Goal: Transaction & Acquisition: Subscribe to service/newsletter

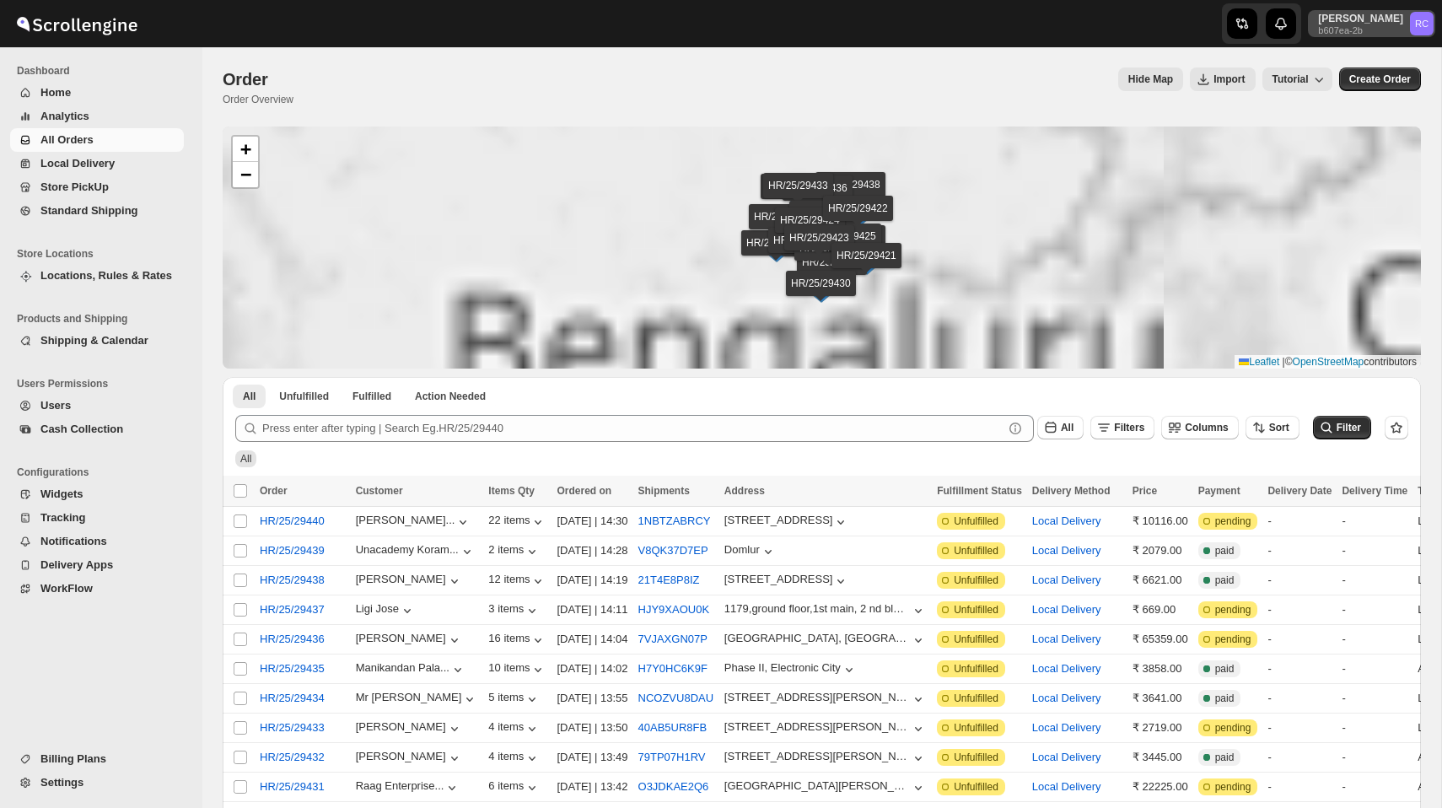
click at [1374, 33] on p "b607ea-2b" at bounding box center [1360, 30] width 85 height 10
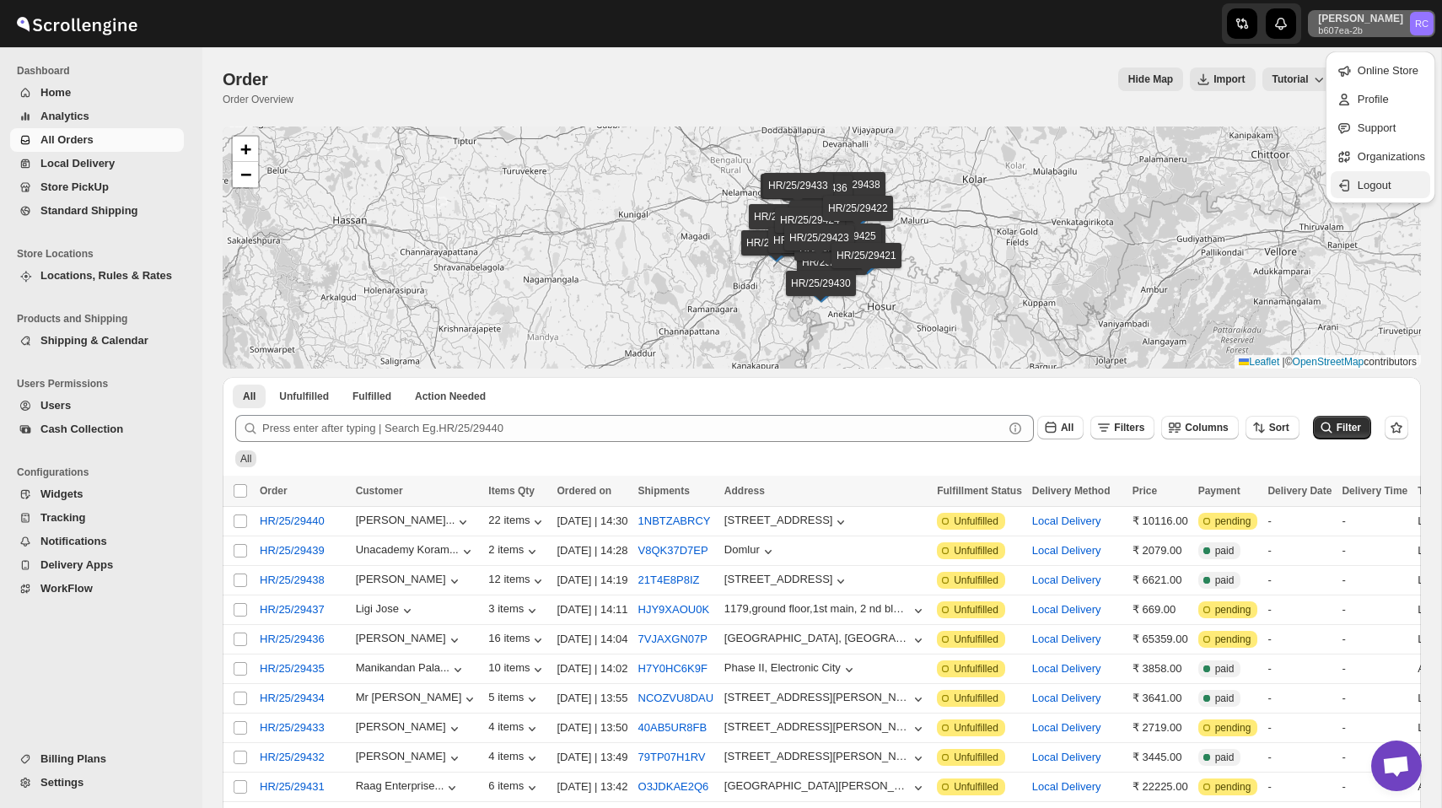
click at [1366, 185] on span "Logout" at bounding box center [1374, 185] width 34 height 13
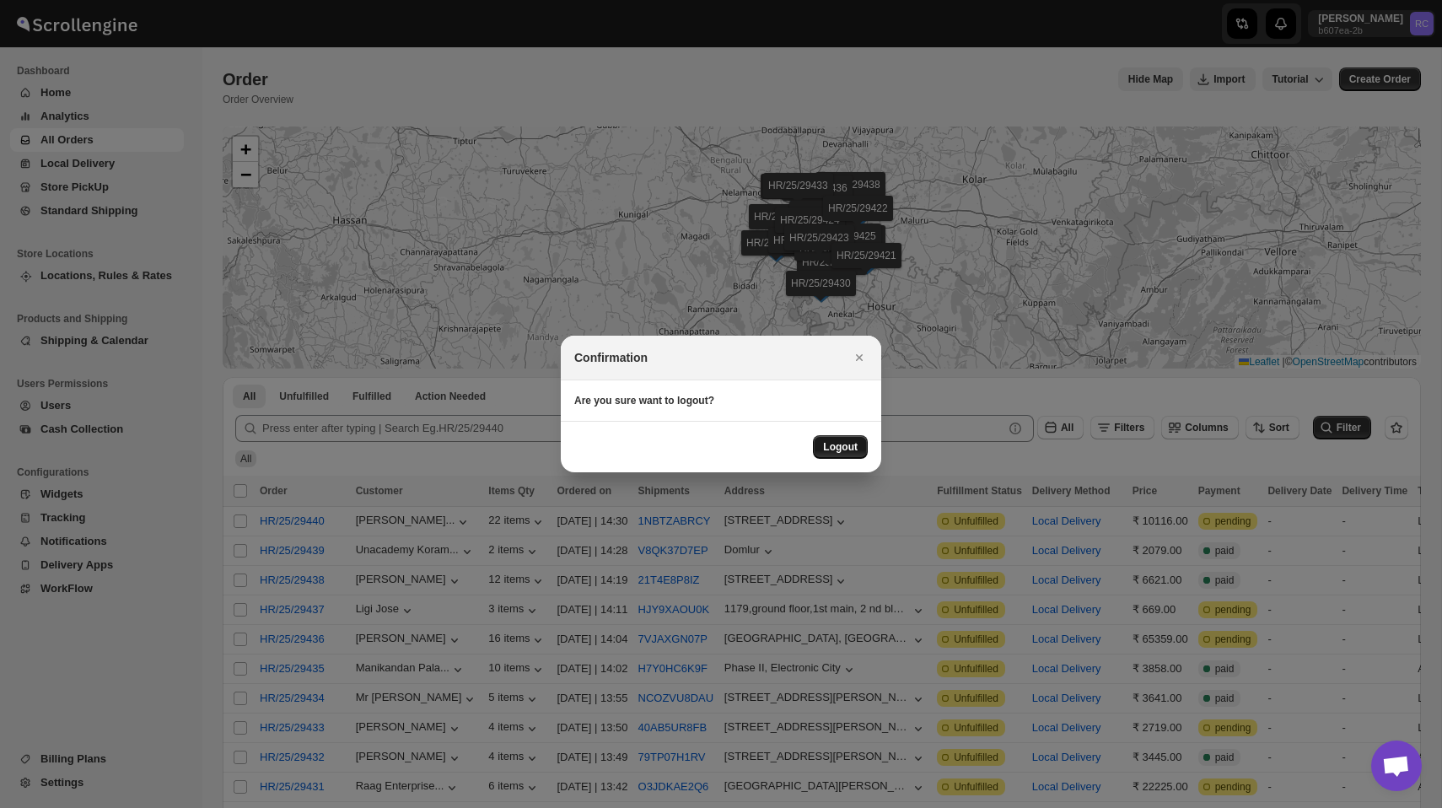
click at [848, 443] on span "Logout" at bounding box center [840, 446] width 35 height 13
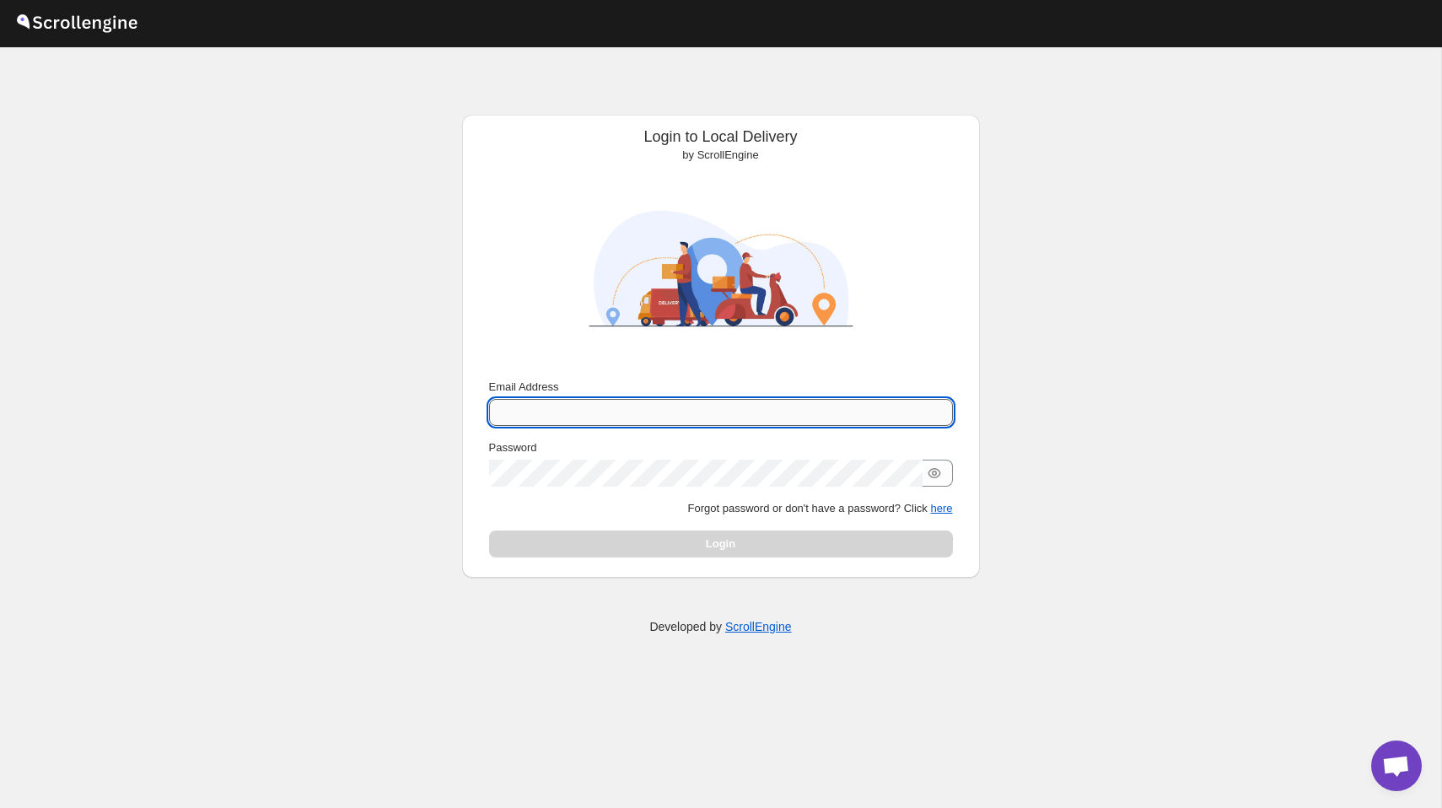
click at [609, 412] on input "Email Address" at bounding box center [721, 412] width 464 height 27
type input "[PERSON_NAME][EMAIL_ADDRESS][DOMAIN_NAME]"
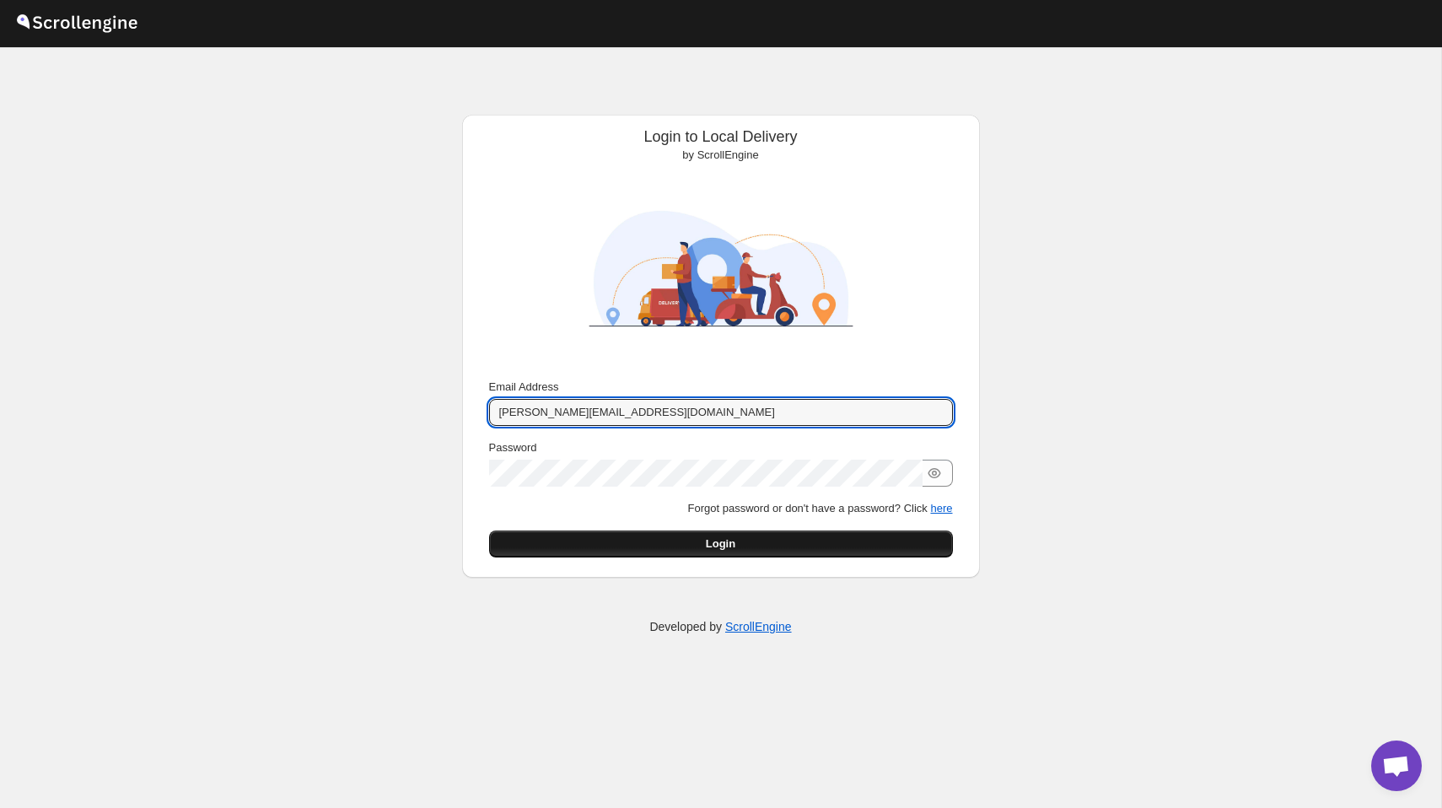
click at [797, 549] on button "Login" at bounding box center [721, 543] width 464 height 27
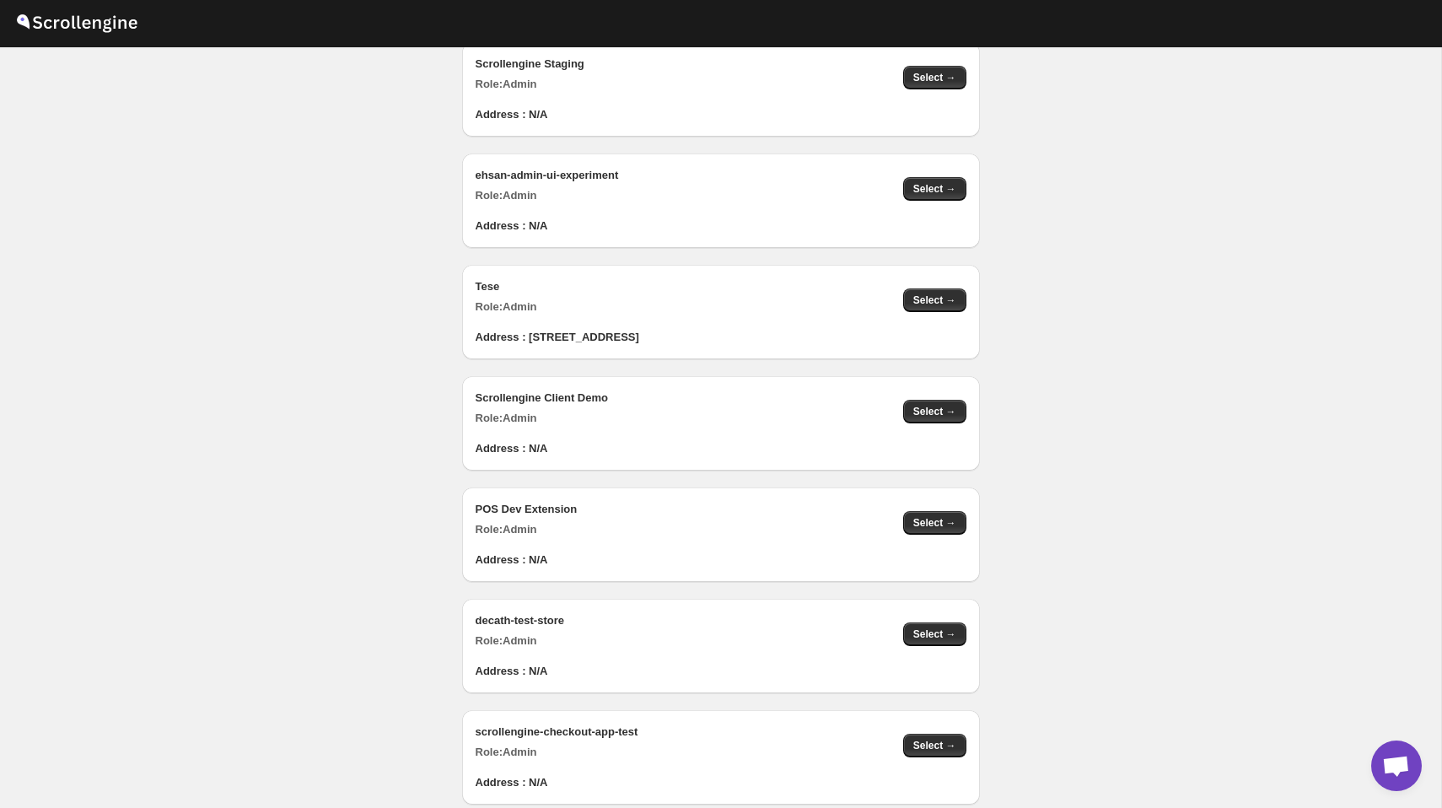
scroll to position [2151, 0]
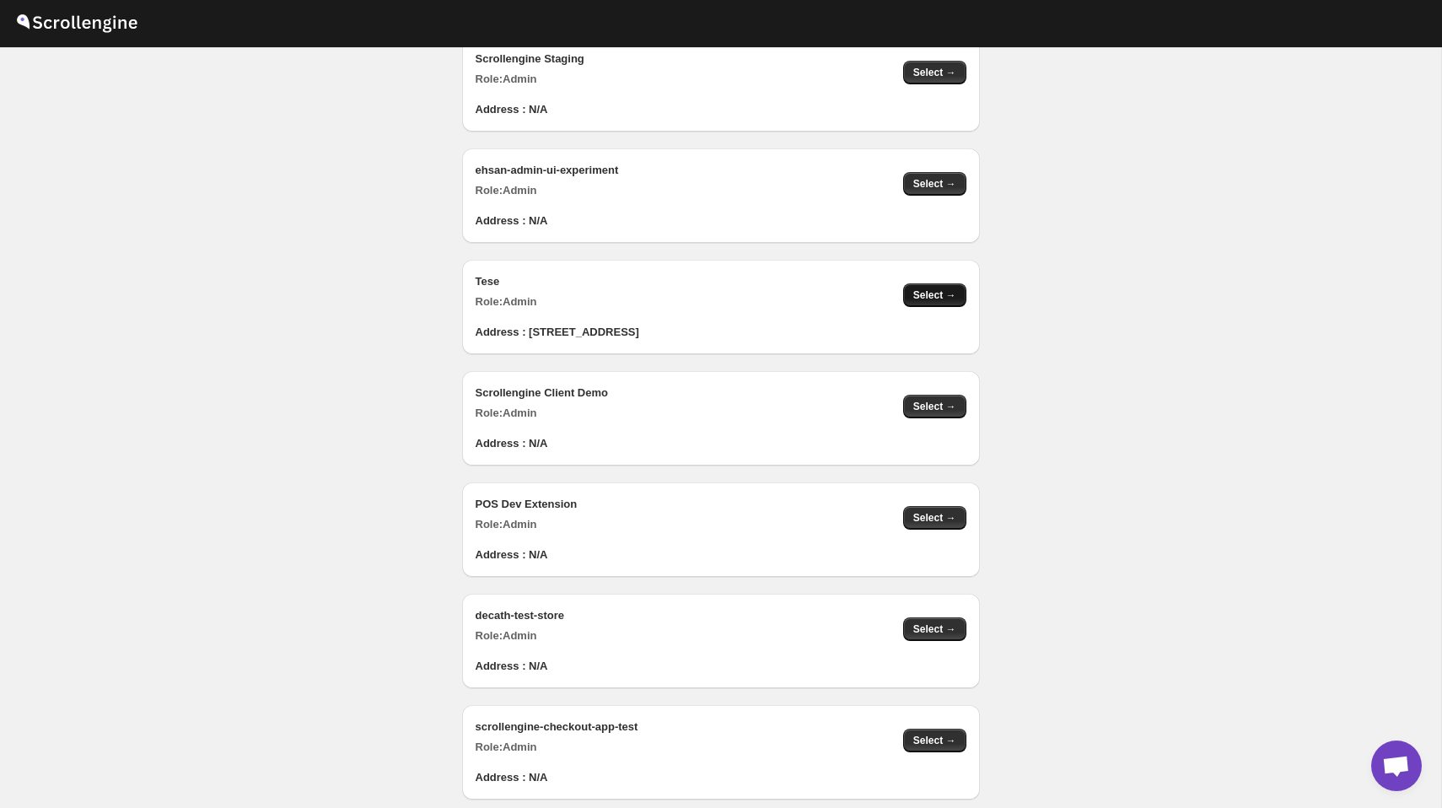
click at [930, 288] on span "Select →" at bounding box center [934, 294] width 43 height 13
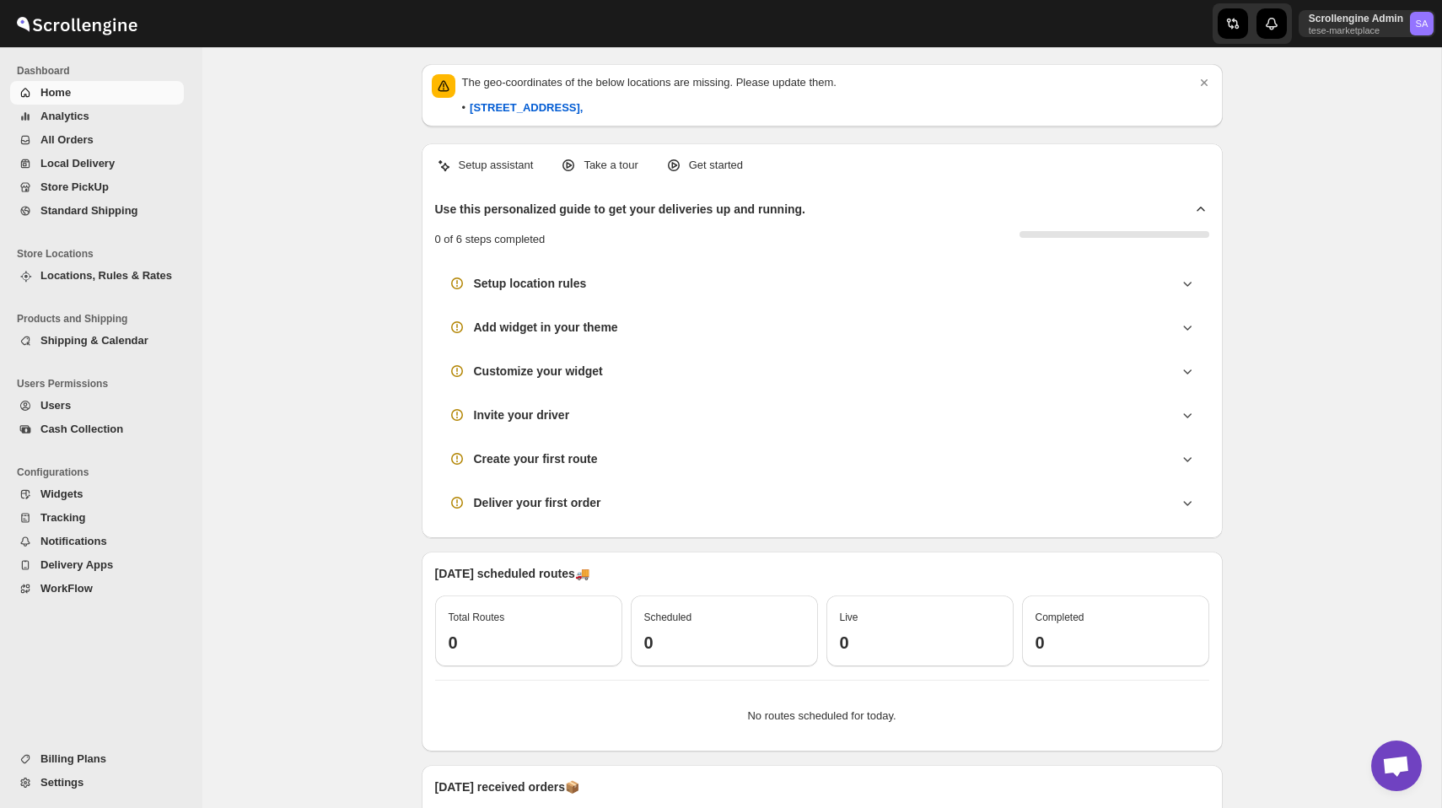
click at [355, 300] on div "The geo-coordinates of the below locations are missing. Please update them. • […" at bounding box center [821, 551] width 1238 height 1008
click at [89, 761] on span "Billing Plans" at bounding box center [73, 758] width 66 height 13
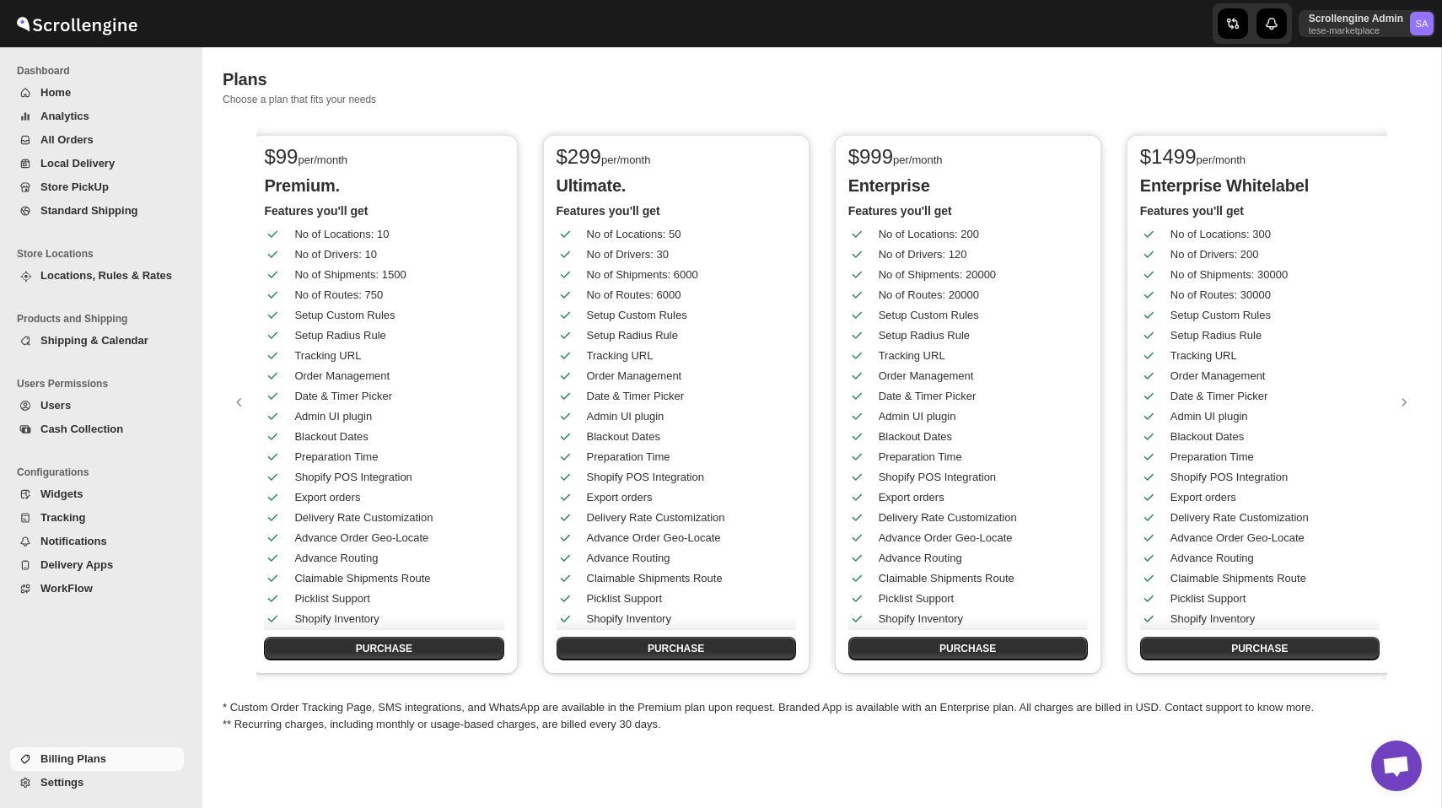
scroll to position [0, 904]
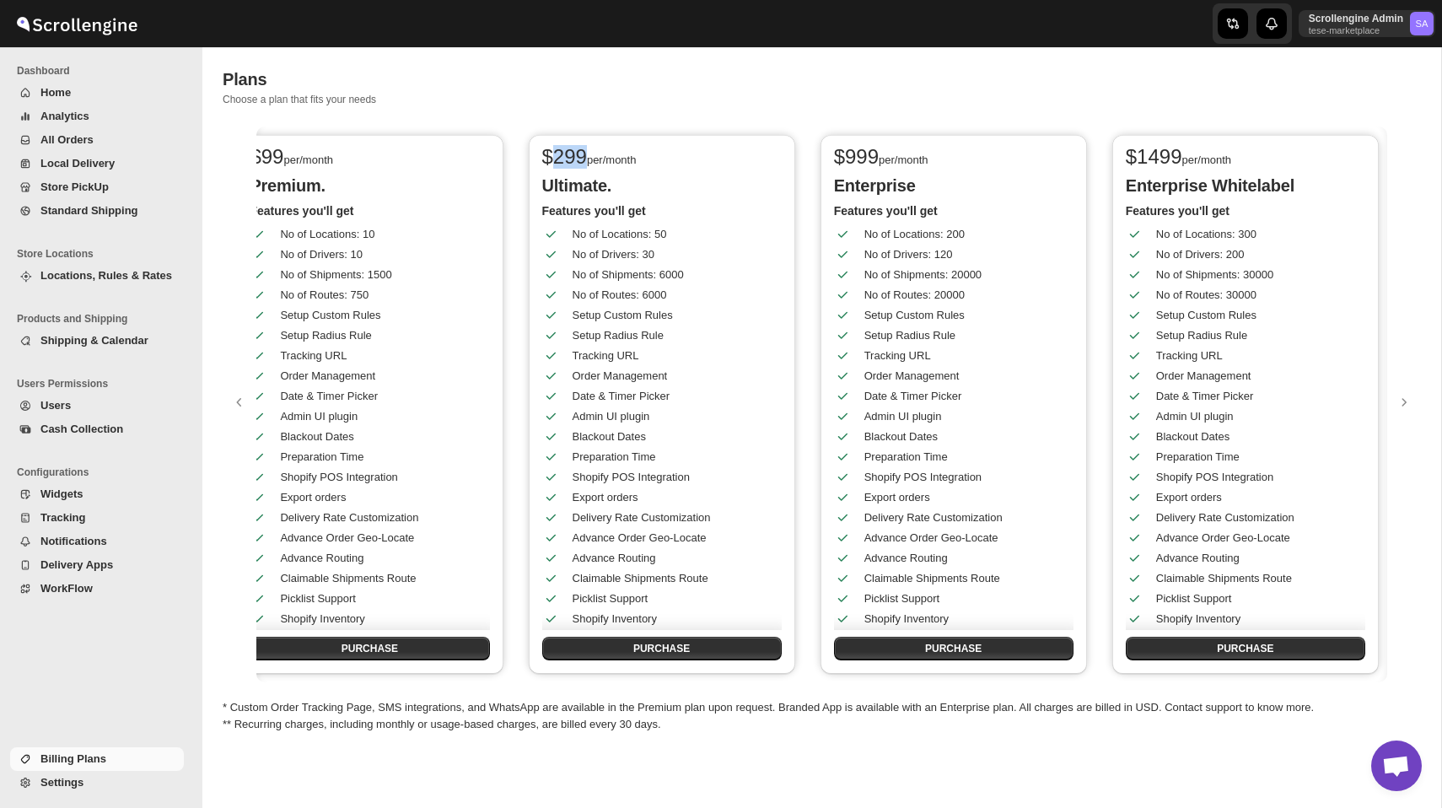
drag, startPoint x: 554, startPoint y: 158, endPoint x: 589, endPoint y: 158, distance: 35.4
click at [587, 158] on span "$ 299" at bounding box center [564, 156] width 45 height 23
drag, startPoint x: 844, startPoint y: 157, endPoint x: 882, endPoint y: 155, distance: 38.0
click at [878, 155] on span "$ 999" at bounding box center [856, 156] width 45 height 23
drag, startPoint x: 1139, startPoint y: 158, endPoint x: 1181, endPoint y: 154, distance: 42.3
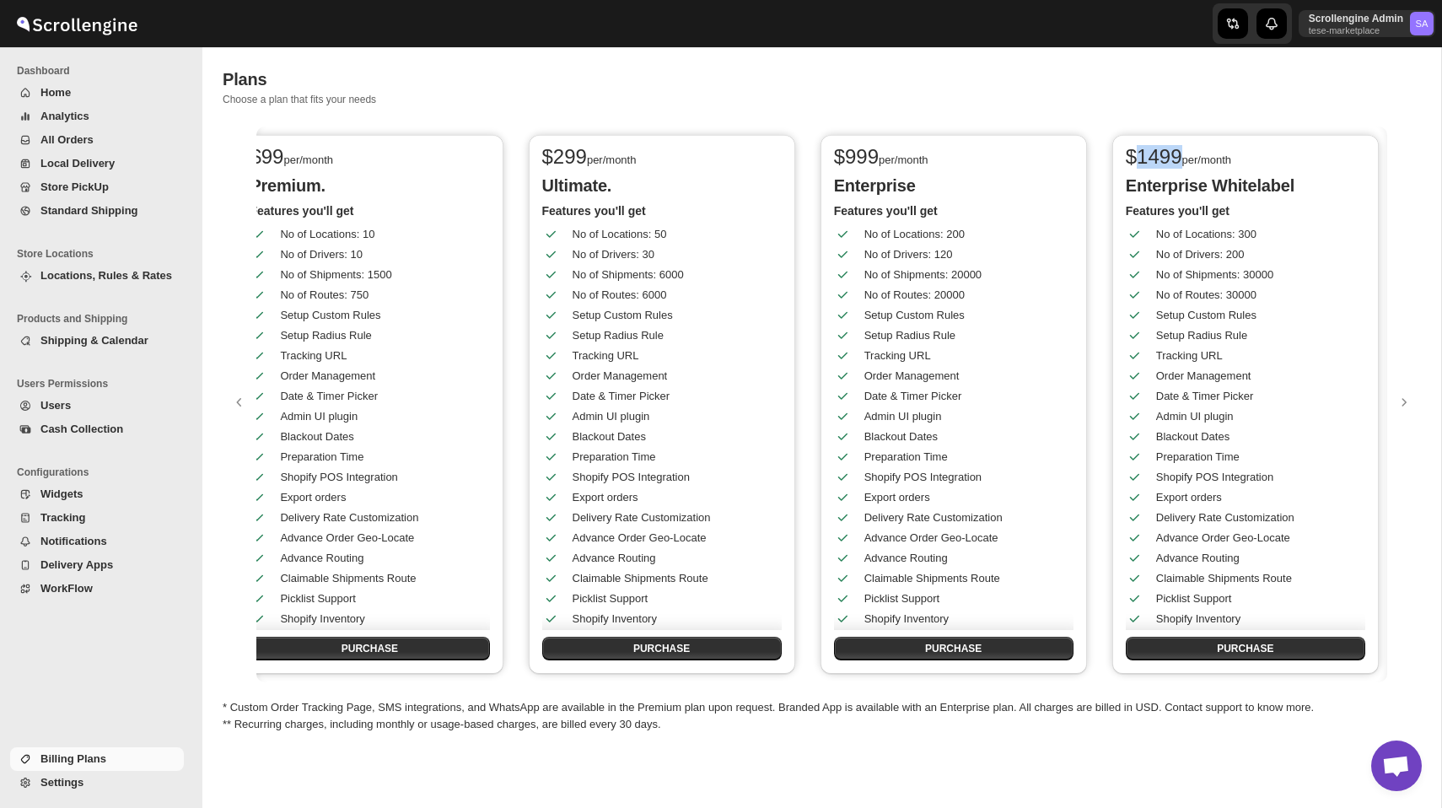
click at [1181, 154] on span "$ 1499" at bounding box center [1153, 156] width 56 height 23
drag, startPoint x: 850, startPoint y: 158, endPoint x: 884, endPoint y: 158, distance: 34.6
click at [884, 158] on div "$ 999 per/month" at bounding box center [952, 158] width 236 height 20
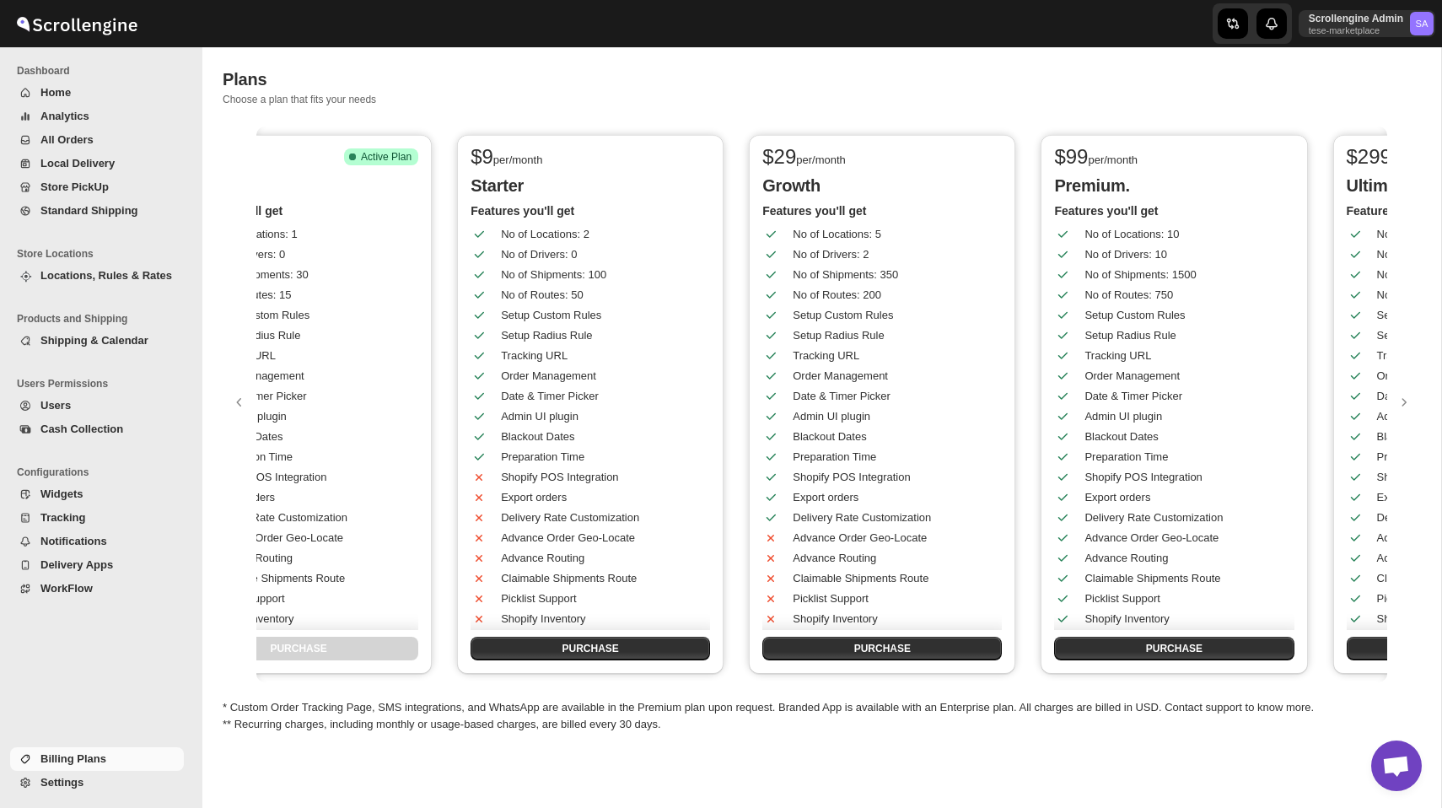
scroll to position [0, 93]
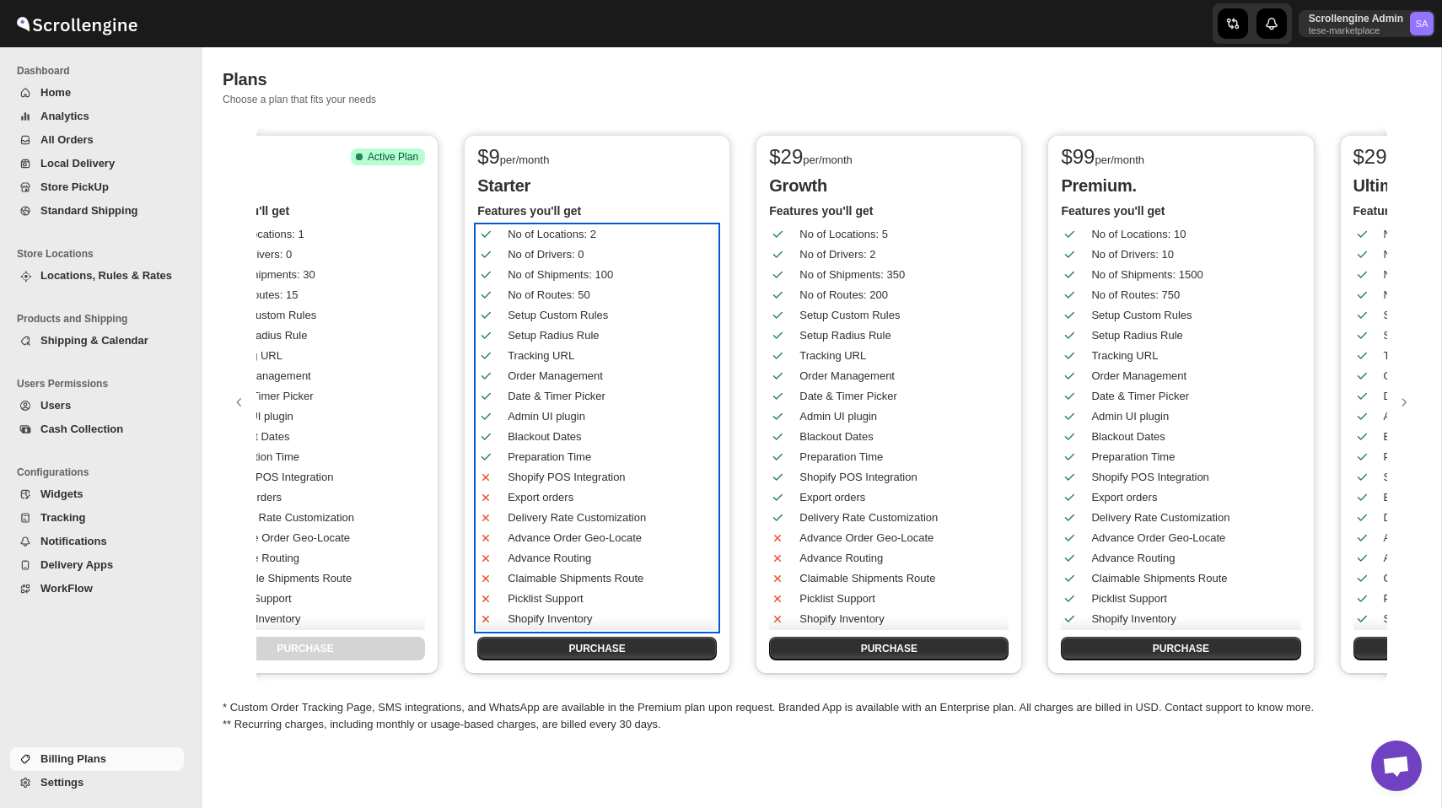
drag, startPoint x: 506, startPoint y: 254, endPoint x: 586, endPoint y: 254, distance: 80.1
click at [586, 254] on div "No of Shipments: 100" at bounding box center [586, 268] width 244 height 30
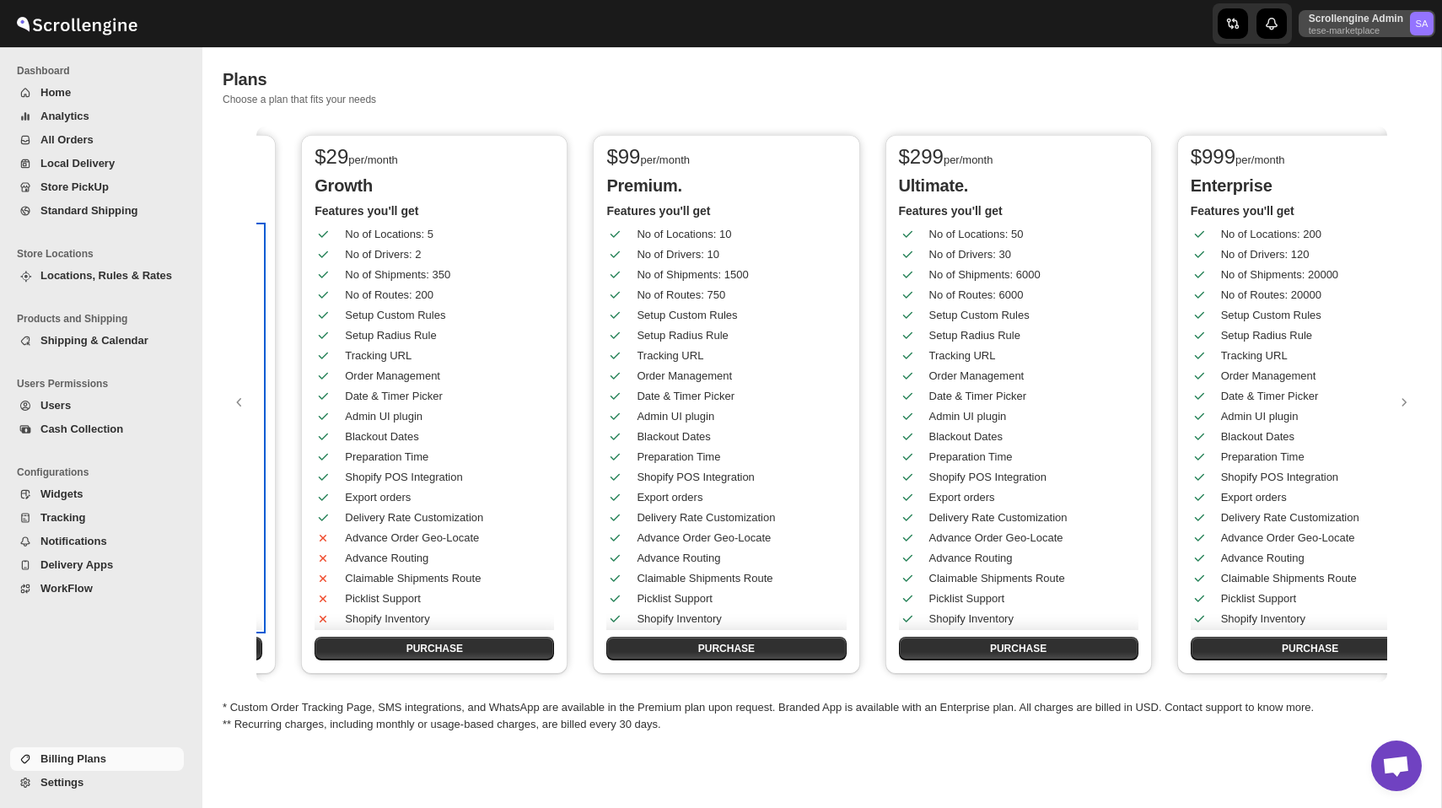
scroll to position [0, 685]
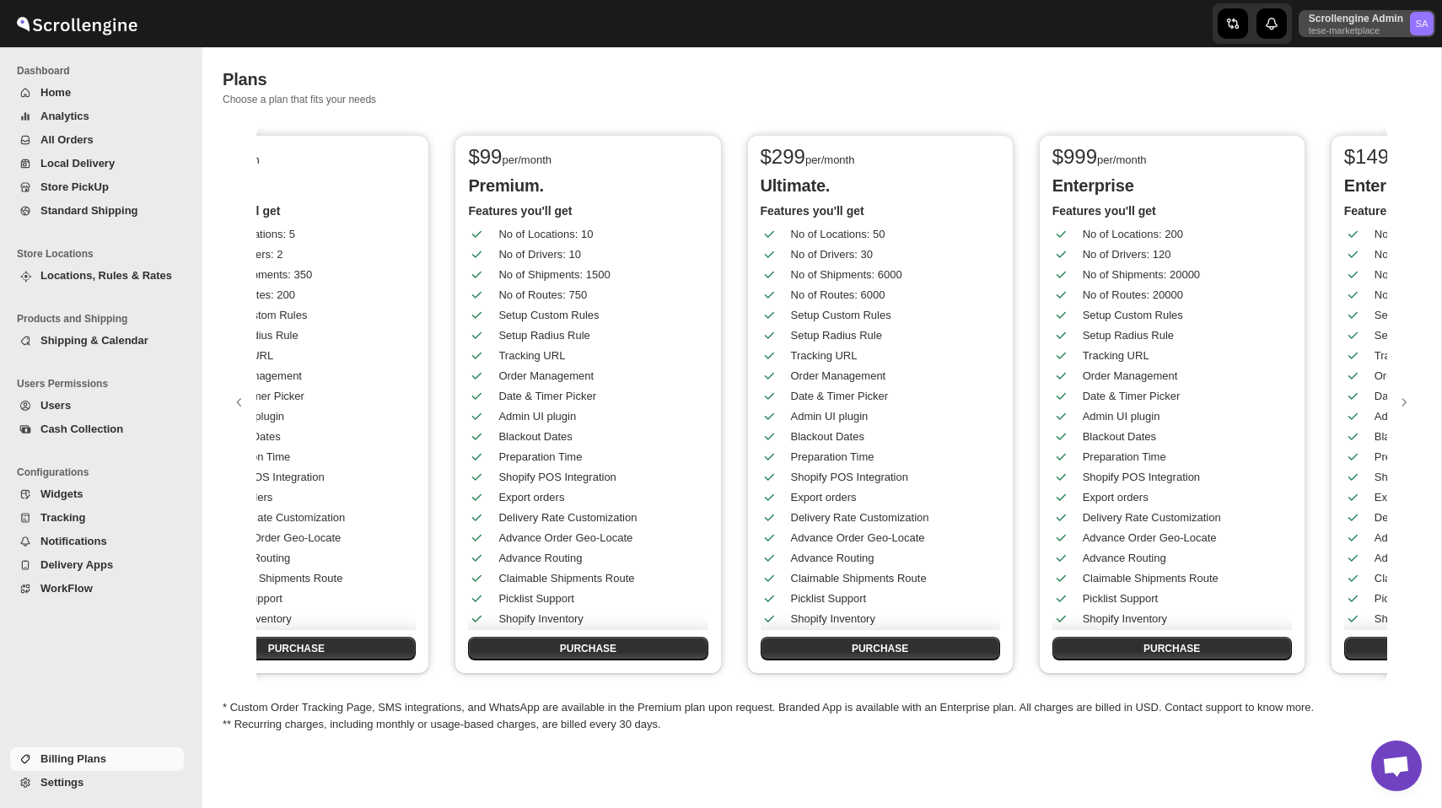
click at [1351, 24] on p "Scrollengine Admin" at bounding box center [1355, 18] width 94 height 13
click at [1373, 164] on button "Organizations" at bounding box center [1379, 155] width 99 height 27
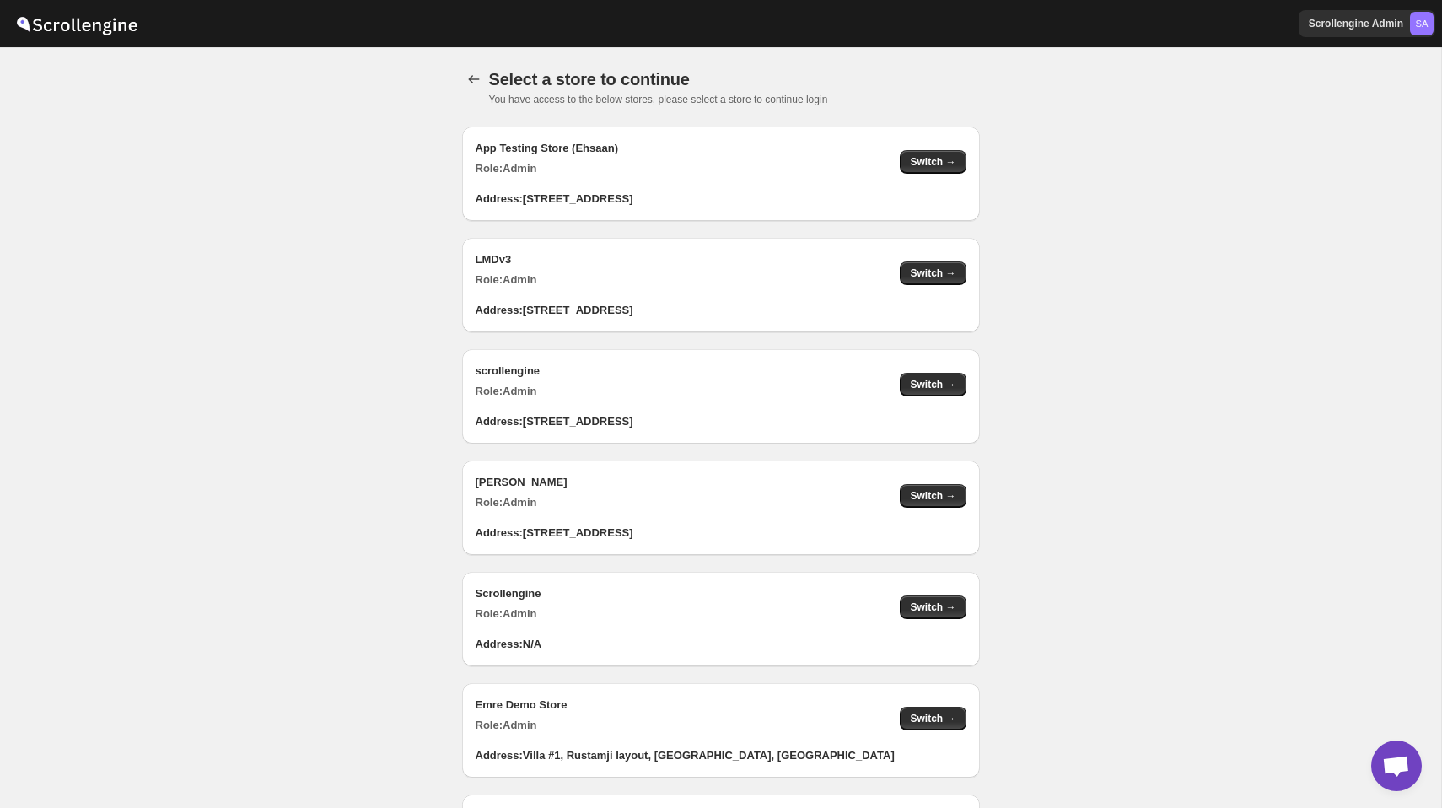
scroll to position [1636, 0]
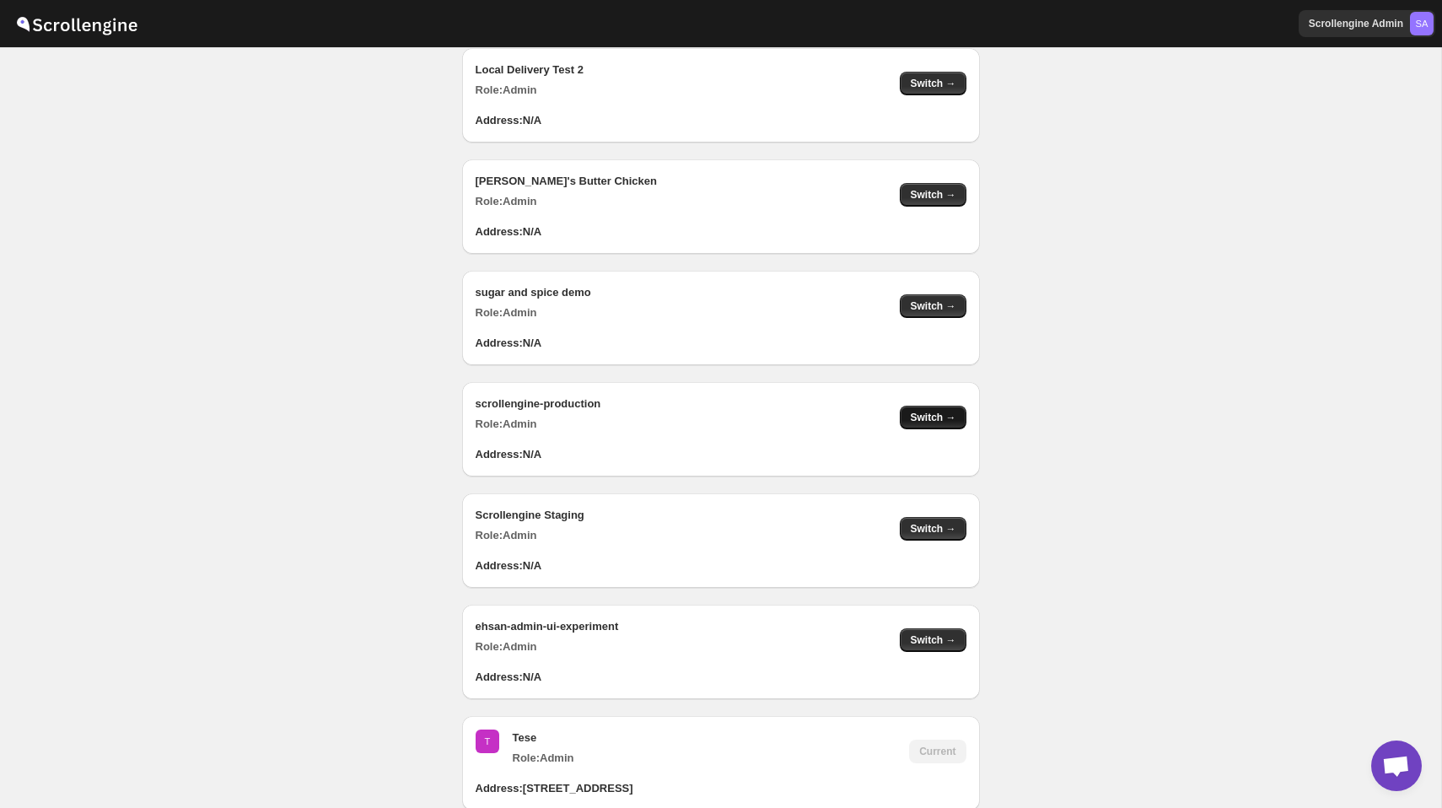
click at [932, 418] on span "Switch →" at bounding box center [933, 417] width 46 height 13
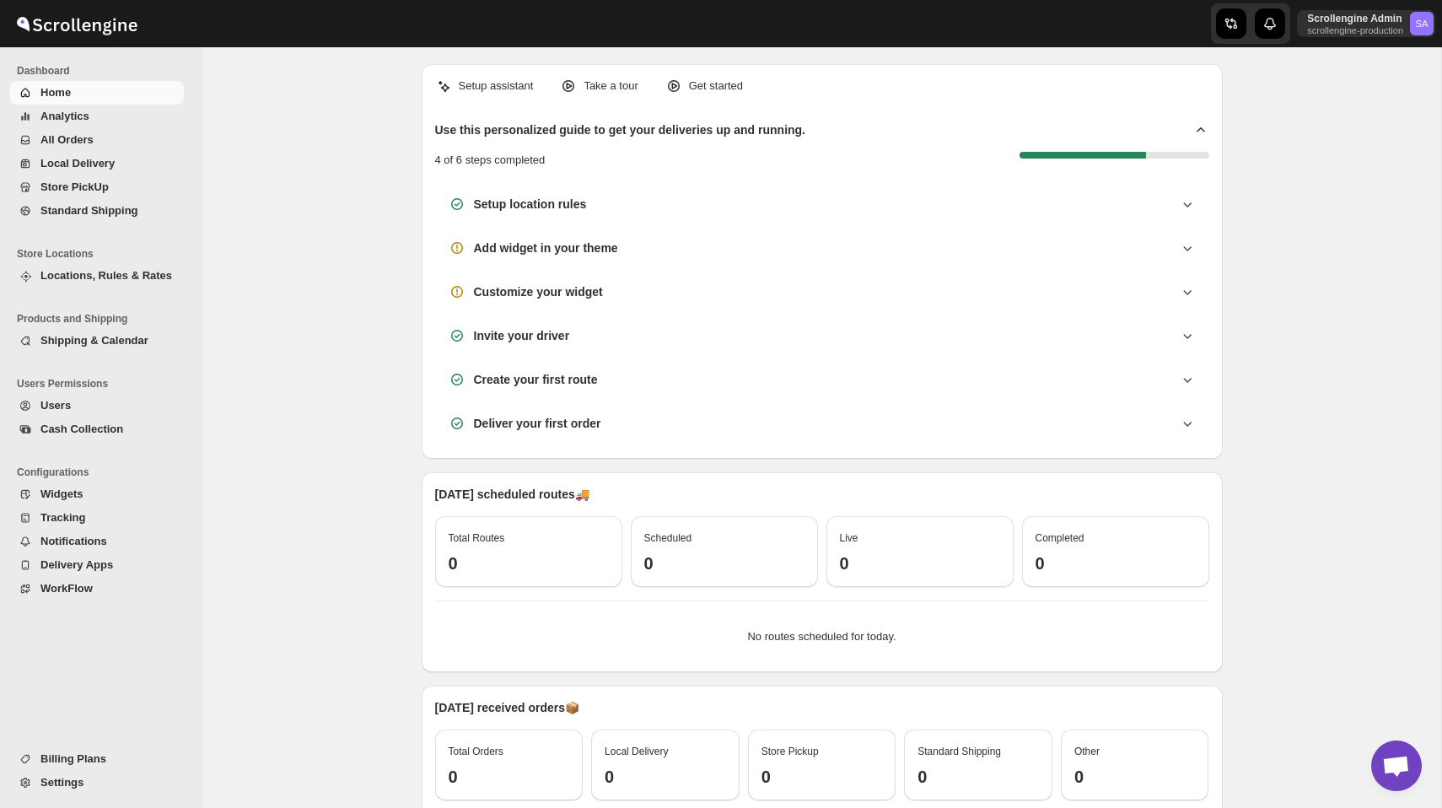
click at [86, 761] on span "Billing Plans" at bounding box center [73, 758] width 66 height 13
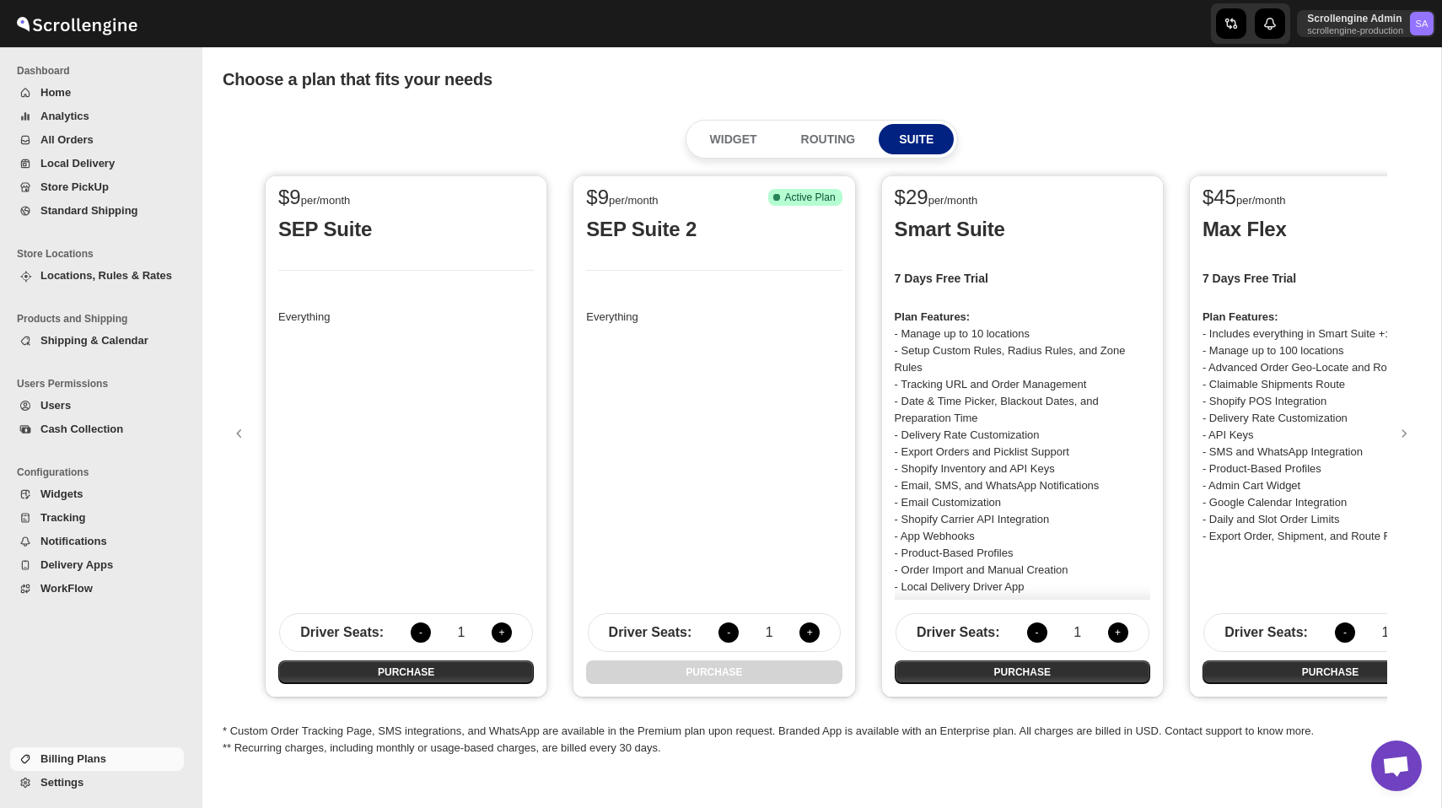
scroll to position [0, 93]
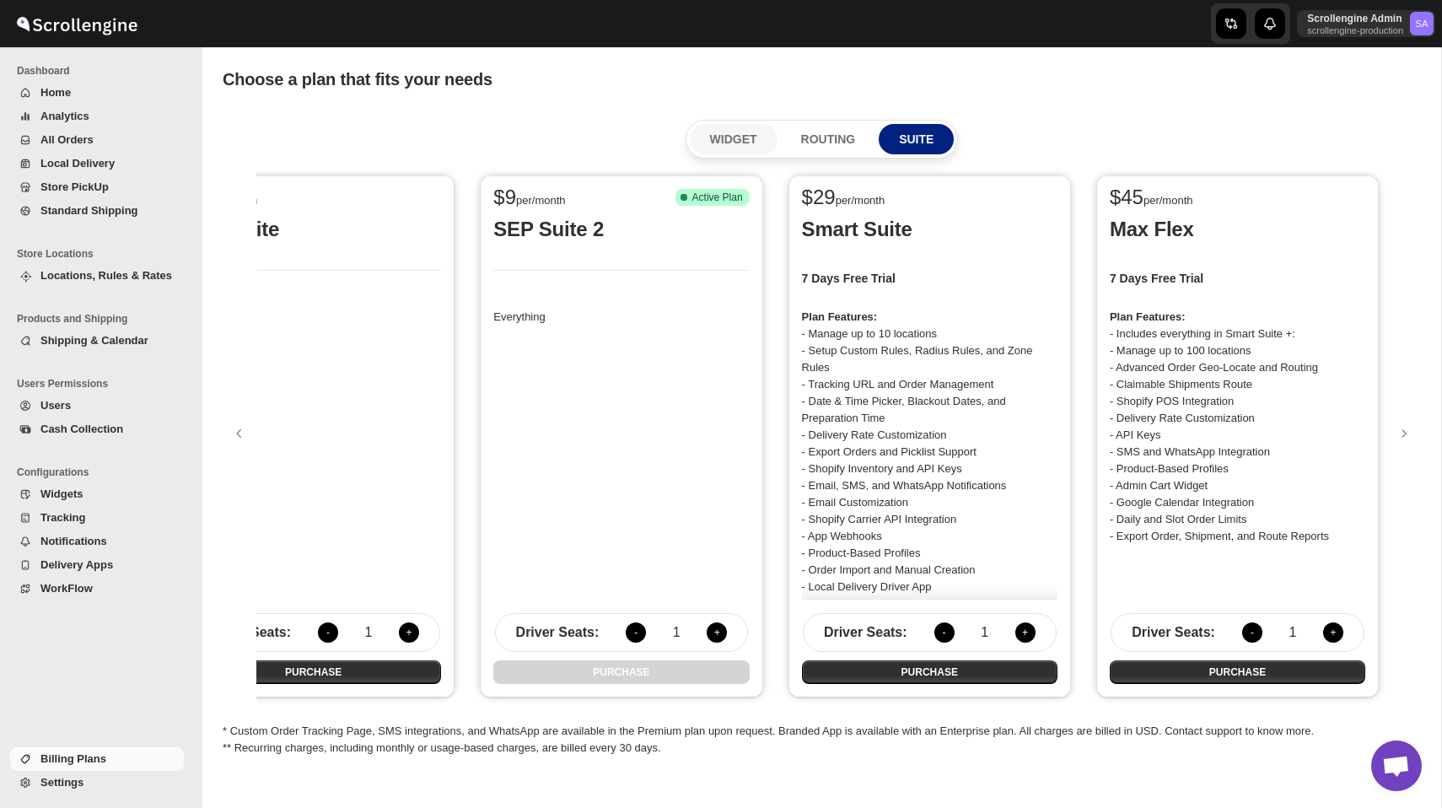
click at [726, 136] on p "WIDGET" at bounding box center [733, 139] width 47 height 17
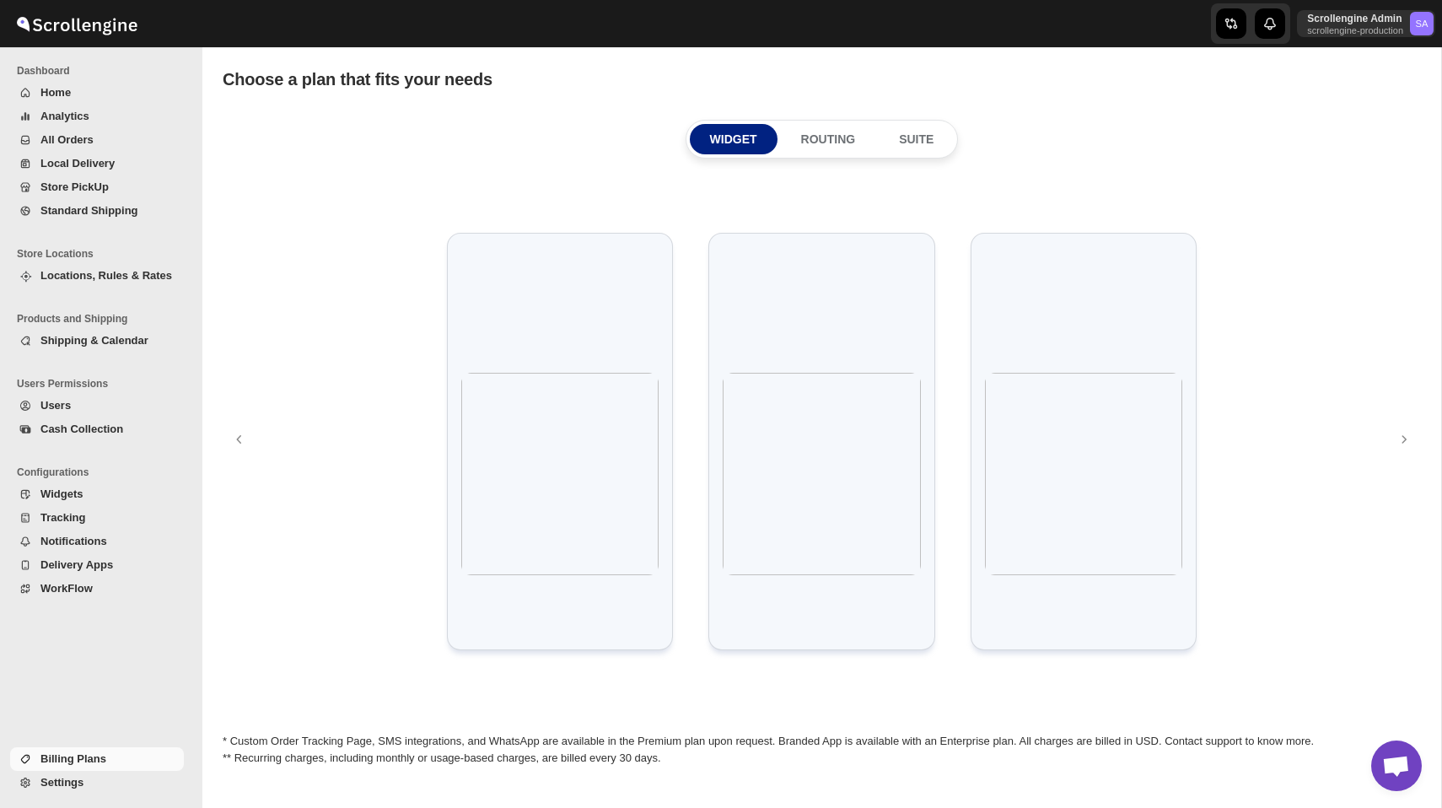
scroll to position [0, 0]
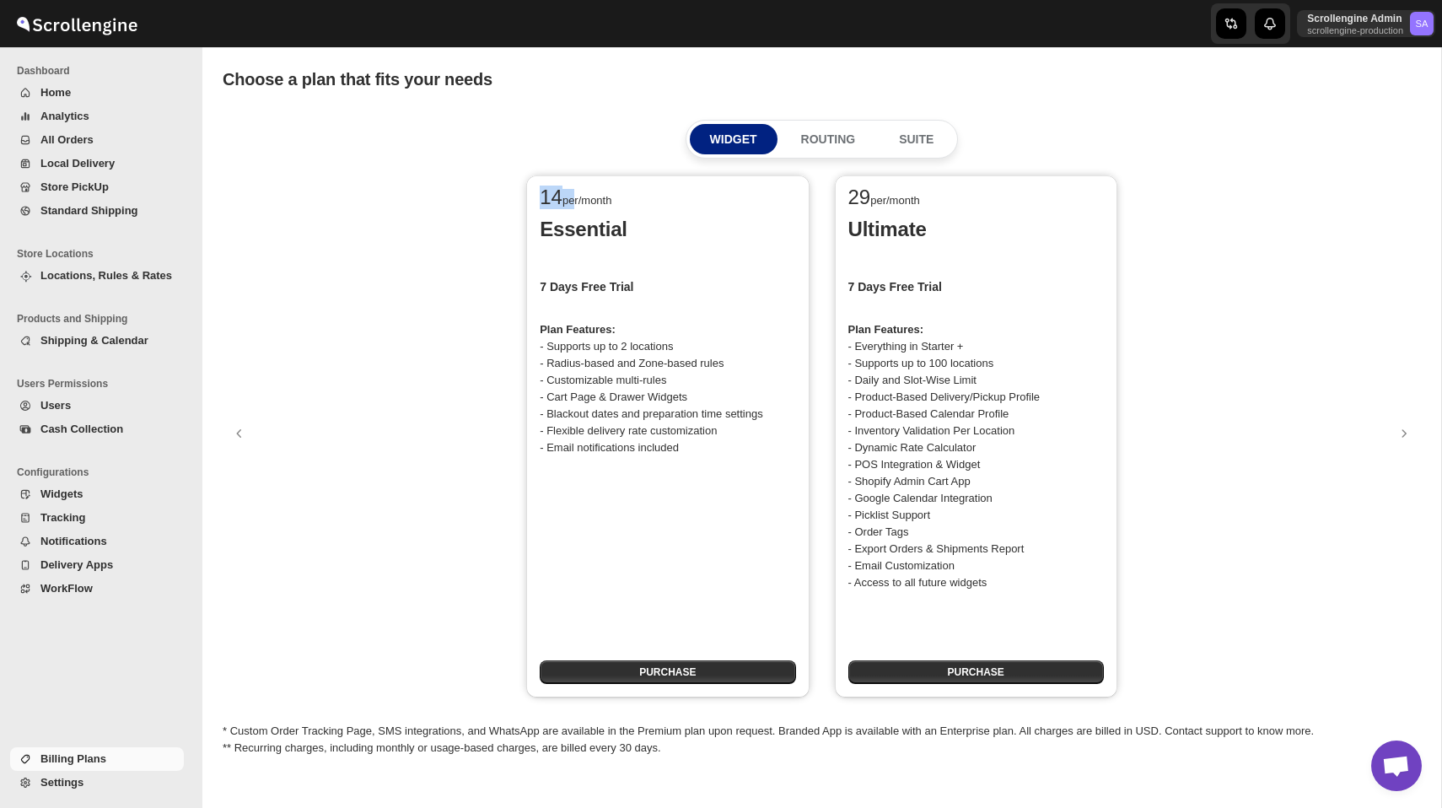
drag, startPoint x: 535, startPoint y: 197, endPoint x: 569, endPoint y: 197, distance: 33.7
click at [570, 197] on div "14 per/month" at bounding box center [660, 192] width 269 height 34
drag, startPoint x: 849, startPoint y: 199, endPoint x: 876, endPoint y: 199, distance: 27.0
click at [876, 199] on div "29 per/month" at bounding box center [969, 199] width 242 height 20
click at [840, 143] on p "ROUTING" at bounding box center [828, 139] width 55 height 17
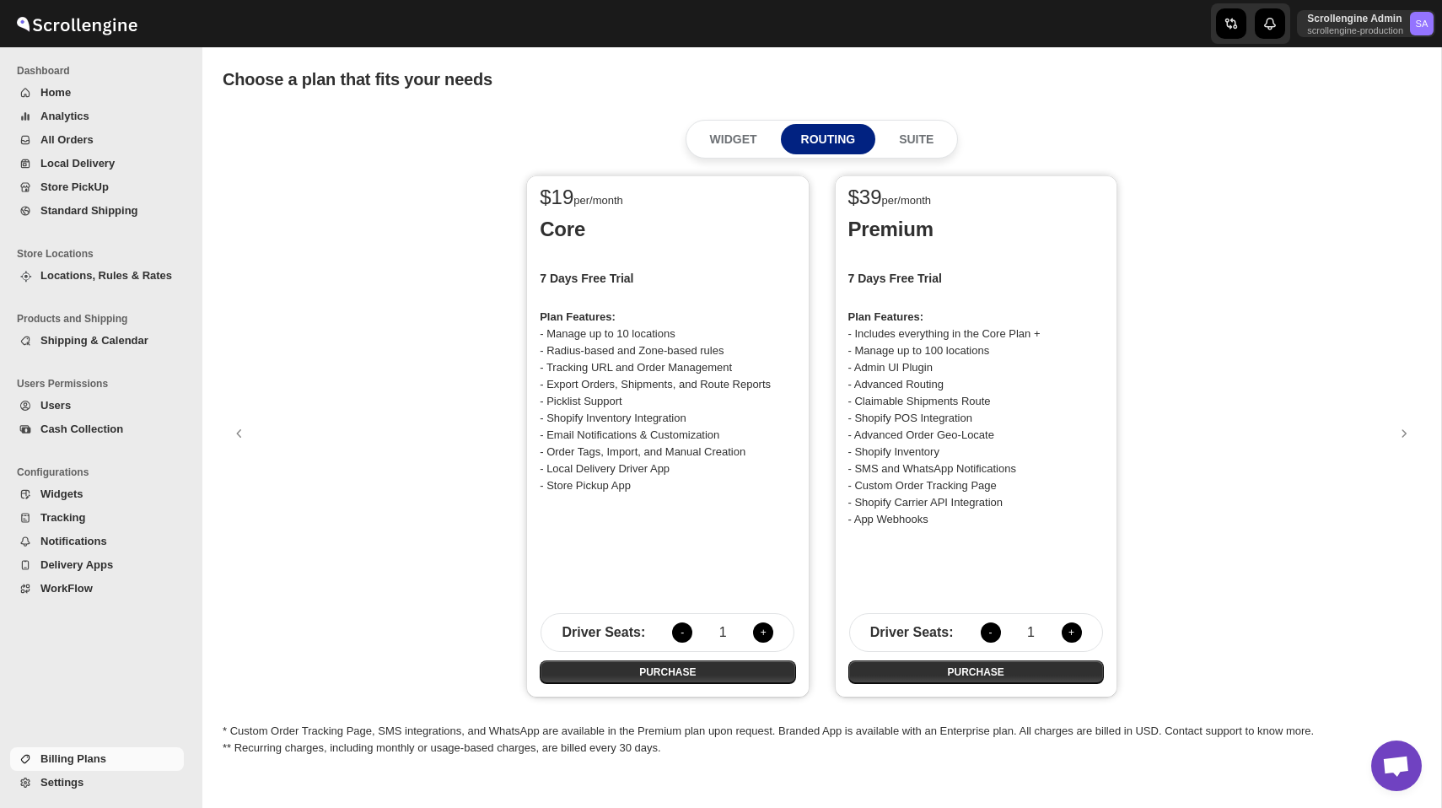
click at [558, 225] on p "Core" at bounding box center [667, 229] width 255 height 27
click at [900, 230] on p "Premium" at bounding box center [975, 229] width 255 height 27
click at [920, 142] on p "SUITE" at bounding box center [916, 139] width 35 height 17
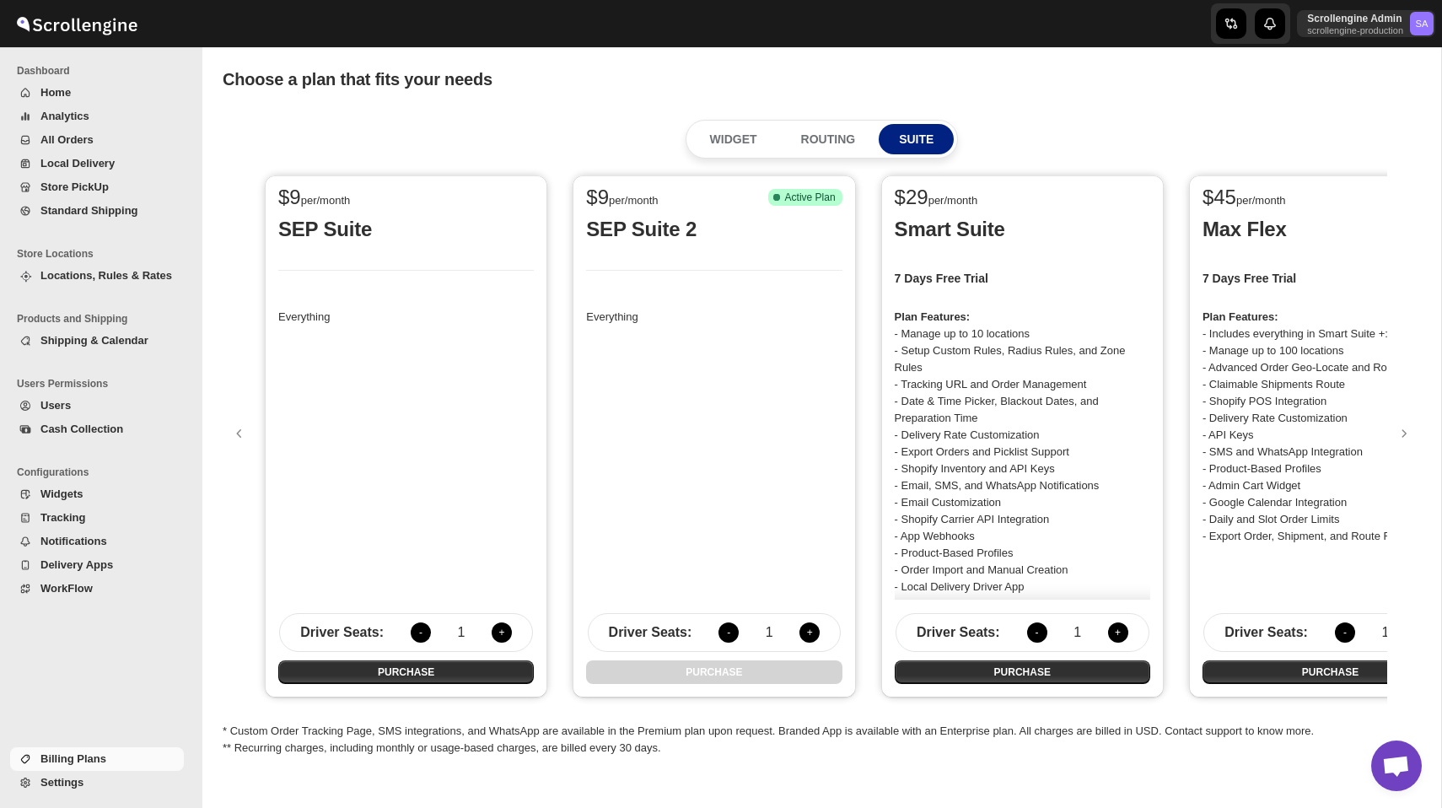
scroll to position [0, 93]
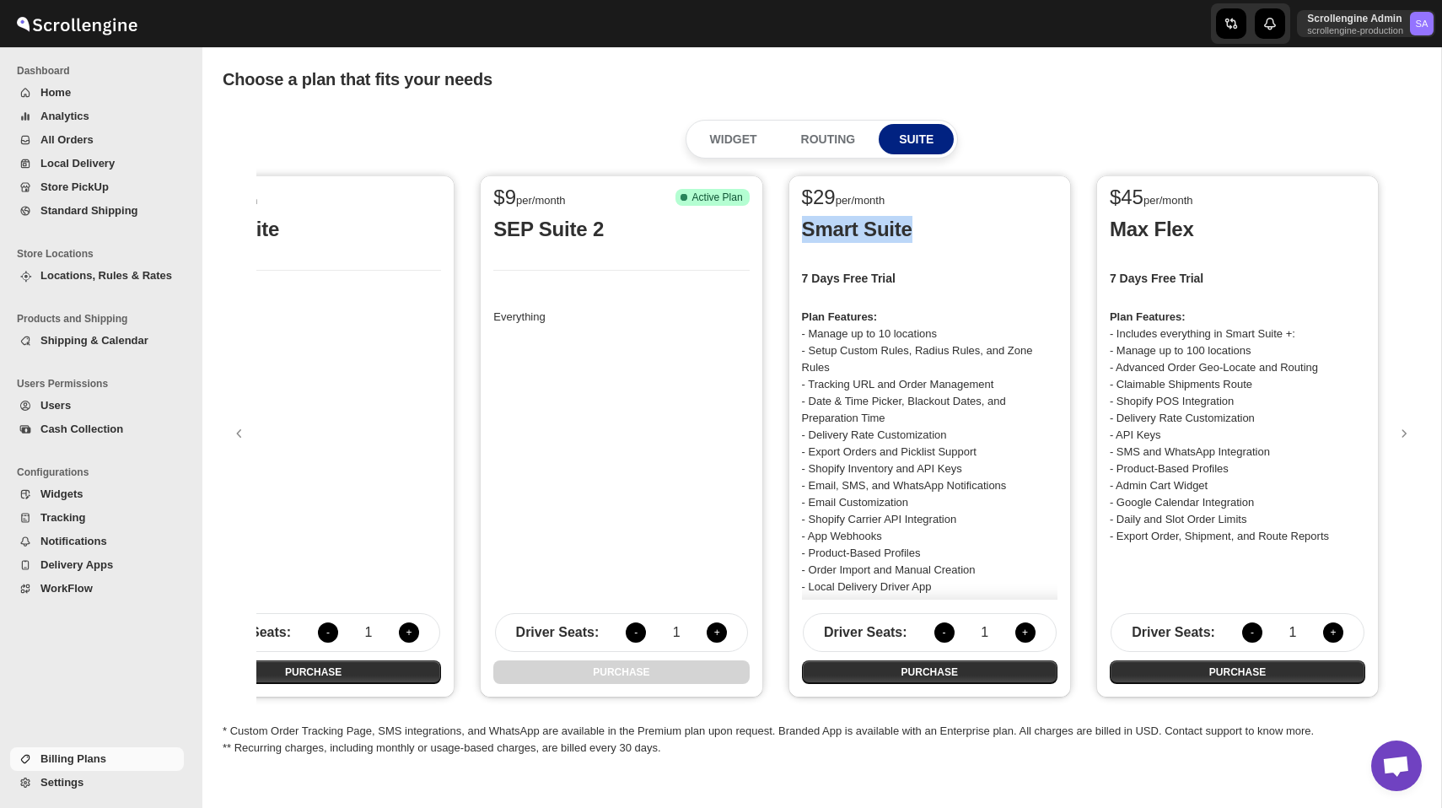
drag, startPoint x: 803, startPoint y: 230, endPoint x: 907, endPoint y: 229, distance: 104.5
click at [907, 229] on p "Smart Suite" at bounding box center [929, 229] width 255 height 27
drag, startPoint x: 1109, startPoint y: 231, endPoint x: 1219, endPoint y: 231, distance: 109.6
click at [1219, 231] on p "Max Flex" at bounding box center [1236, 229] width 255 height 27
drag, startPoint x: 799, startPoint y: 230, endPoint x: 906, endPoint y: 230, distance: 107.1
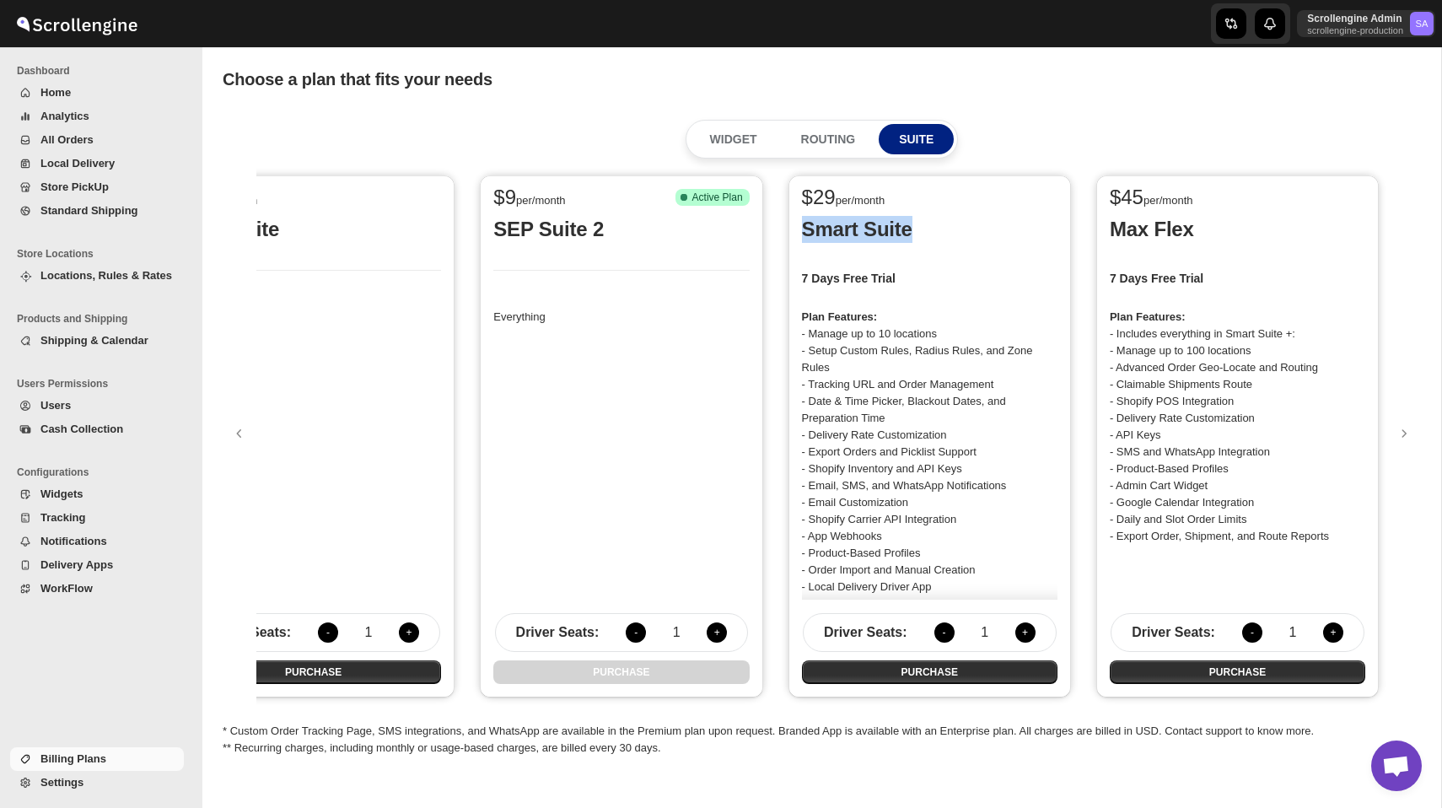
click at [906, 230] on div "$ 29 per/month Smart Suite 7 Days Free Trial Plan Features: - Manage up to 10 l…" at bounding box center [929, 436] width 282 height 522
click at [1024, 634] on button "+" at bounding box center [1025, 632] width 20 height 20
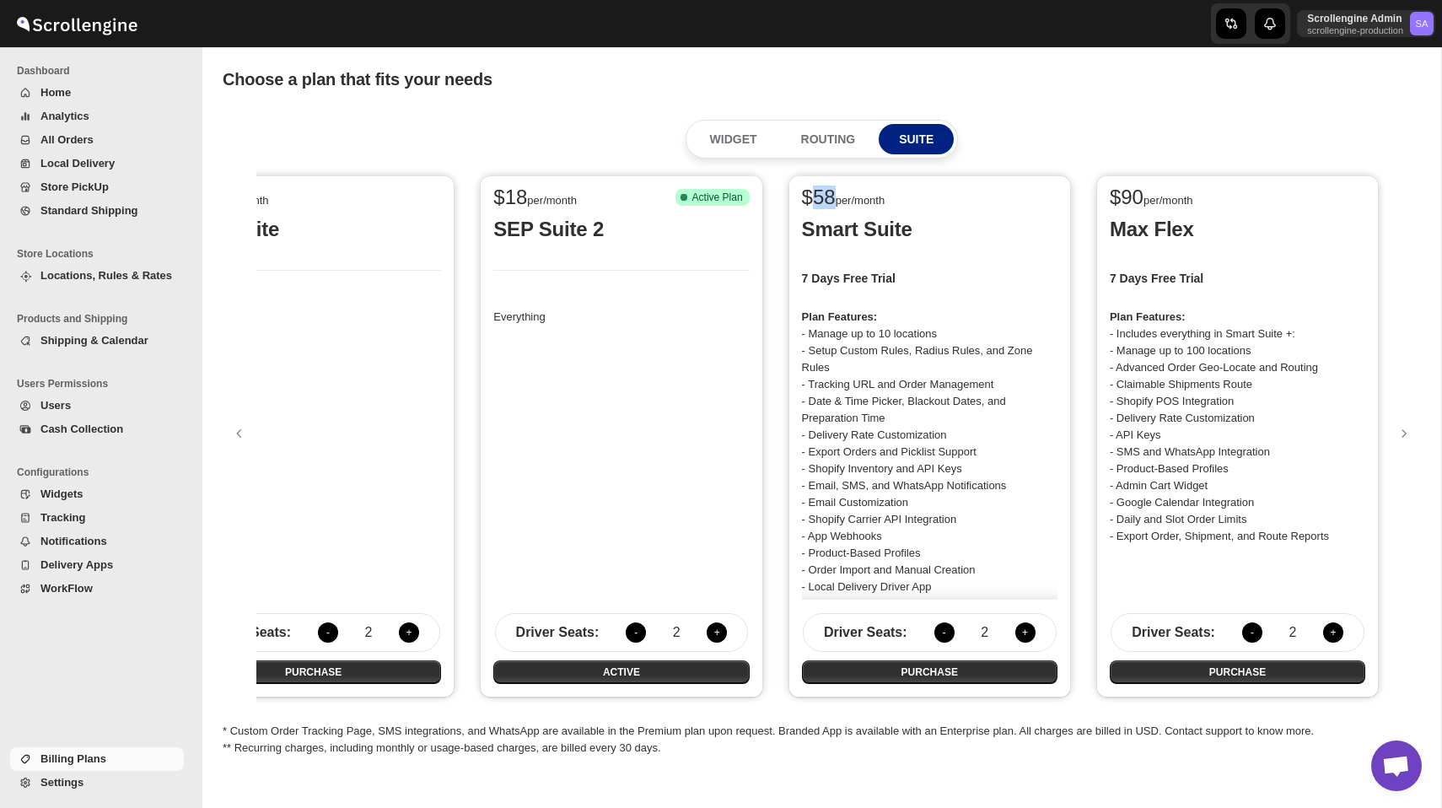
drag, startPoint x: 815, startPoint y: 196, endPoint x: 835, endPoint y: 196, distance: 20.2
click at [835, 196] on span "$ 58" at bounding box center [819, 196] width 34 height 23
drag, startPoint x: 1123, startPoint y: 191, endPoint x: 1141, endPoint y: 191, distance: 18.5
click at [1141, 191] on span "$ 90" at bounding box center [1126, 196] width 34 height 23
click at [1332, 629] on button "+" at bounding box center [1333, 632] width 20 height 20
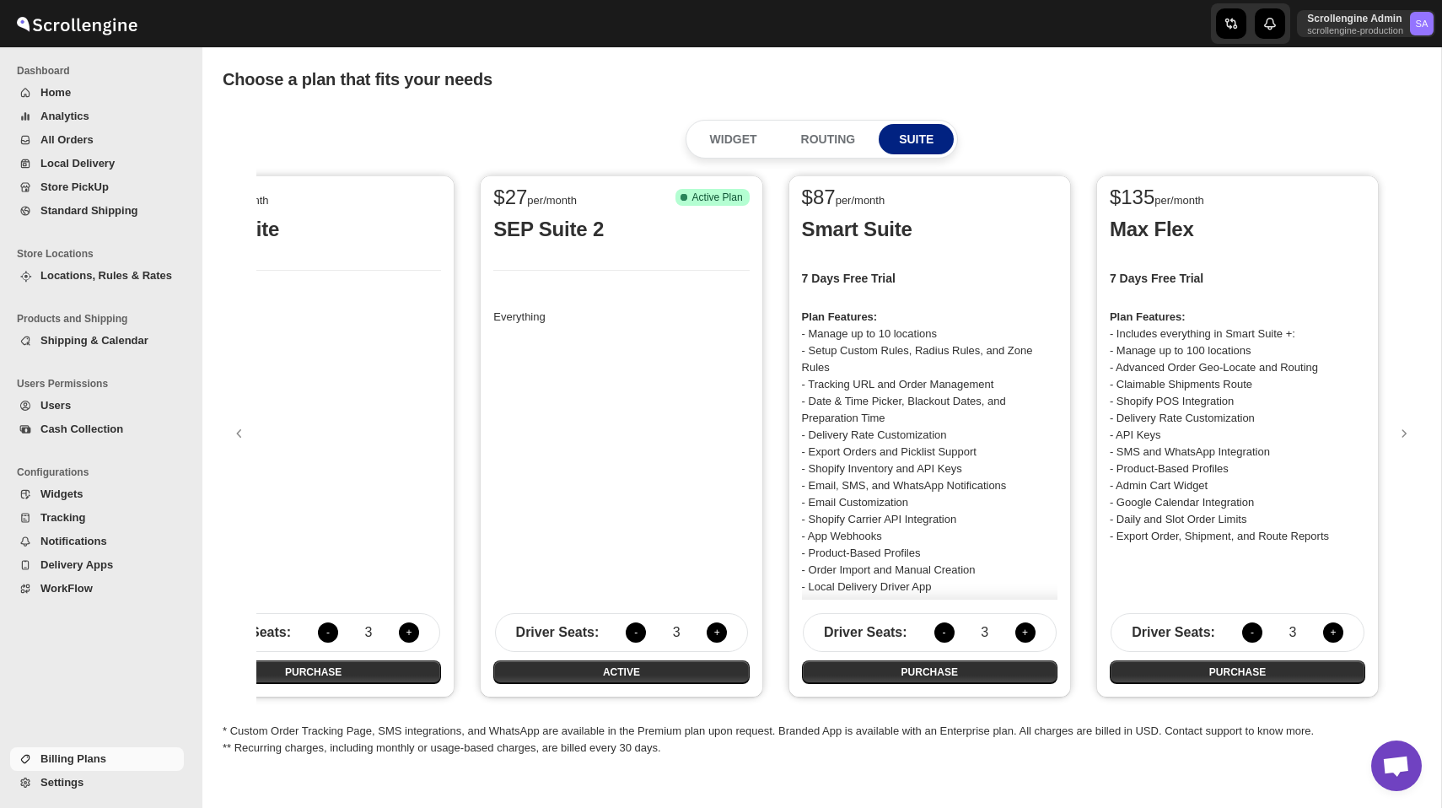
click at [1332, 629] on button "+" at bounding box center [1333, 632] width 20 height 20
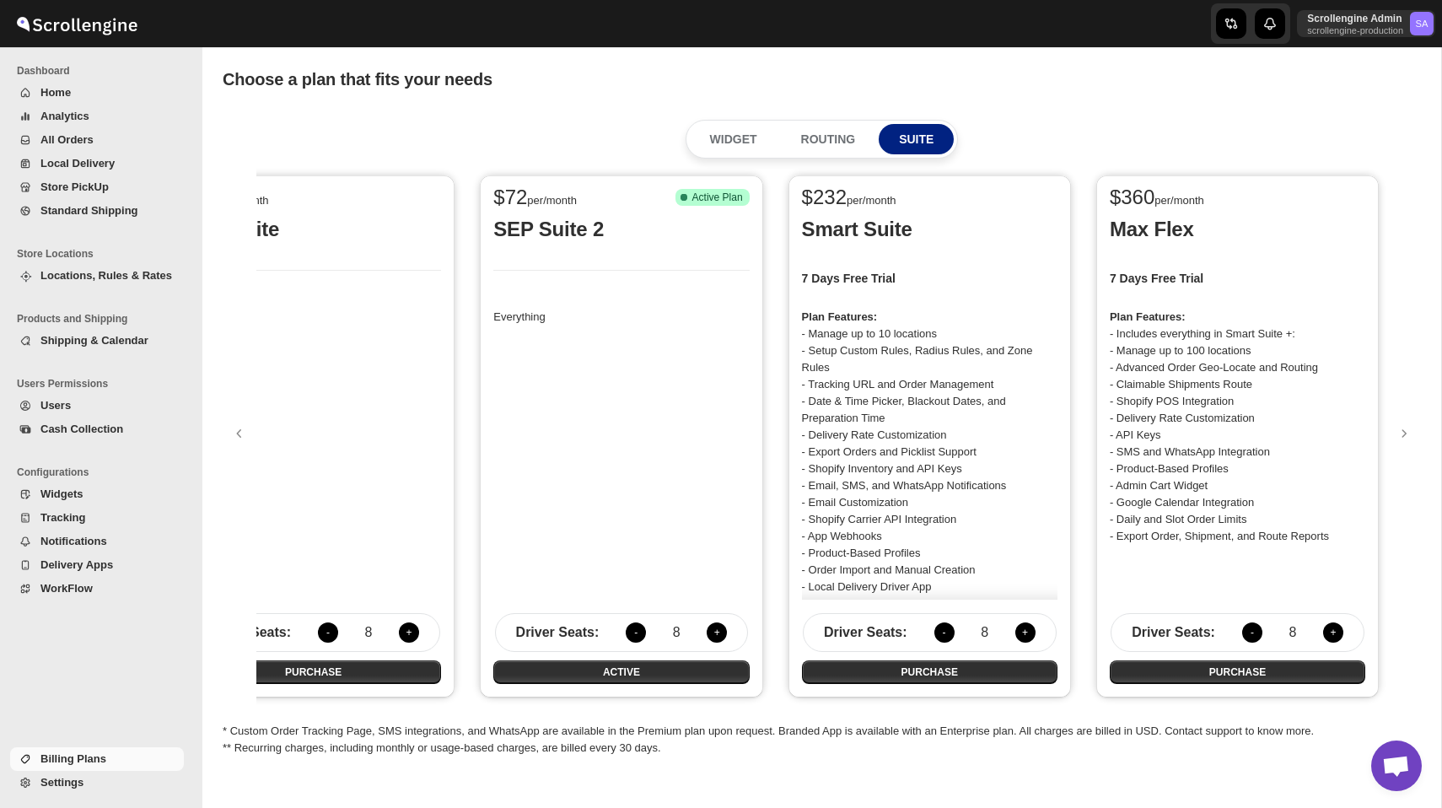
click at [1332, 629] on button "+" at bounding box center [1333, 632] width 20 height 20
drag, startPoint x: 1123, startPoint y: 198, endPoint x: 1156, endPoint y: 196, distance: 33.0
click at [1154, 196] on span "$ 450" at bounding box center [1131, 196] width 45 height 23
click at [1246, 634] on button "-" at bounding box center [1252, 632] width 20 height 20
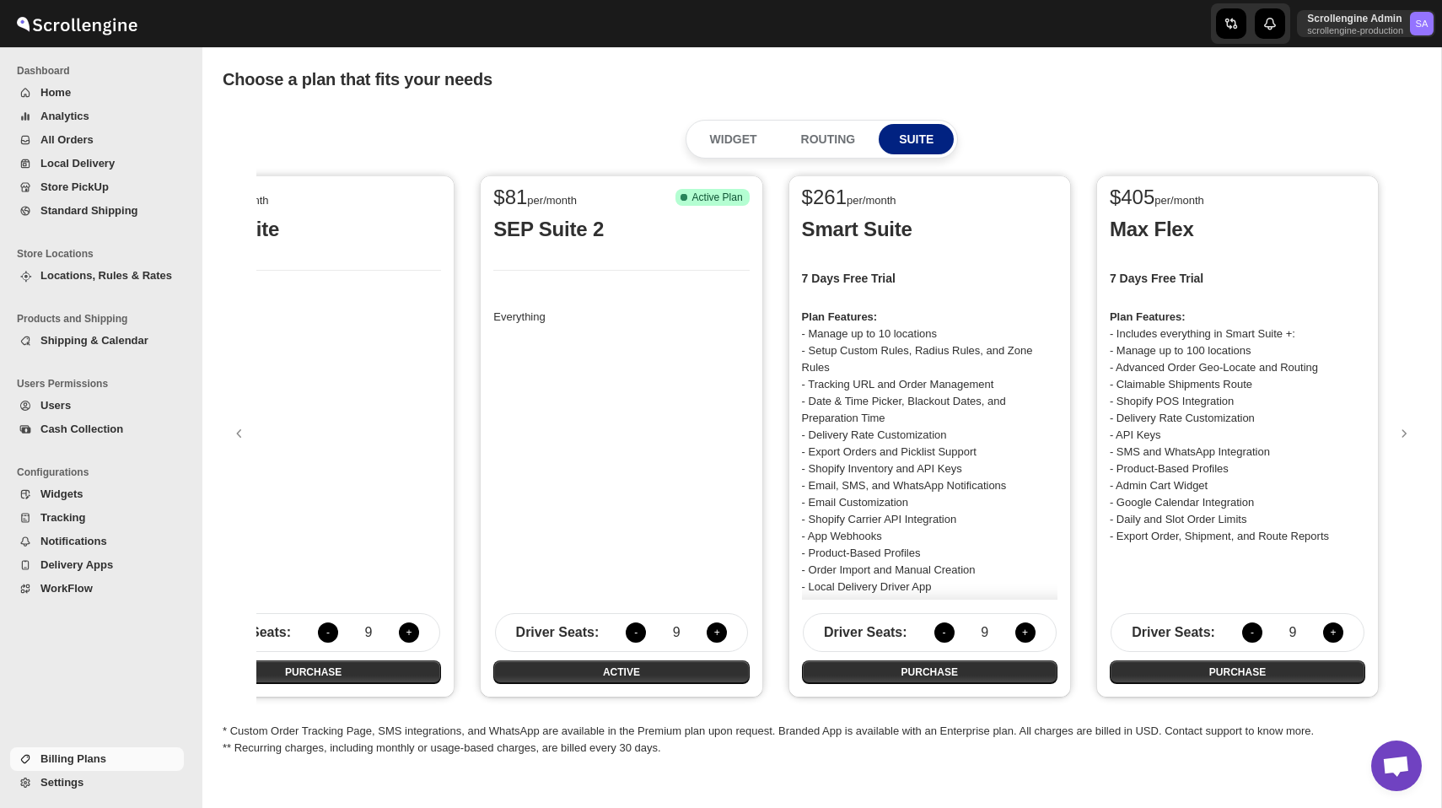
click at [1246, 634] on button "-" at bounding box center [1252, 632] width 20 height 20
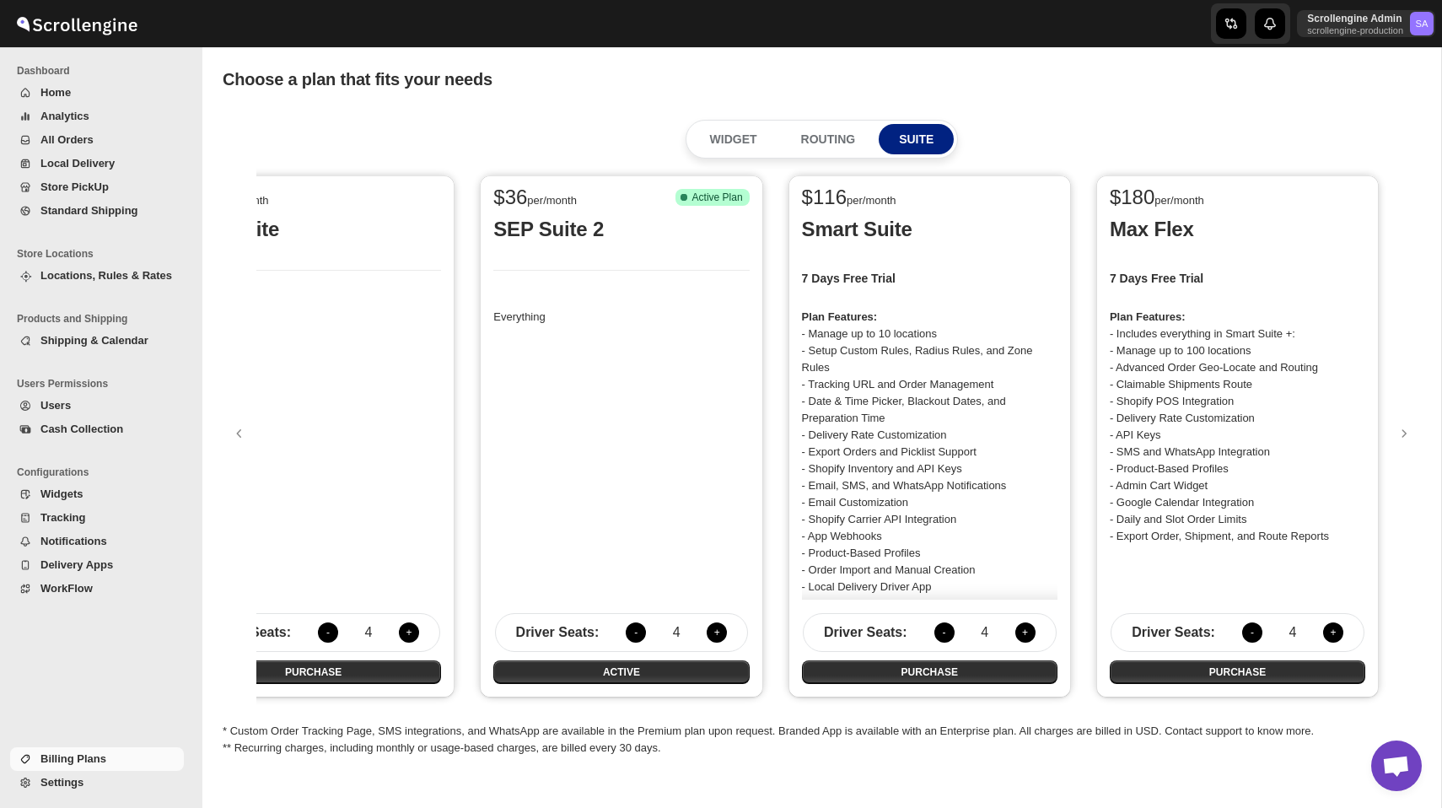
click at [1246, 634] on button "-" at bounding box center [1252, 632] width 20 height 20
click at [1330, 636] on button "+" at bounding box center [1333, 632] width 20 height 20
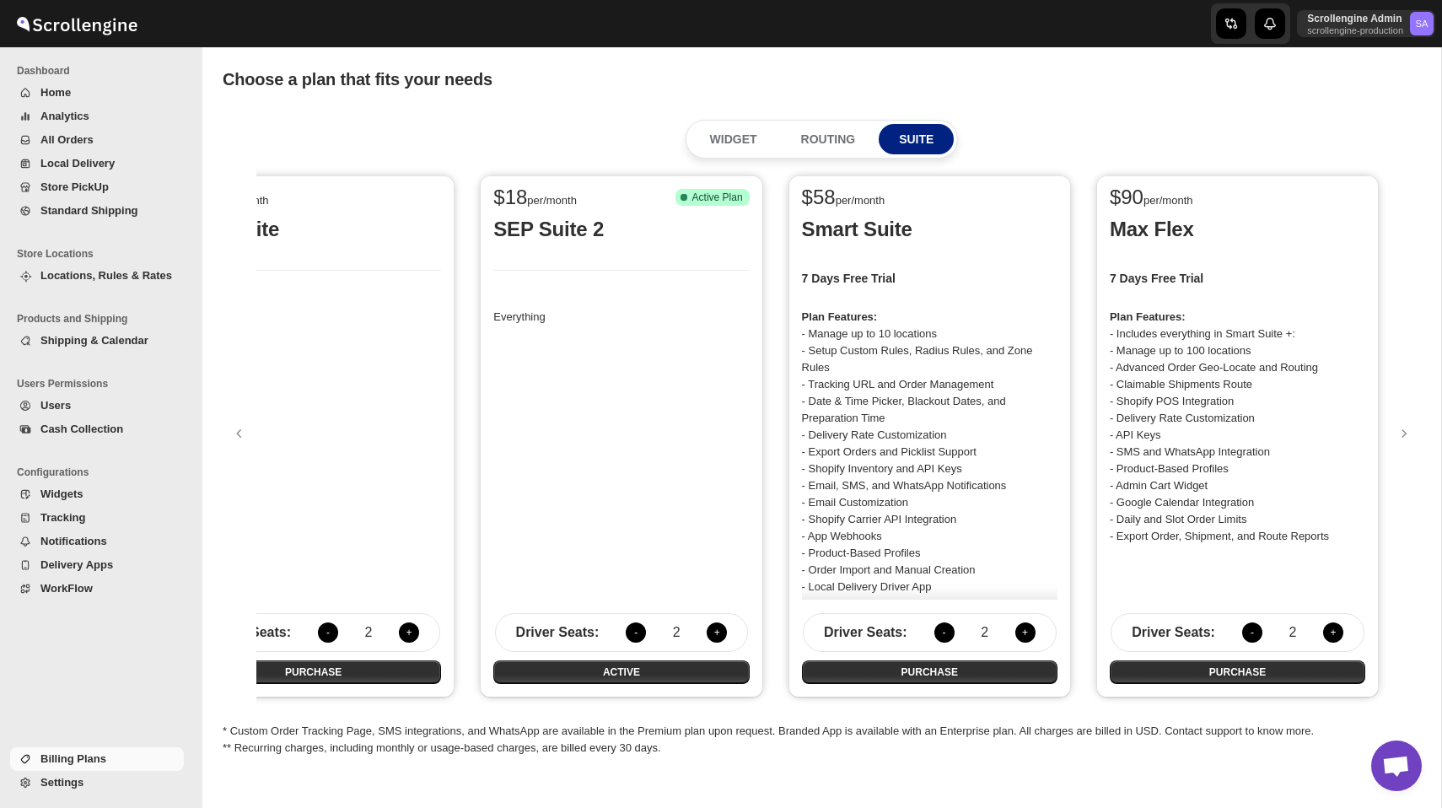
click at [1330, 636] on button "+" at bounding box center [1333, 632] width 20 height 20
click at [1250, 636] on button "-" at bounding box center [1252, 632] width 20 height 20
drag, startPoint x: 811, startPoint y: 198, endPoint x: 821, endPoint y: 198, distance: 10.1
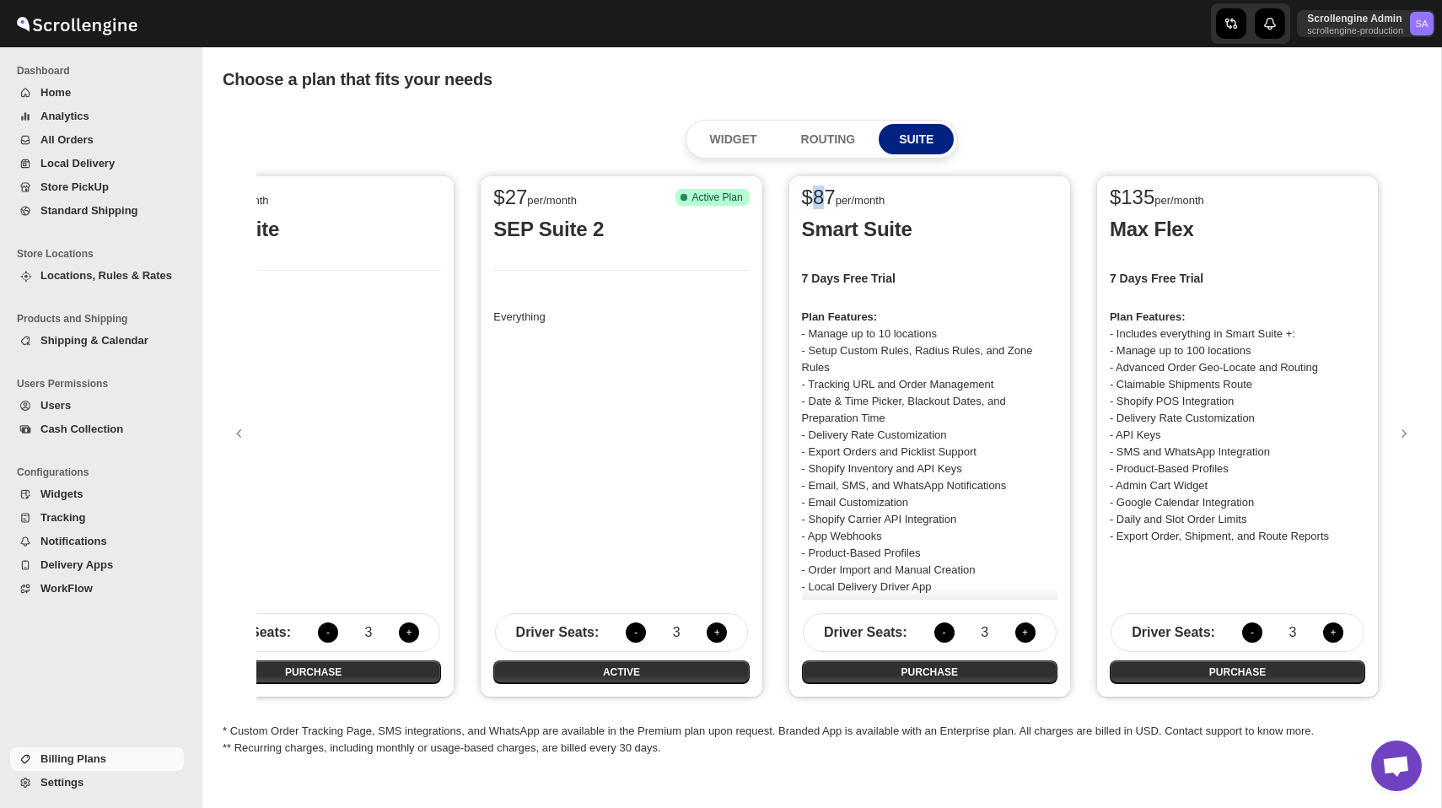
click at [821, 198] on span "$ 87" at bounding box center [819, 196] width 34 height 23
drag, startPoint x: 1124, startPoint y: 198, endPoint x: 1155, endPoint y: 198, distance: 31.2
click at [1155, 198] on div "$ 135 per/month" at bounding box center [1230, 199] width 242 height 20
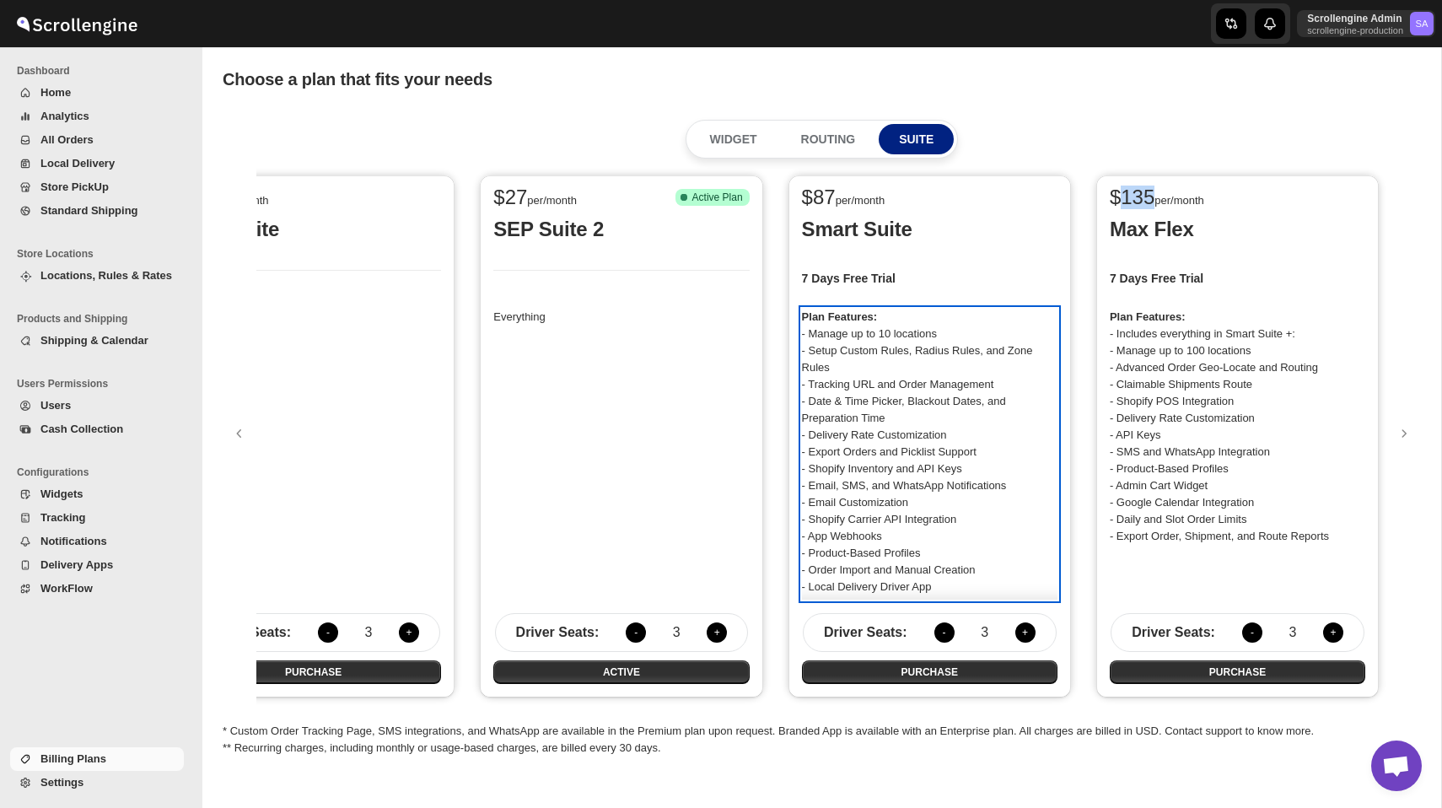
drag, startPoint x: 811, startPoint y: 334, endPoint x: 937, endPoint y: 334, distance: 126.5
click at [937, 334] on p "Plan Features: - Manage up to 10 locations - Setup Custom Rules, Radius Rules, …" at bounding box center [929, 469] width 255 height 320
drag, startPoint x: 811, startPoint y: 350, endPoint x: 861, endPoint y: 370, distance: 53.7
click at [861, 370] on p "Plan Features: - Manage up to 10 locations - Setup Custom Rules, Radius Rules, …" at bounding box center [929, 469] width 255 height 320
drag, startPoint x: 813, startPoint y: 387, endPoint x: 1025, endPoint y: 381, distance: 212.5
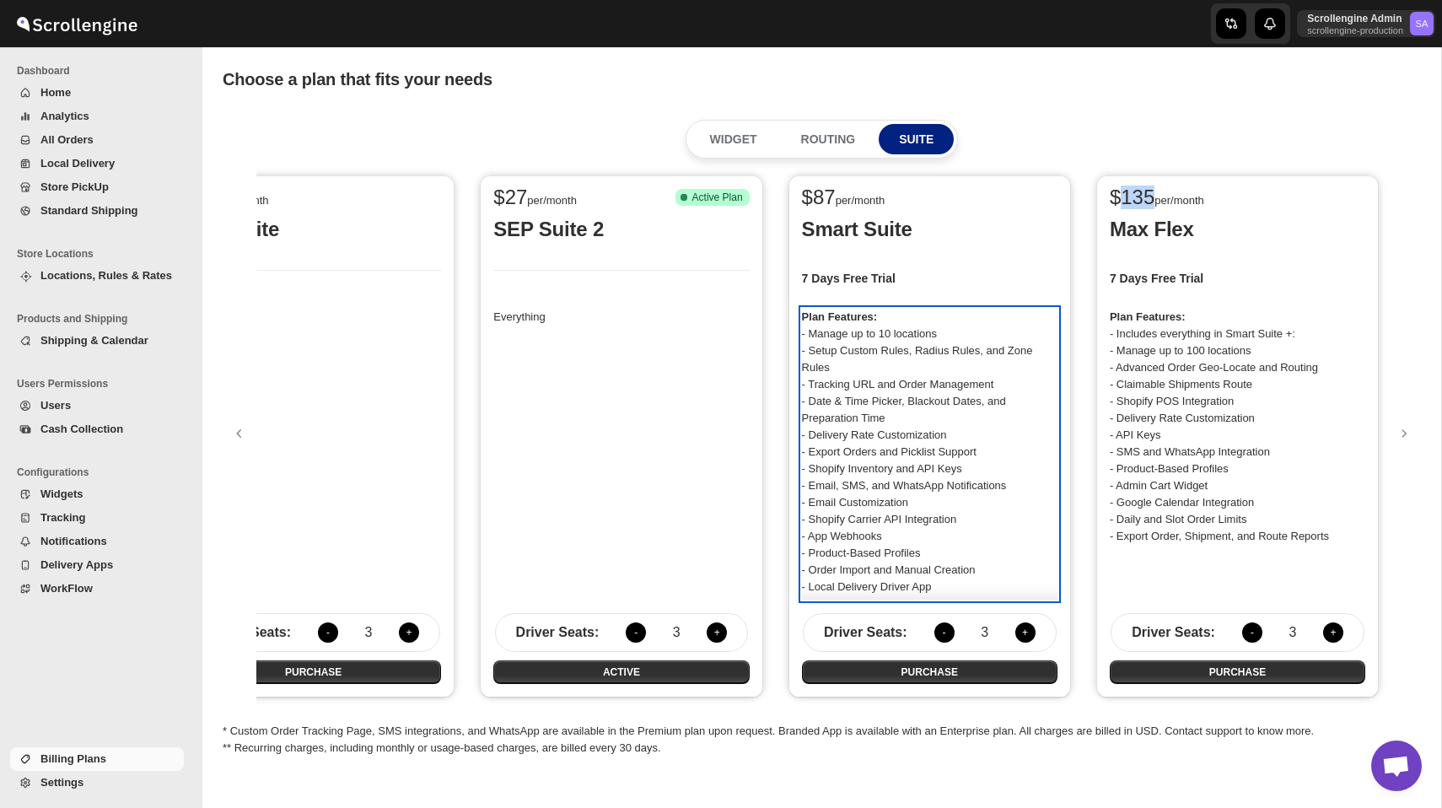
click at [1025, 381] on p "Plan Features: - Manage up to 10 locations - Setup Custom Rules, Radius Rules, …" at bounding box center [929, 469] width 255 height 320
drag, startPoint x: 883, startPoint y: 332, endPoint x: 958, endPoint y: 330, distance: 74.2
click at [958, 330] on p "Plan Features: - Manage up to 10 locations - Setup Custom Rules, Radius Rules, …" at bounding box center [929, 469] width 255 height 320
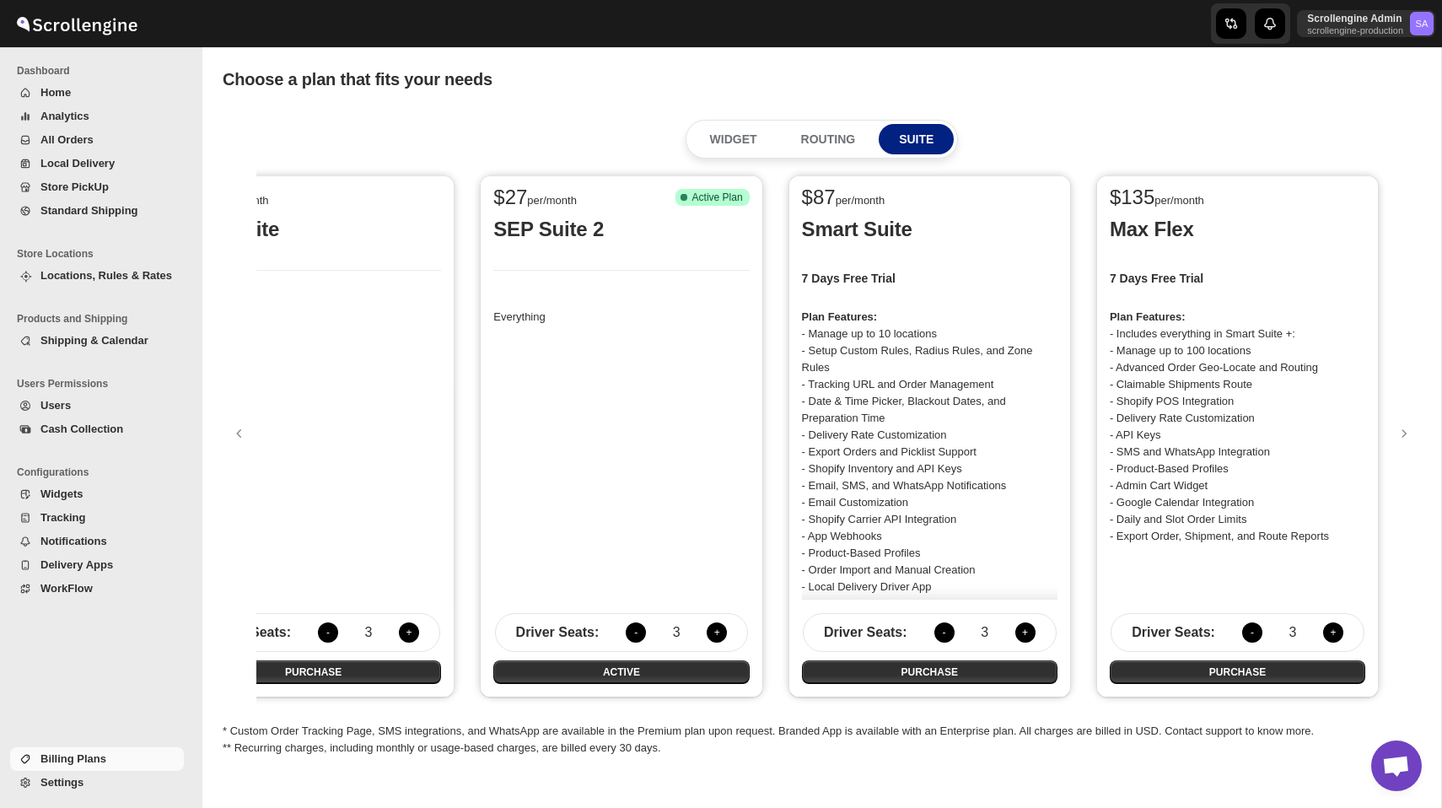
click at [1093, 379] on div "$ 27 per/month SEP Suite Everything Driver Seats : - 3 + PURCHASE $ 27 per/mont…" at bounding box center [821, 436] width 1130 height 539
drag, startPoint x: 805, startPoint y: 234, endPoint x: 976, endPoint y: 223, distance: 171.4
click at [976, 223] on p "Smart Suite" at bounding box center [929, 229] width 255 height 27
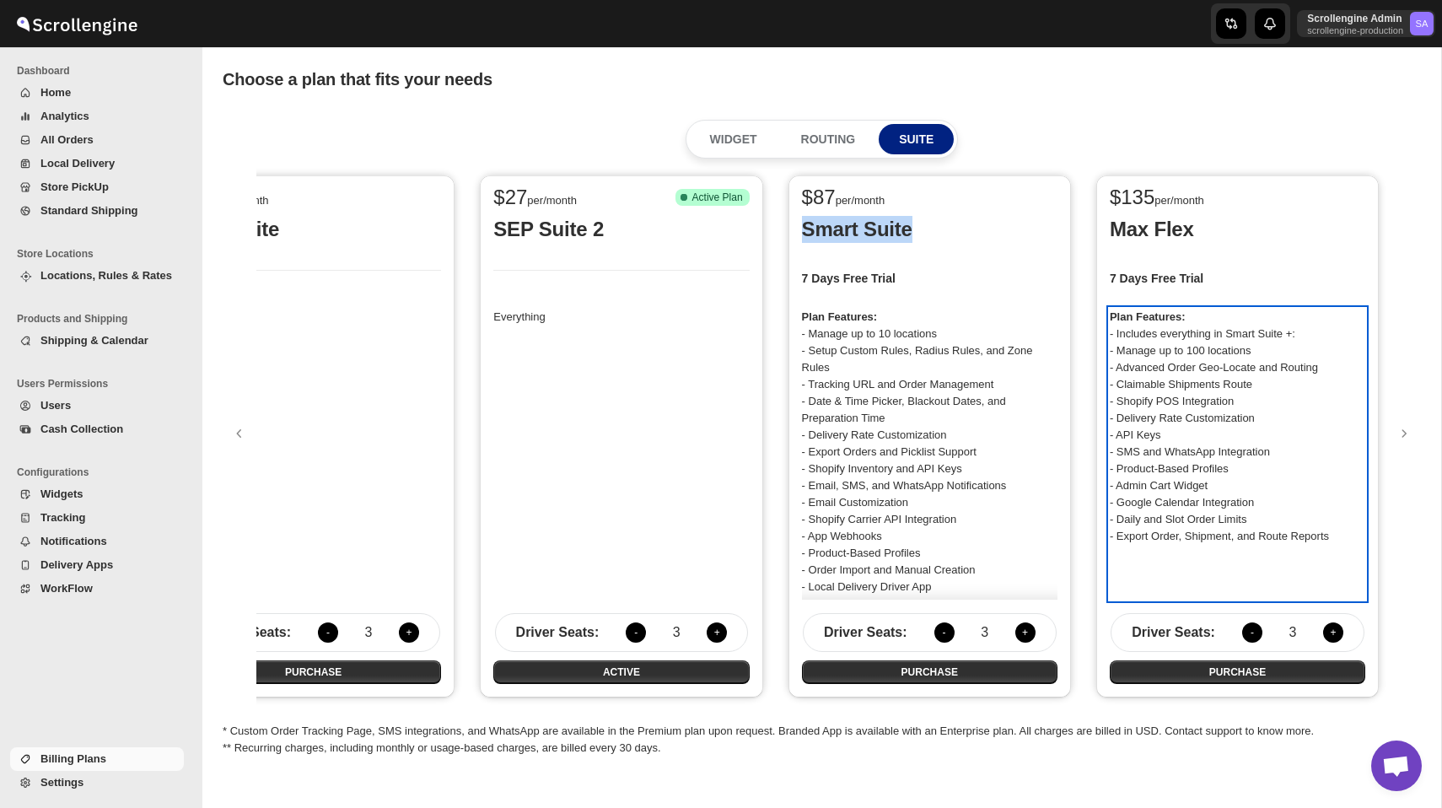
drag, startPoint x: 1119, startPoint y: 369, endPoint x: 1335, endPoint y: 368, distance: 215.8
click at [1335, 368] on p "Plan Features: - Includes everything in Smart Suite +: - Manage up to 100 locat…" at bounding box center [1236, 427] width 255 height 236
drag, startPoint x: 1115, startPoint y: 382, endPoint x: 1265, endPoint y: 380, distance: 150.1
click at [1266, 380] on p "Plan Features: - Includes everything in Smart Suite +: - Manage up to 100 locat…" at bounding box center [1236, 427] width 255 height 236
click at [1246, 390] on p "Plan Features: - Includes everything in Smart Suite +: - Manage up to 100 locat…" at bounding box center [1236, 427] width 255 height 236
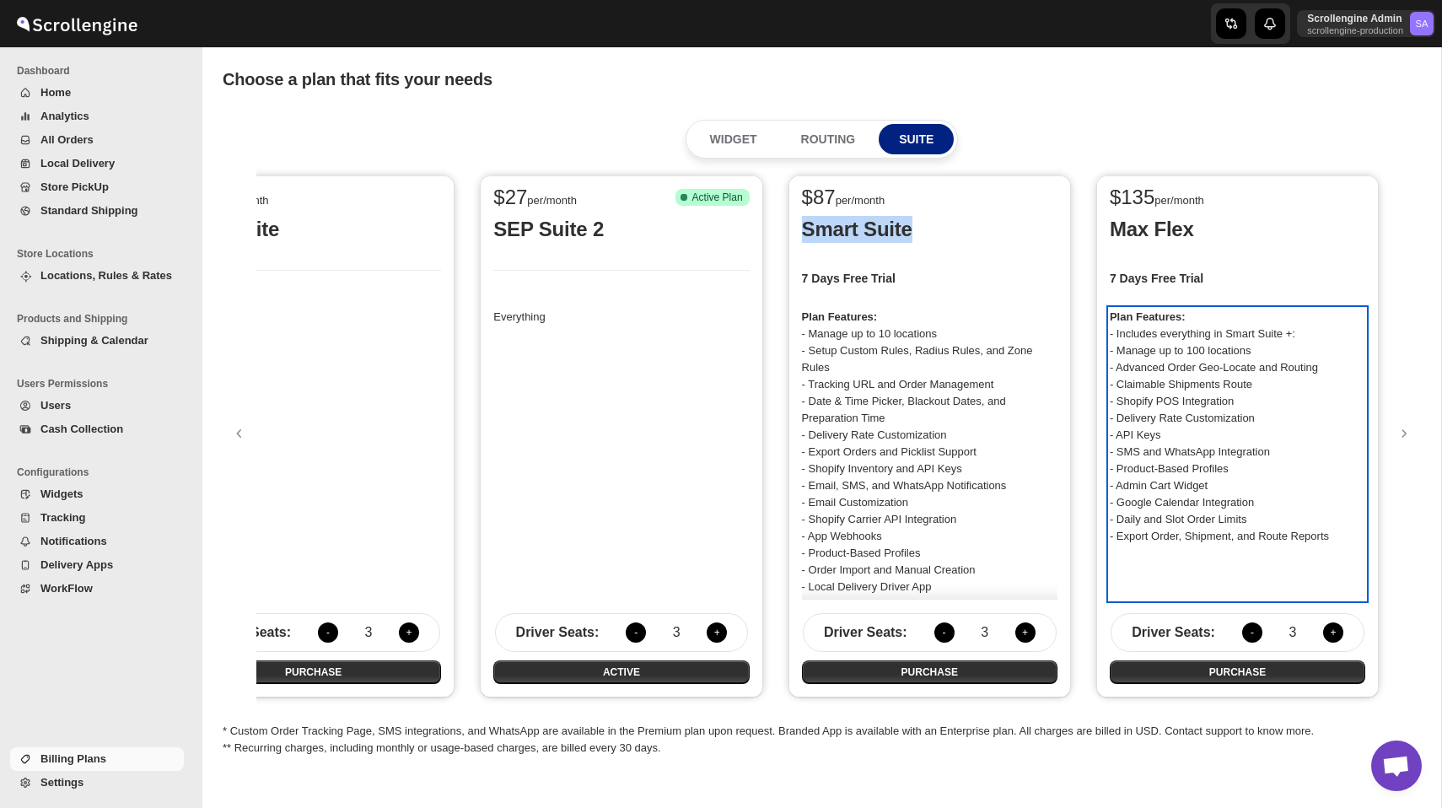
drag, startPoint x: 1120, startPoint y: 385, endPoint x: 1281, endPoint y: 377, distance: 162.1
click at [1281, 377] on p "Plan Features: - Includes everything in Smart Suite +: - Manage up to 100 locat…" at bounding box center [1236, 427] width 255 height 236
drag, startPoint x: 1118, startPoint y: 402, endPoint x: 1248, endPoint y: 402, distance: 129.8
click at [1248, 402] on p "Plan Features: - Includes everything in Smart Suite +: - Manage up to 100 locat…" at bounding box center [1236, 427] width 255 height 236
drag, startPoint x: 1116, startPoint y: 420, endPoint x: 1269, endPoint y: 420, distance: 152.6
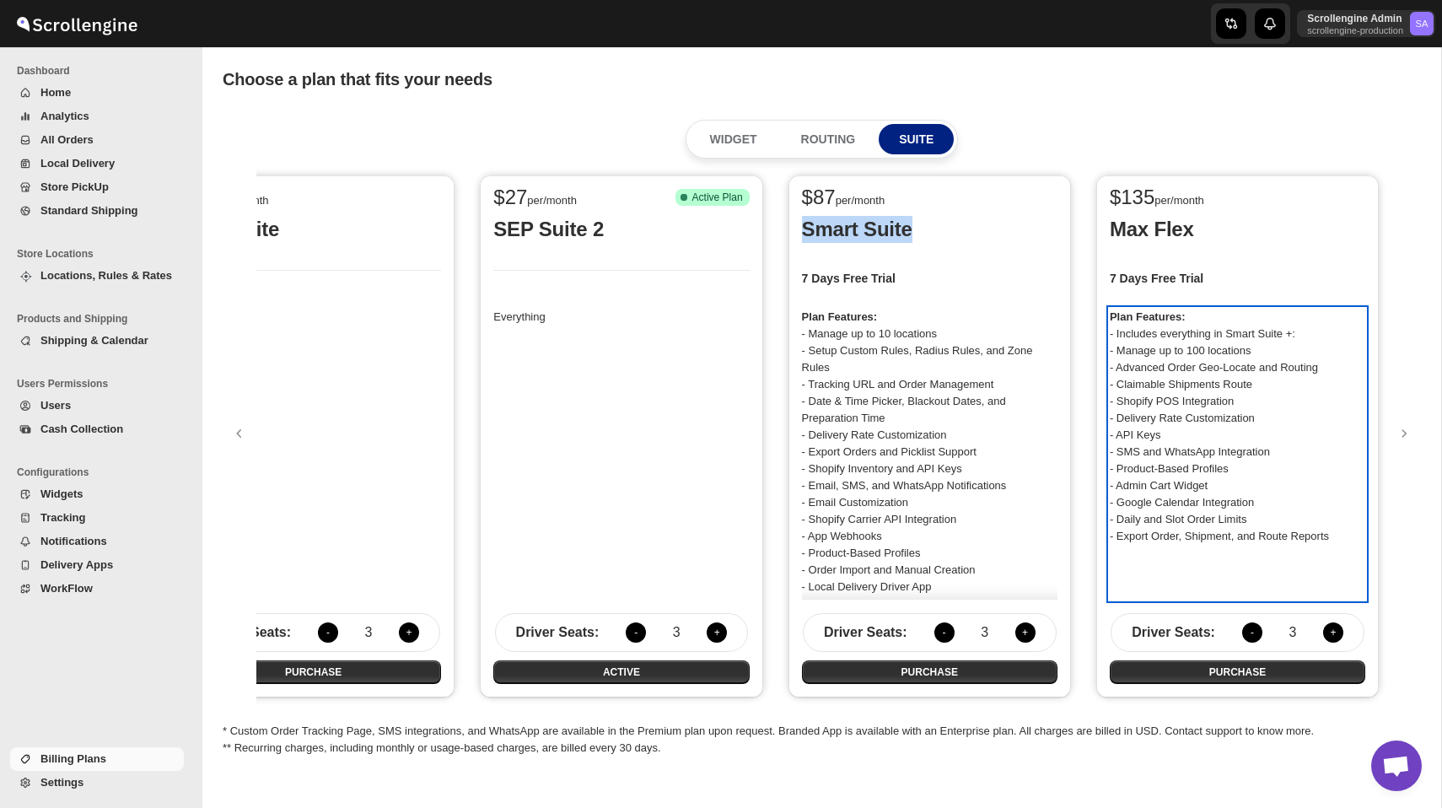
click at [1269, 420] on p "Plan Features: - Includes everything in Smart Suite +: - Manage up to 100 locat…" at bounding box center [1236, 427] width 255 height 236
drag, startPoint x: 1120, startPoint y: 435, endPoint x: 1162, endPoint y: 435, distance: 42.2
click at [1162, 435] on p "Plan Features: - Includes everything in Smart Suite +: - Manage up to 100 locat…" at bounding box center [1236, 427] width 255 height 236
click at [1116, 452] on p "Plan Features: - Includes everything in Smart Suite +: - Manage up to 100 locat…" at bounding box center [1236, 427] width 255 height 236
drag, startPoint x: 1118, startPoint y: 453, endPoint x: 1304, endPoint y: 453, distance: 186.3
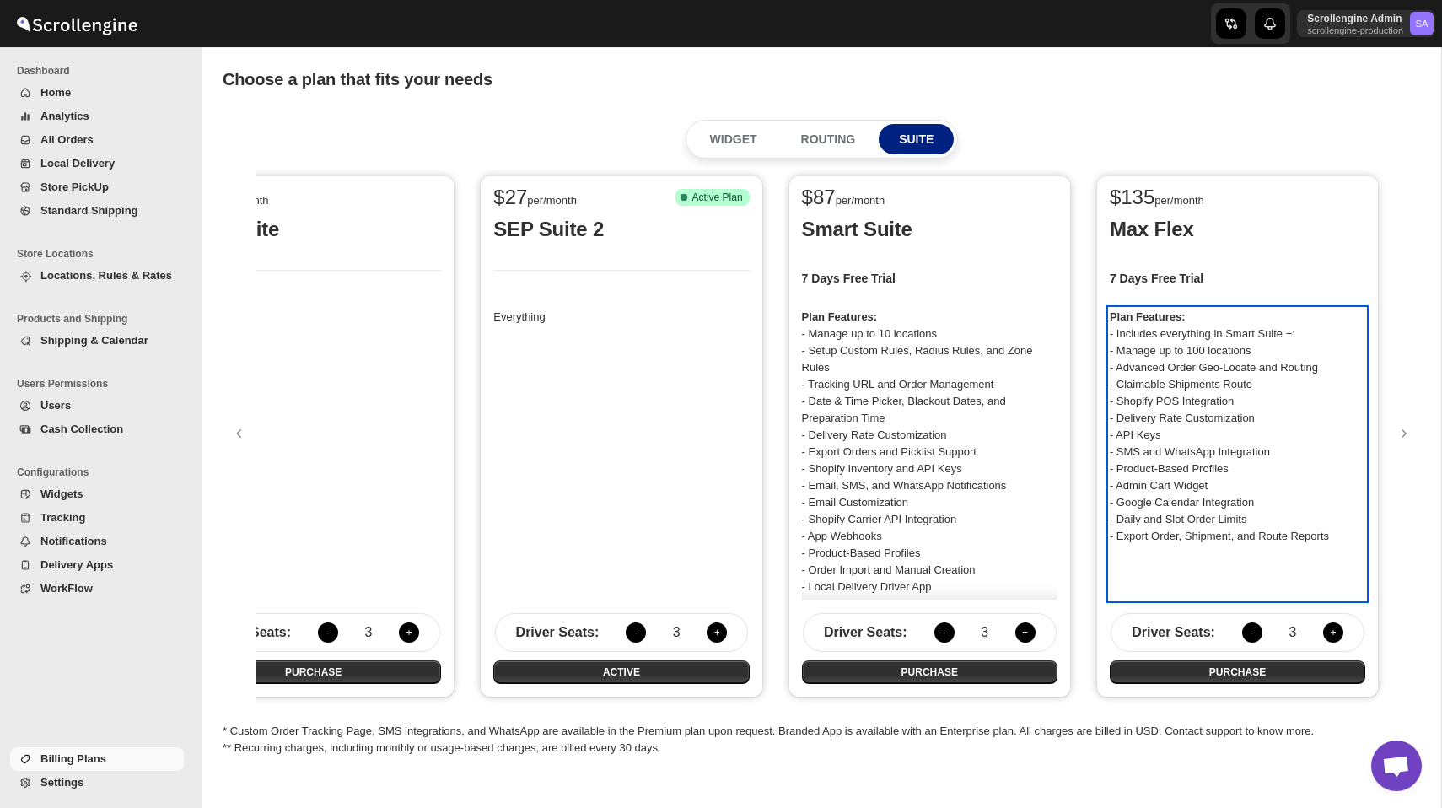
click at [1304, 453] on p "Plan Features: - Includes everything in Smart Suite +: - Manage up to 100 locat…" at bounding box center [1236, 427] width 255 height 236
drag, startPoint x: 1117, startPoint y: 468, endPoint x: 1238, endPoint y: 475, distance: 121.6
click at [1238, 475] on p "Plan Features: - Includes everything in Smart Suite +: - Manage up to 100 locat…" at bounding box center [1236, 427] width 255 height 236
click at [1155, 486] on p "Plan Features: - Includes everything in Smart Suite +: - Manage up to 100 locat…" at bounding box center [1236, 427] width 255 height 236
drag, startPoint x: 1119, startPoint y: 469, endPoint x: 1244, endPoint y: 471, distance: 125.6
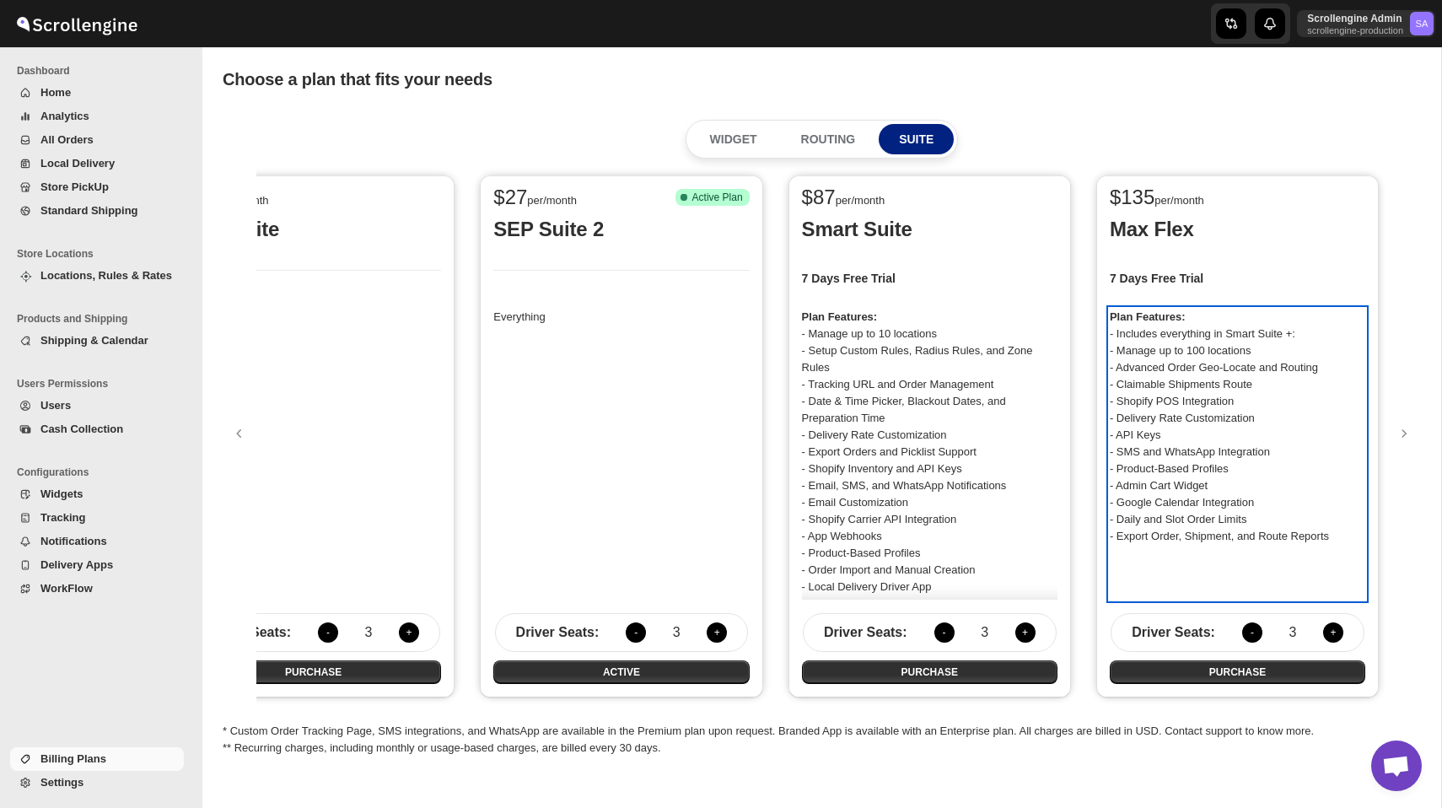
click at [1244, 472] on p "Plan Features: - Includes everything in Smart Suite +: - Manage up to 100 locat…" at bounding box center [1236, 427] width 255 height 236
click at [1225, 473] on p "Plan Features: - Includes everything in Smart Suite +: - Manage up to 100 locat…" at bounding box center [1236, 427] width 255 height 236
drag, startPoint x: 1241, startPoint y: 468, endPoint x: 1118, endPoint y: 470, distance: 123.1
click at [1118, 470] on p "Plan Features: - Includes everything in Smart Suite +: - Manage up to 100 locat…" at bounding box center [1236, 427] width 255 height 236
drag, startPoint x: 1118, startPoint y: 486, endPoint x: 1219, endPoint y: 488, distance: 101.2
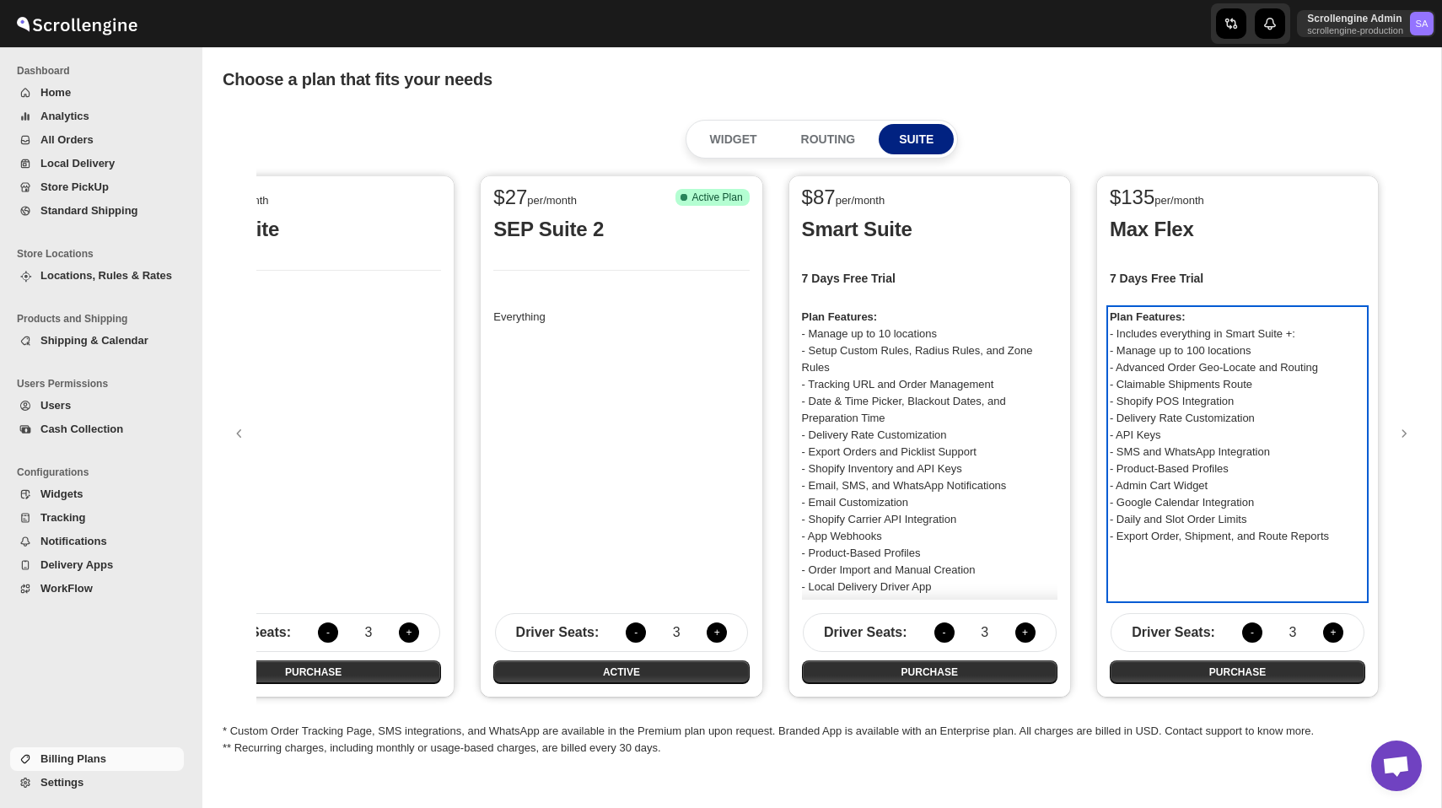
click at [1219, 488] on p "Plan Features: - Includes everything in Smart Suite +: - Manage up to 100 locat…" at bounding box center [1236, 427] width 255 height 236
click at [1133, 499] on p "Plan Features: - Includes everything in Smart Suite +: - Manage up to 100 locat…" at bounding box center [1236, 427] width 255 height 236
drag, startPoint x: 1120, startPoint y: 486, endPoint x: 1227, endPoint y: 486, distance: 107.9
click at [1227, 486] on p "Plan Features: - Includes everything in Smart Suite +: - Manage up to 100 locat…" at bounding box center [1236, 427] width 255 height 236
drag, startPoint x: 1118, startPoint y: 506, endPoint x: 1270, endPoint y: 503, distance: 152.6
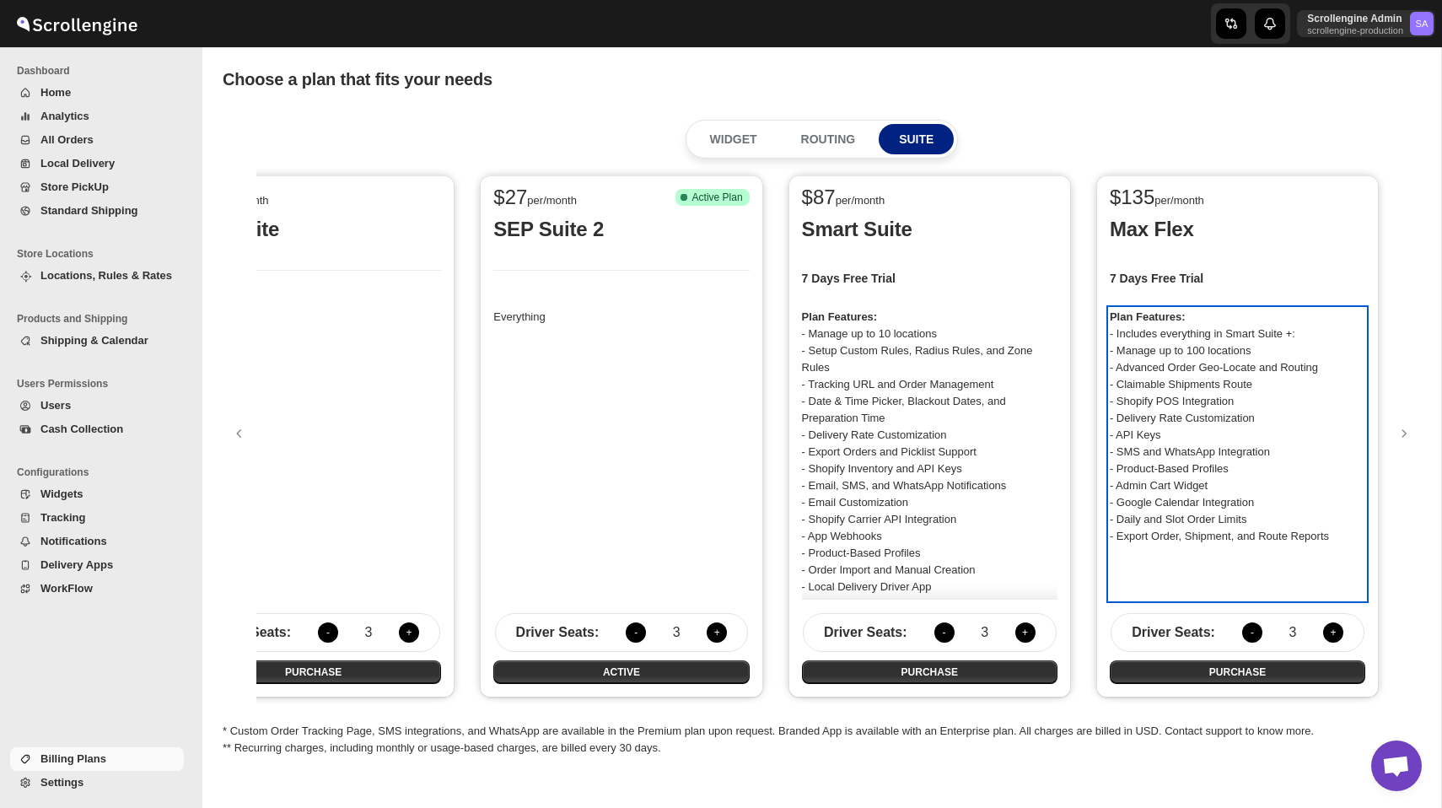
click at [1270, 503] on p "Plan Features: - Includes everything in Smart Suite +: - Manage up to 100 locat…" at bounding box center [1236, 427] width 255 height 236
drag, startPoint x: 1119, startPoint y: 521, endPoint x: 1262, endPoint y: 527, distance: 143.4
click at [1262, 527] on p "Plan Features: - Includes everything in Smart Suite +: - Manage up to 100 locat…" at bounding box center [1236, 427] width 255 height 236
click at [1257, 518] on p "Plan Features: - Includes everything in Smart Suite +: - Manage up to 100 locat…" at bounding box center [1236, 427] width 255 height 236
drag, startPoint x: 1120, startPoint y: 518, endPoint x: 1261, endPoint y: 519, distance: 141.6
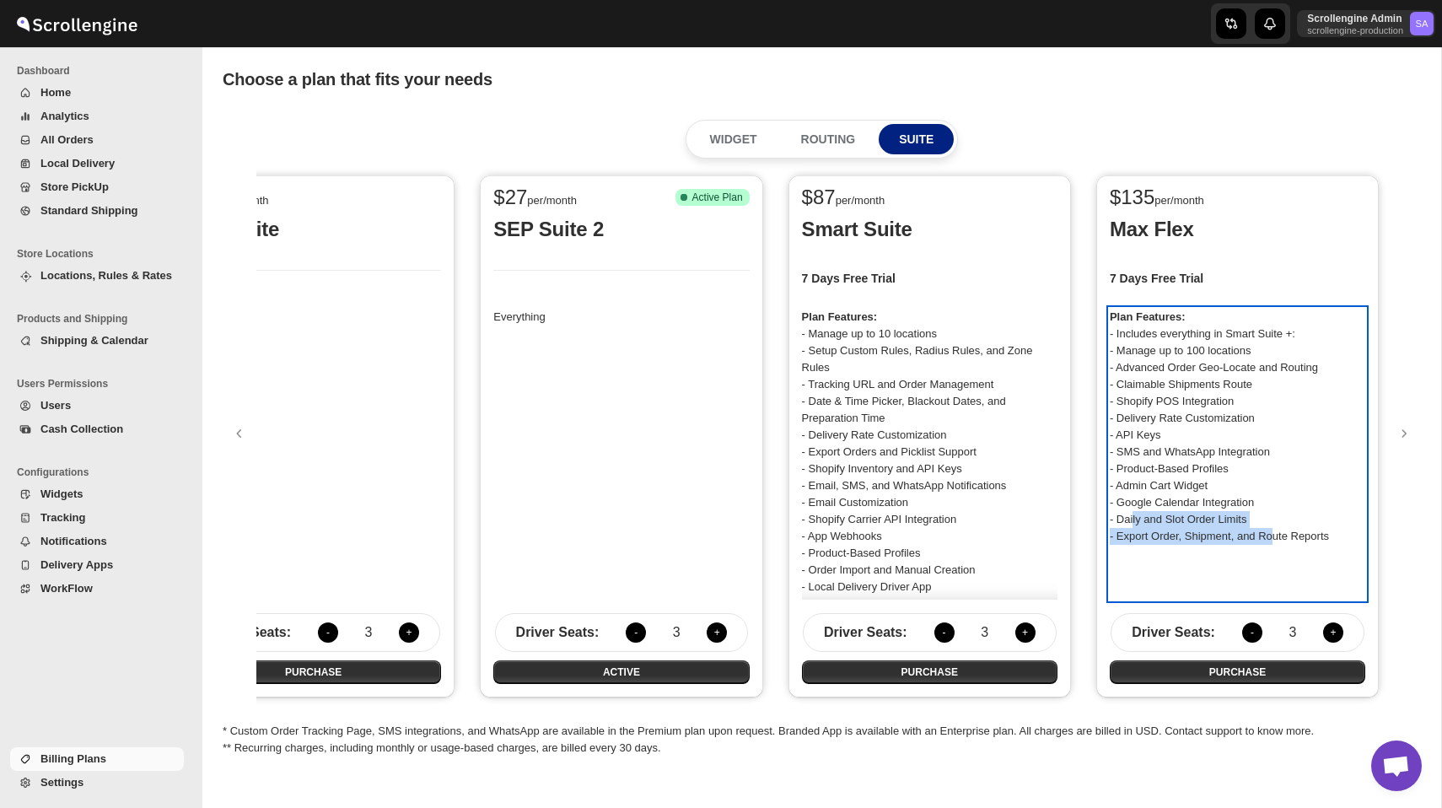
click at [1261, 519] on p "Plan Features: - Includes everything in Smart Suite +: - Manage up to 100 locat…" at bounding box center [1236, 427] width 255 height 236
click at [1112, 533] on p "Plan Features: - Includes everything in Smart Suite +: - Manage up to 100 locat…" at bounding box center [1236, 427] width 255 height 236
drag, startPoint x: 1120, startPoint y: 521, endPoint x: 1261, endPoint y: 520, distance: 141.6
click at [1261, 520] on p "Plan Features: - Includes everything in Smart Suite +: - Manage up to 100 locat…" at bounding box center [1236, 427] width 255 height 236
drag, startPoint x: 1120, startPoint y: 533, endPoint x: 1343, endPoint y: 550, distance: 224.0
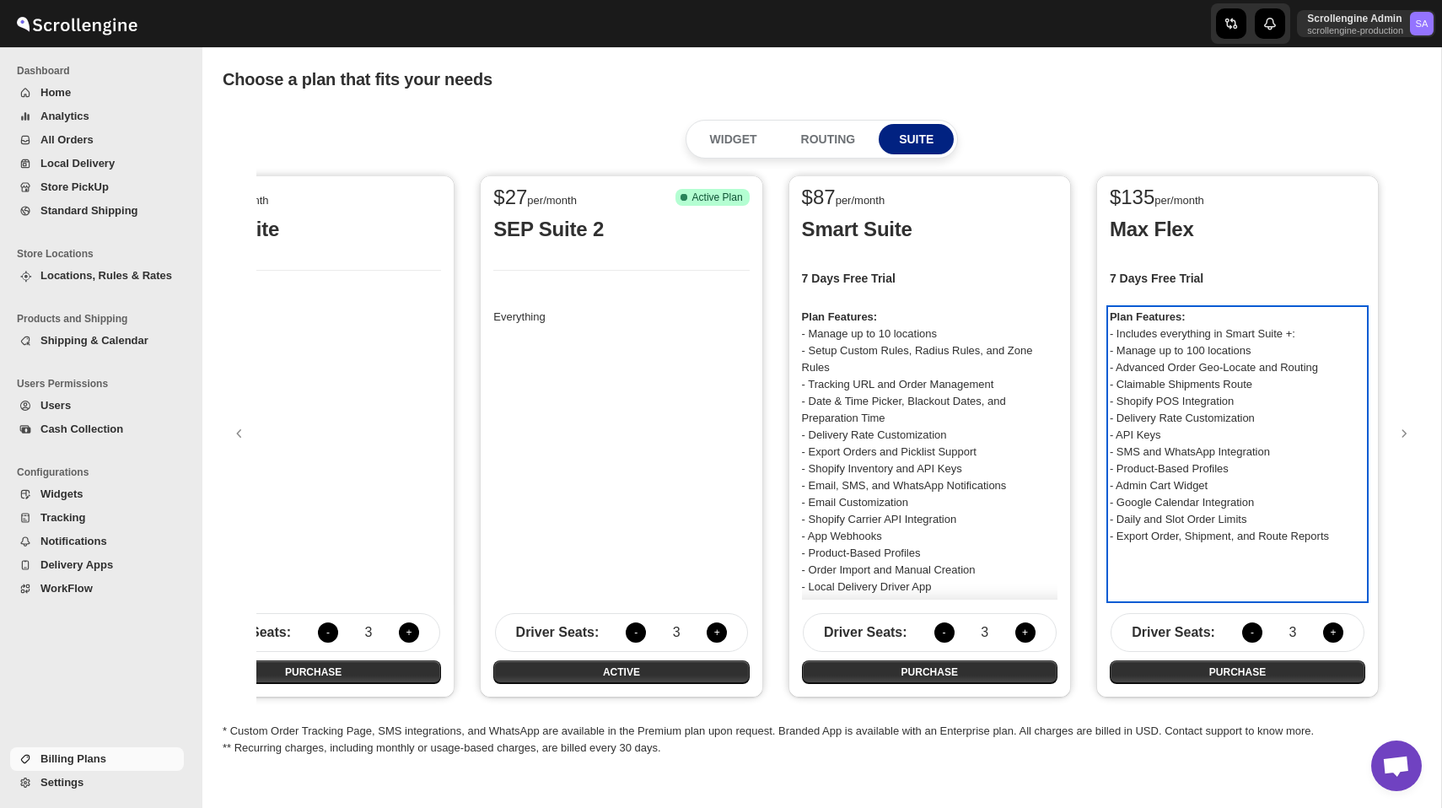
click at [1343, 540] on p "Plan Features: - Includes everything in Smart Suite +: - Manage up to 100 locat…" at bounding box center [1236, 427] width 255 height 236
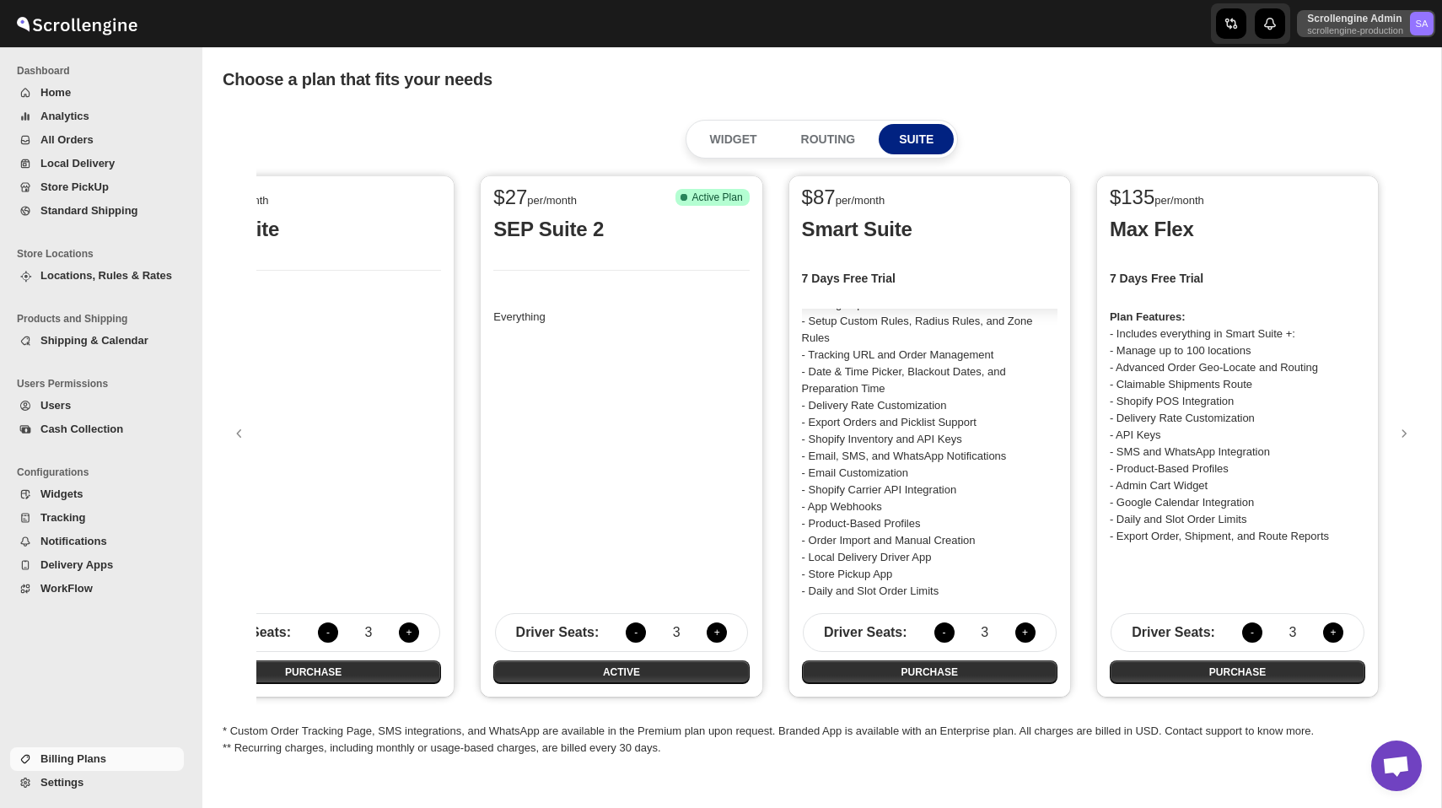
click at [1343, 35] on button "Scrollengine Admin scrollengine-production SA" at bounding box center [1366, 23] width 138 height 27
click at [1099, 109] on div "Choose a plan that fits your needs. This page is ready Choose a plan that fits …" at bounding box center [822, 79] width 1198 height 64
drag, startPoint x: 1125, startPoint y: 191, endPoint x: 1154, endPoint y: 194, distance: 29.7
click at [1154, 194] on span "$ 135" at bounding box center [1131, 196] width 45 height 23
click at [1248, 635] on button "-" at bounding box center [1252, 632] width 20 height 20
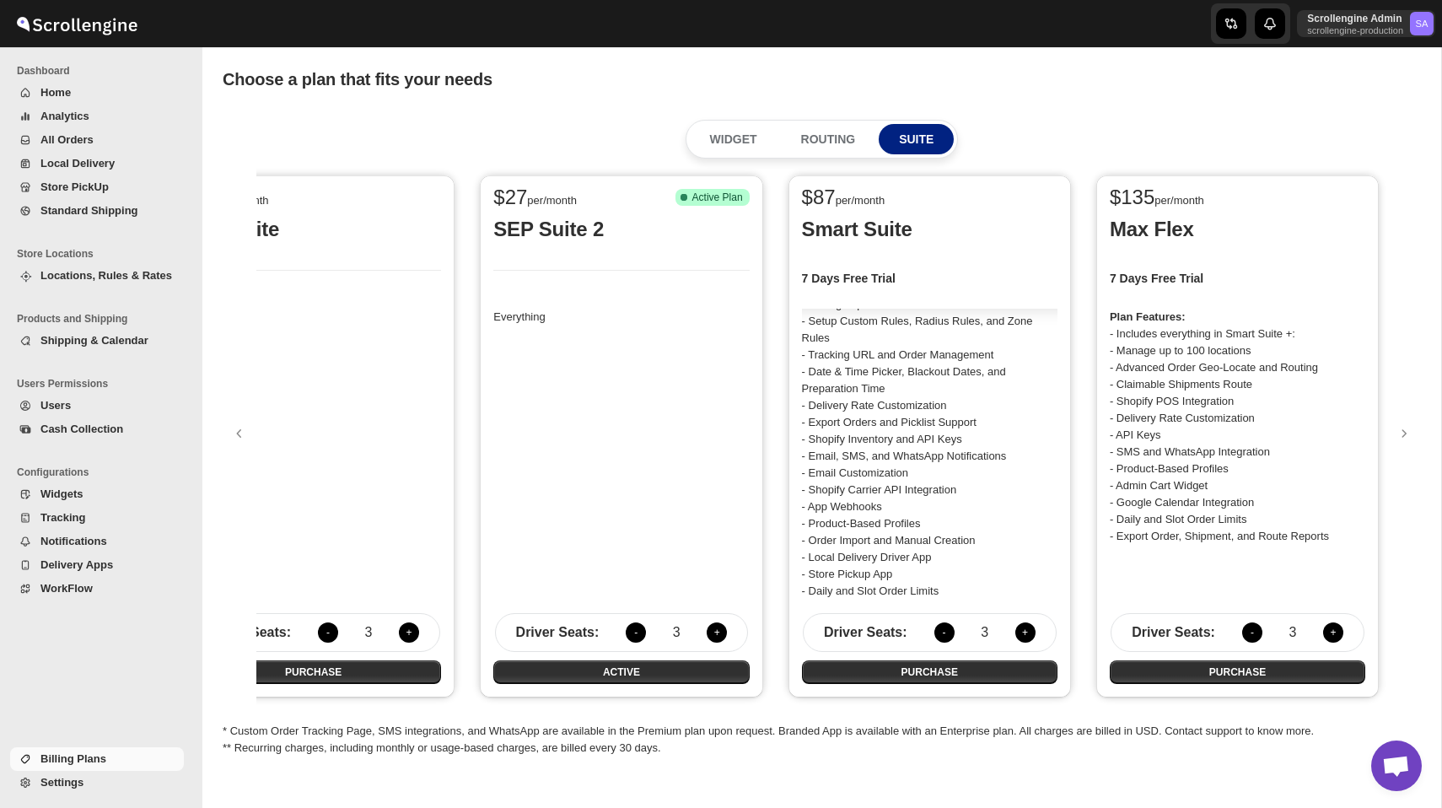
click at [1248, 635] on button "-" at bounding box center [1252, 632] width 20 height 20
drag, startPoint x: 1125, startPoint y: 193, endPoint x: 1147, endPoint y: 193, distance: 22.8
click at [1147, 193] on div "$ 45 per/month" at bounding box center [1230, 199] width 242 height 20
click at [1136, 214] on div "$ 45 per/month" at bounding box center [1236, 195] width 255 height 40
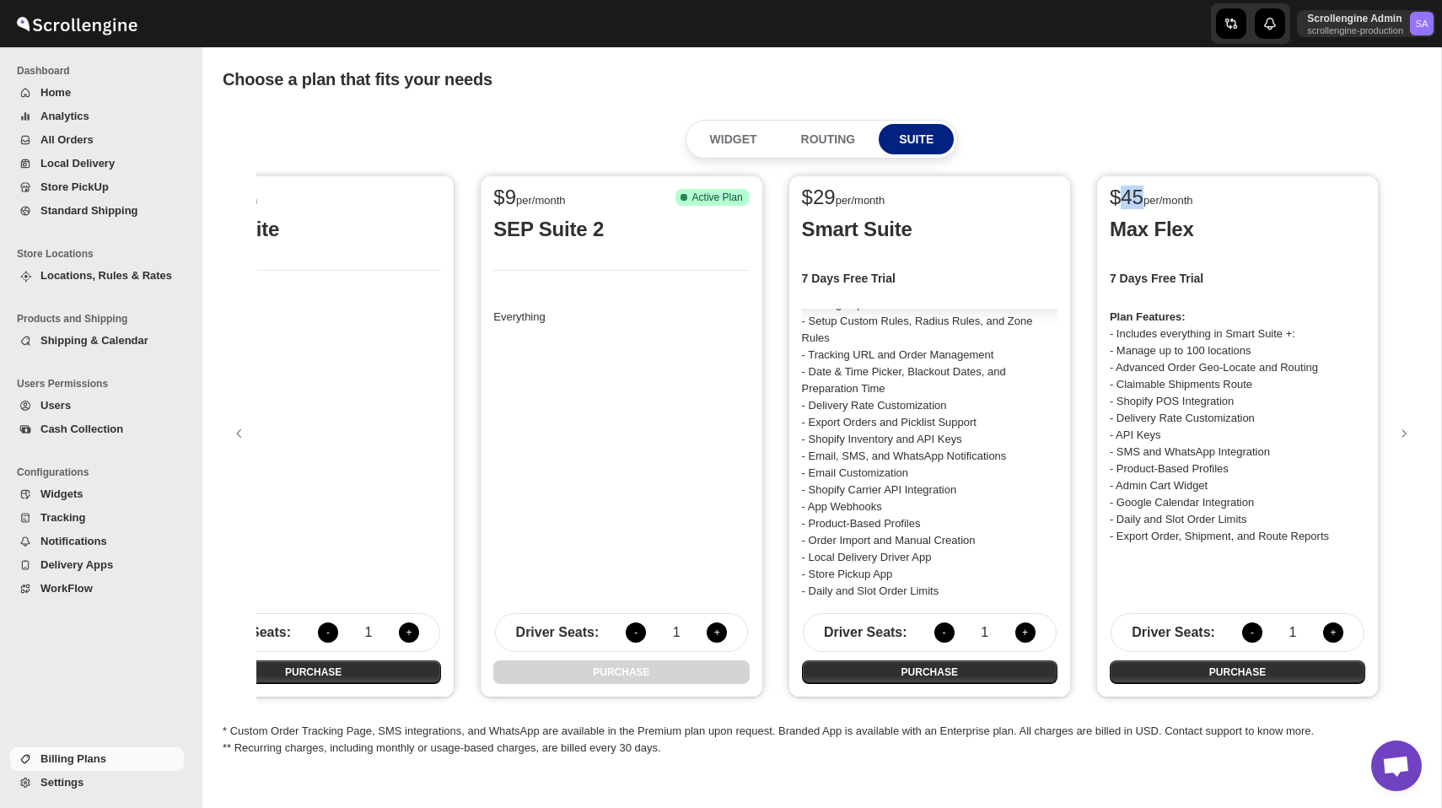
drag, startPoint x: 1121, startPoint y: 196, endPoint x: 1143, endPoint y: 196, distance: 21.9
click at [1143, 196] on span "$ 45" at bounding box center [1126, 196] width 34 height 23
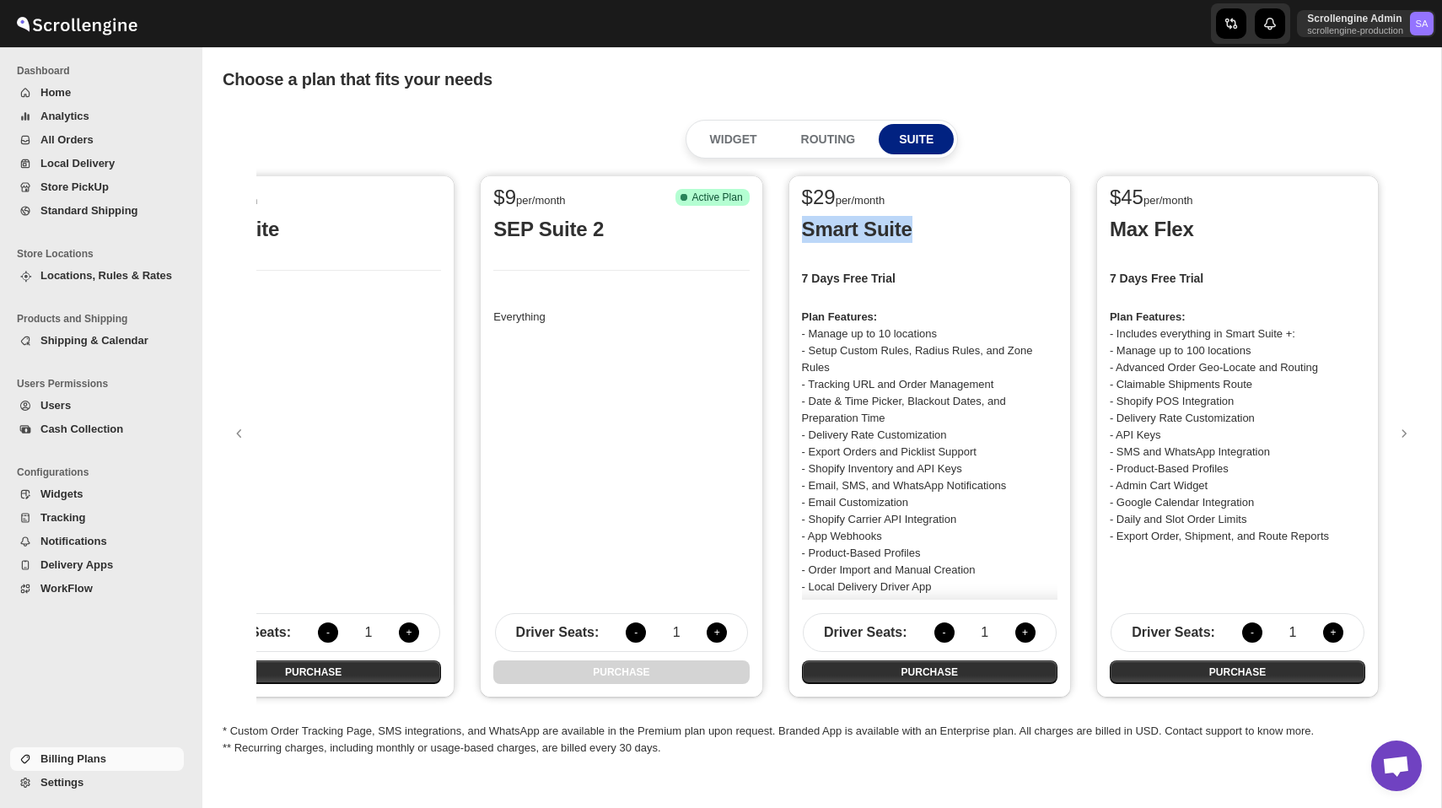
drag, startPoint x: 803, startPoint y: 228, endPoint x: 908, endPoint y: 228, distance: 104.5
click at [908, 228] on p "Smart Suite" at bounding box center [929, 229] width 255 height 27
click at [807, 230] on p "Smart Suite" at bounding box center [929, 229] width 255 height 27
drag, startPoint x: 803, startPoint y: 228, endPoint x: 909, endPoint y: 228, distance: 105.4
click at [909, 228] on p "Smart Suite" at bounding box center [929, 229] width 255 height 27
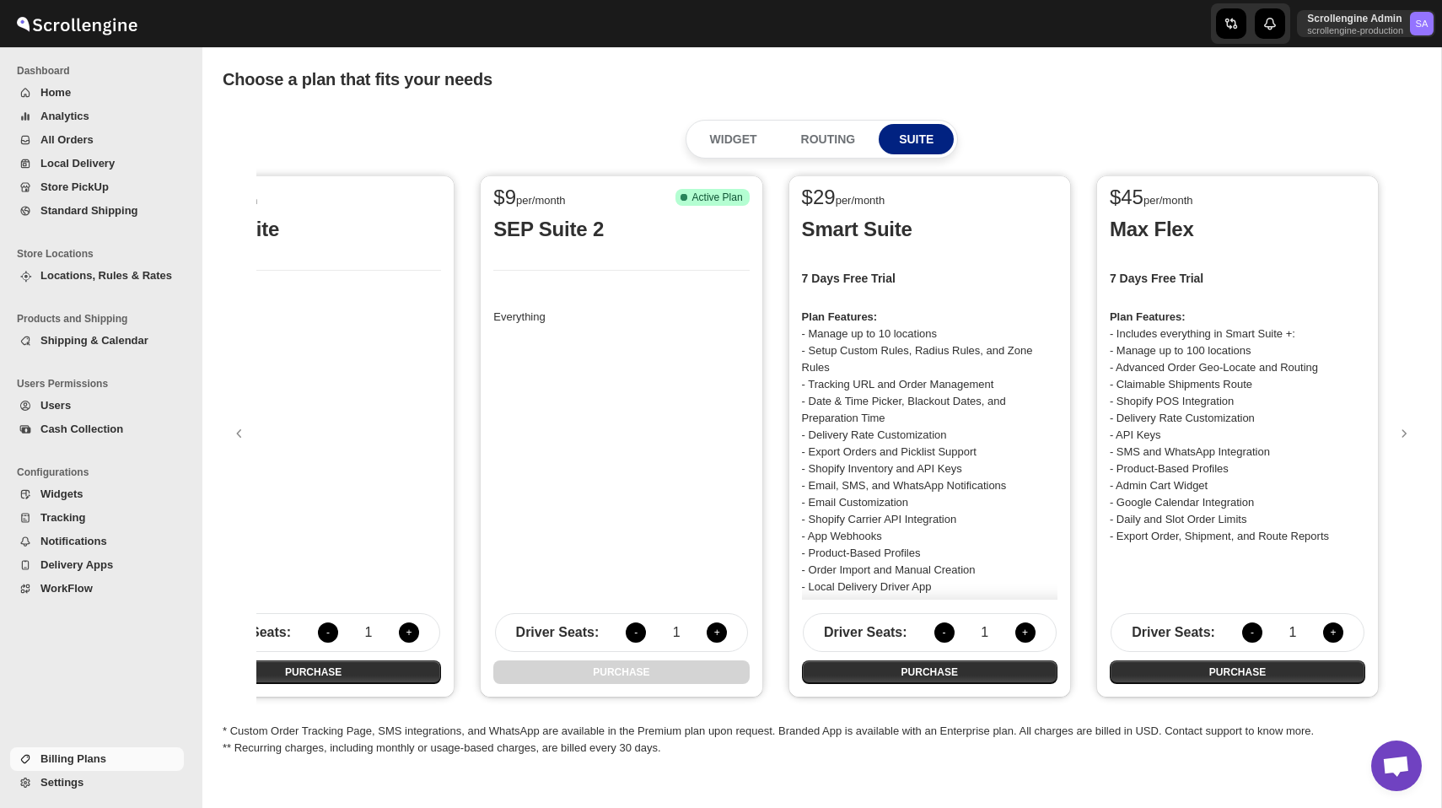
click at [978, 236] on p "Smart Suite" at bounding box center [929, 229] width 255 height 27
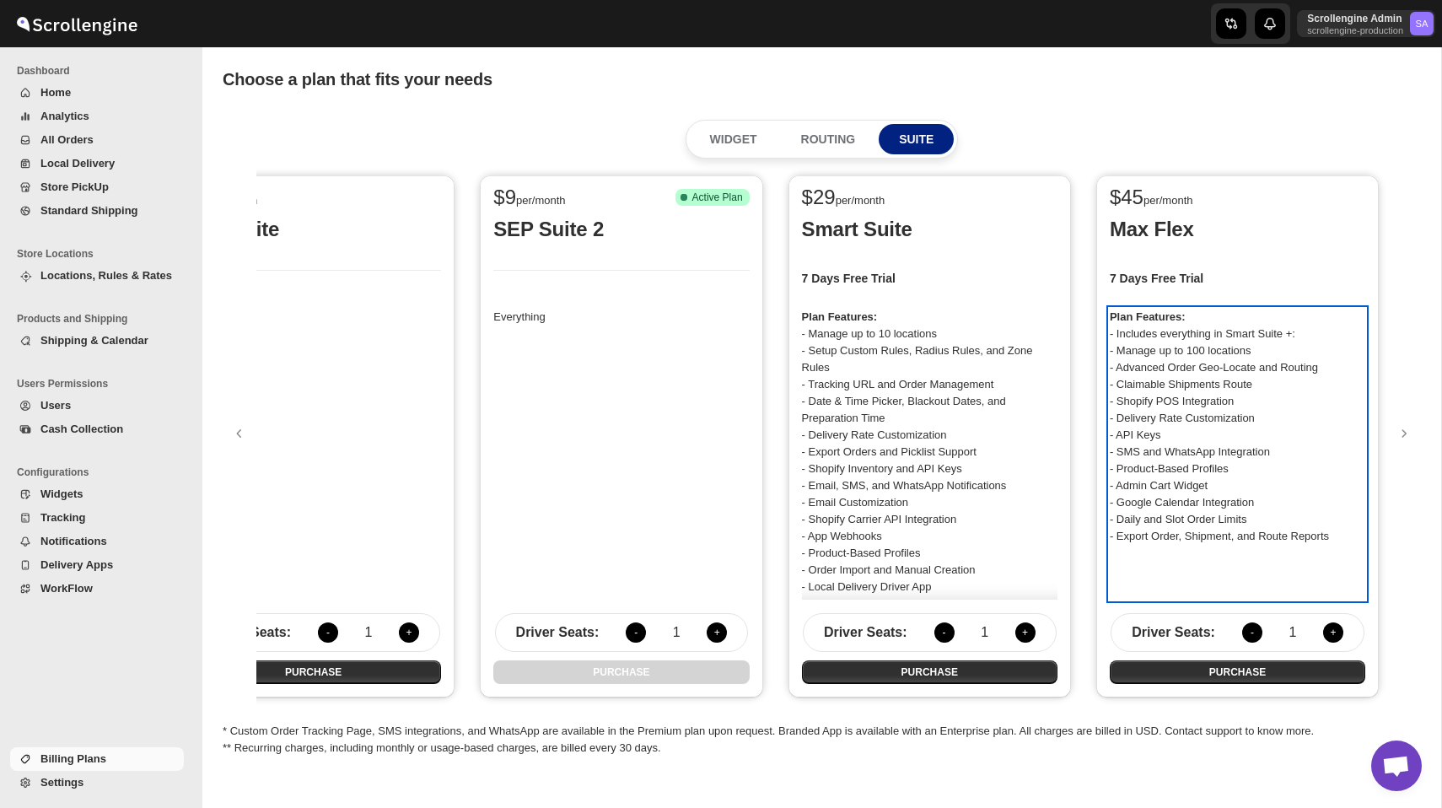
drag, startPoint x: 1118, startPoint y: 449, endPoint x: 1281, endPoint y: 453, distance: 162.7
click at [1281, 453] on p "Plan Features: - Includes everything in Smart Suite +: - Manage up to 100 locat…" at bounding box center [1236, 427] width 255 height 236
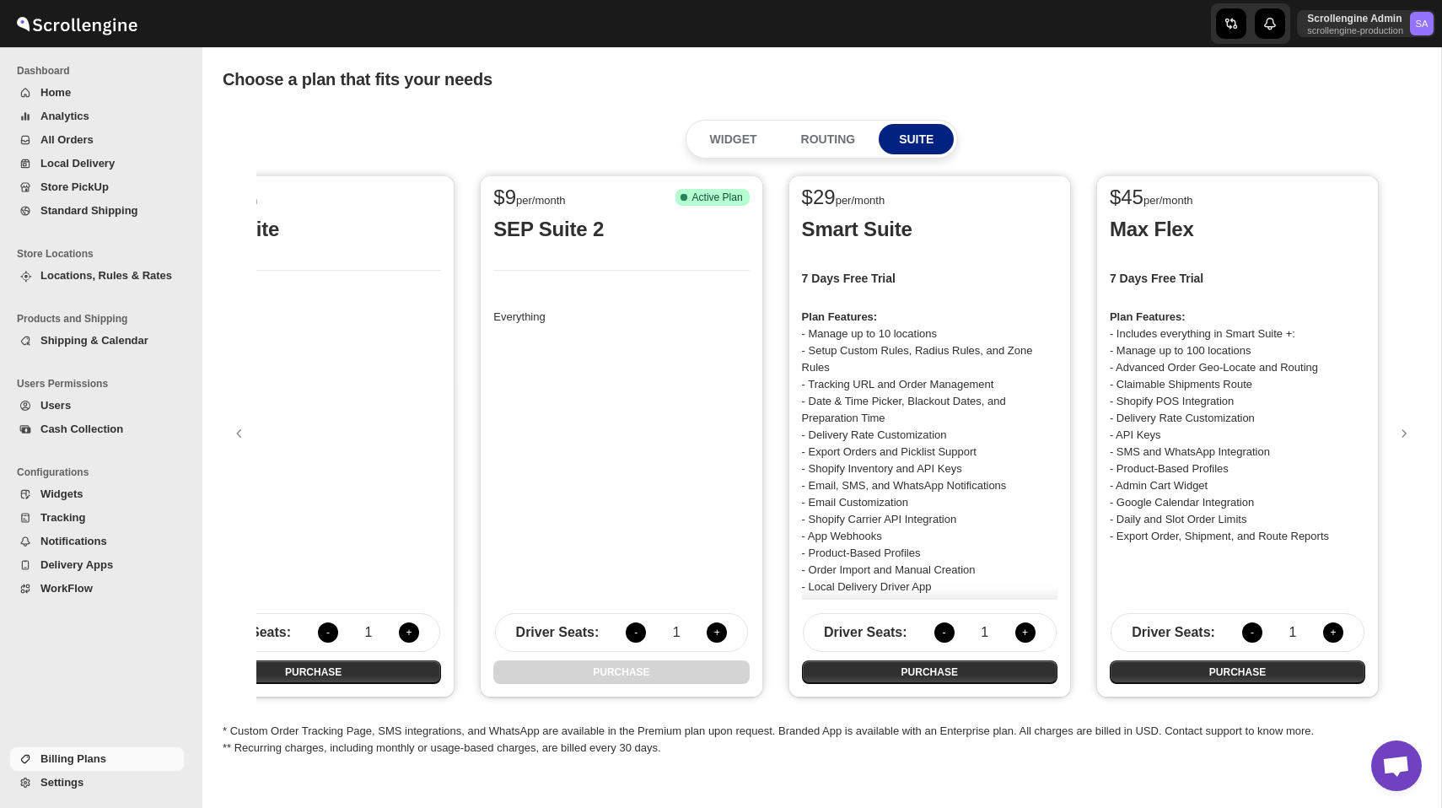
click at [97, 538] on span "Notifications" at bounding box center [73, 540] width 67 height 13
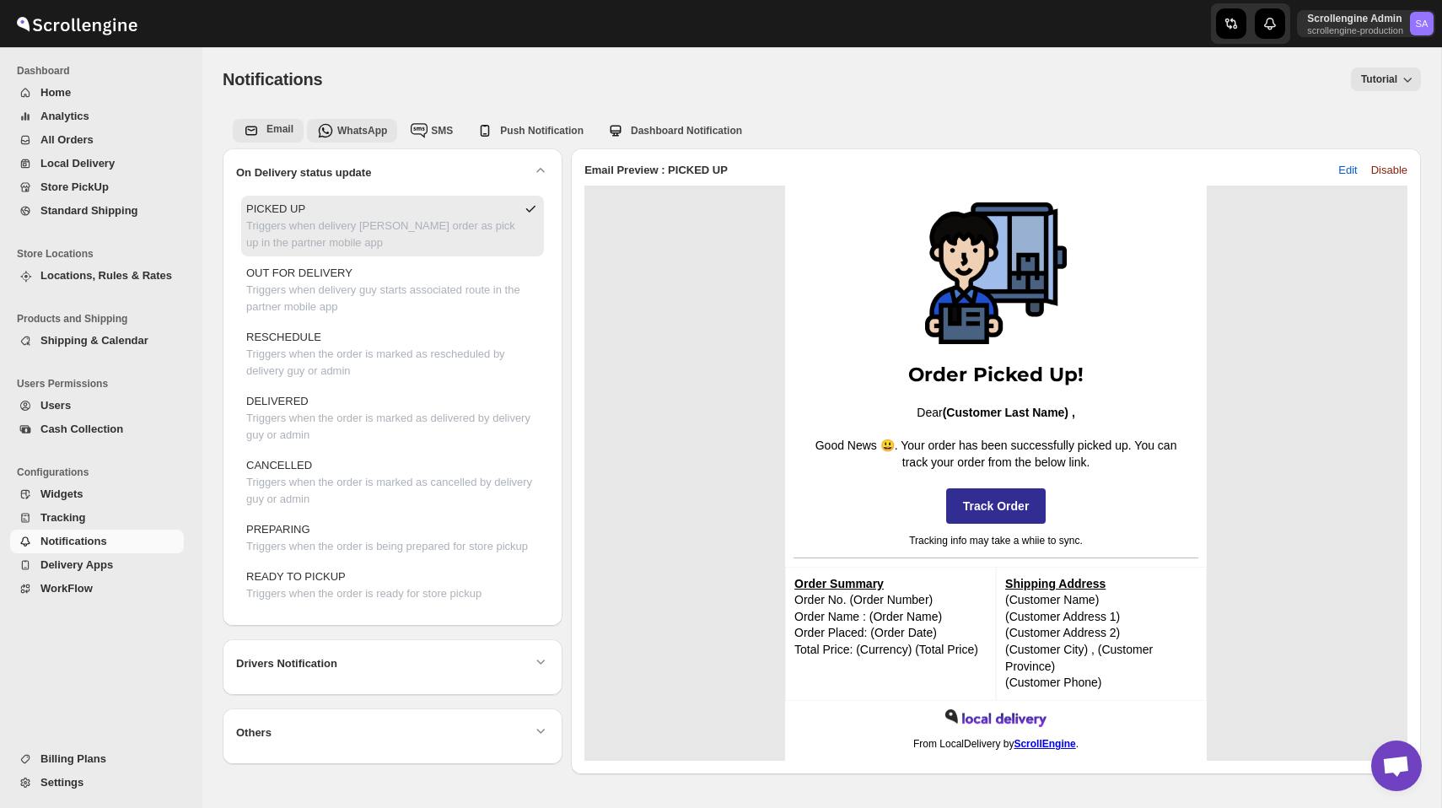
click at [360, 132] on span "WhatsApp" at bounding box center [362, 131] width 50 height 12
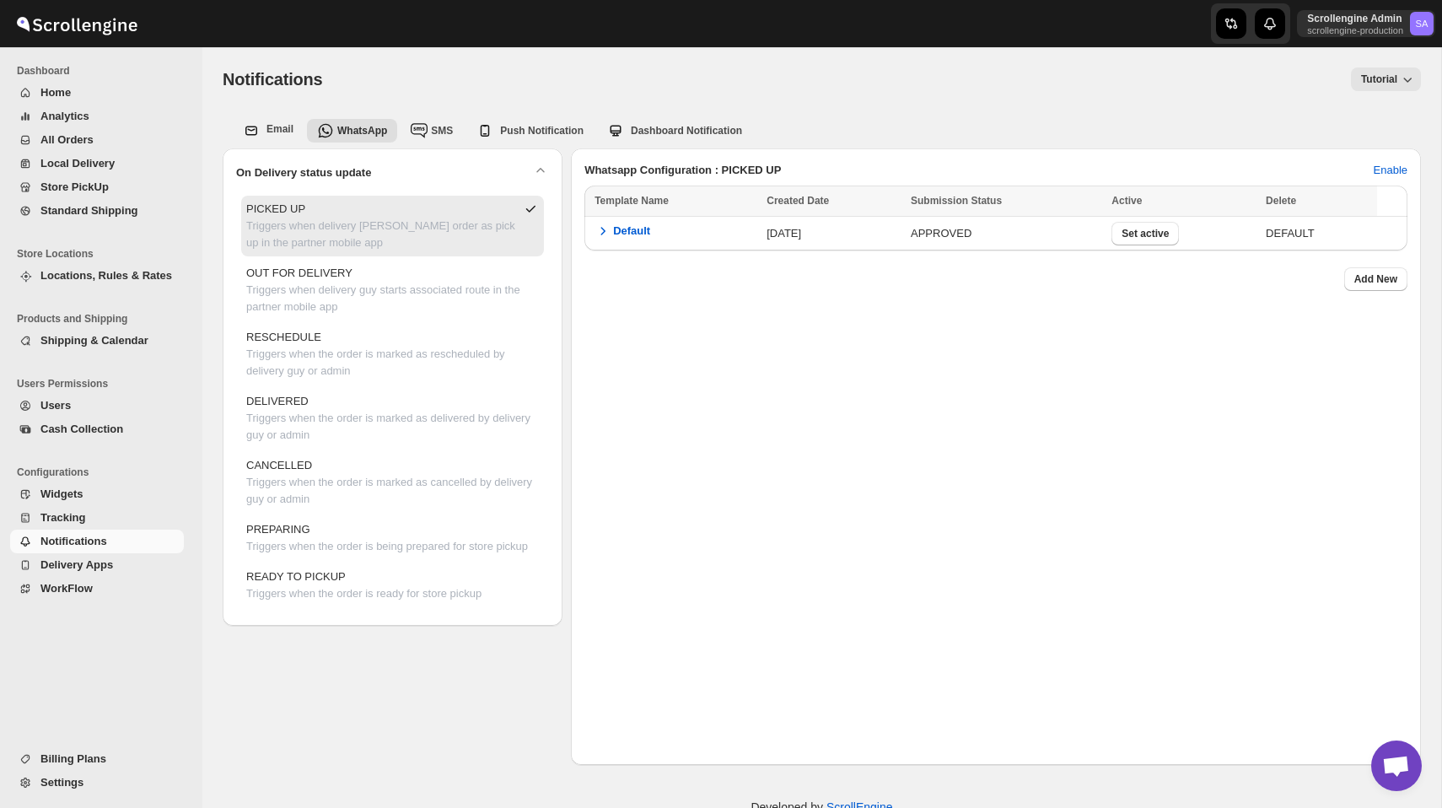
click at [341, 252] on button "PICKED UP Triggers when delivery guy marks order as pick up in the partner mobi…" at bounding box center [392, 226] width 303 height 61
click at [342, 279] on p "OUT FOR DELIVERY" at bounding box center [392, 273] width 293 height 17
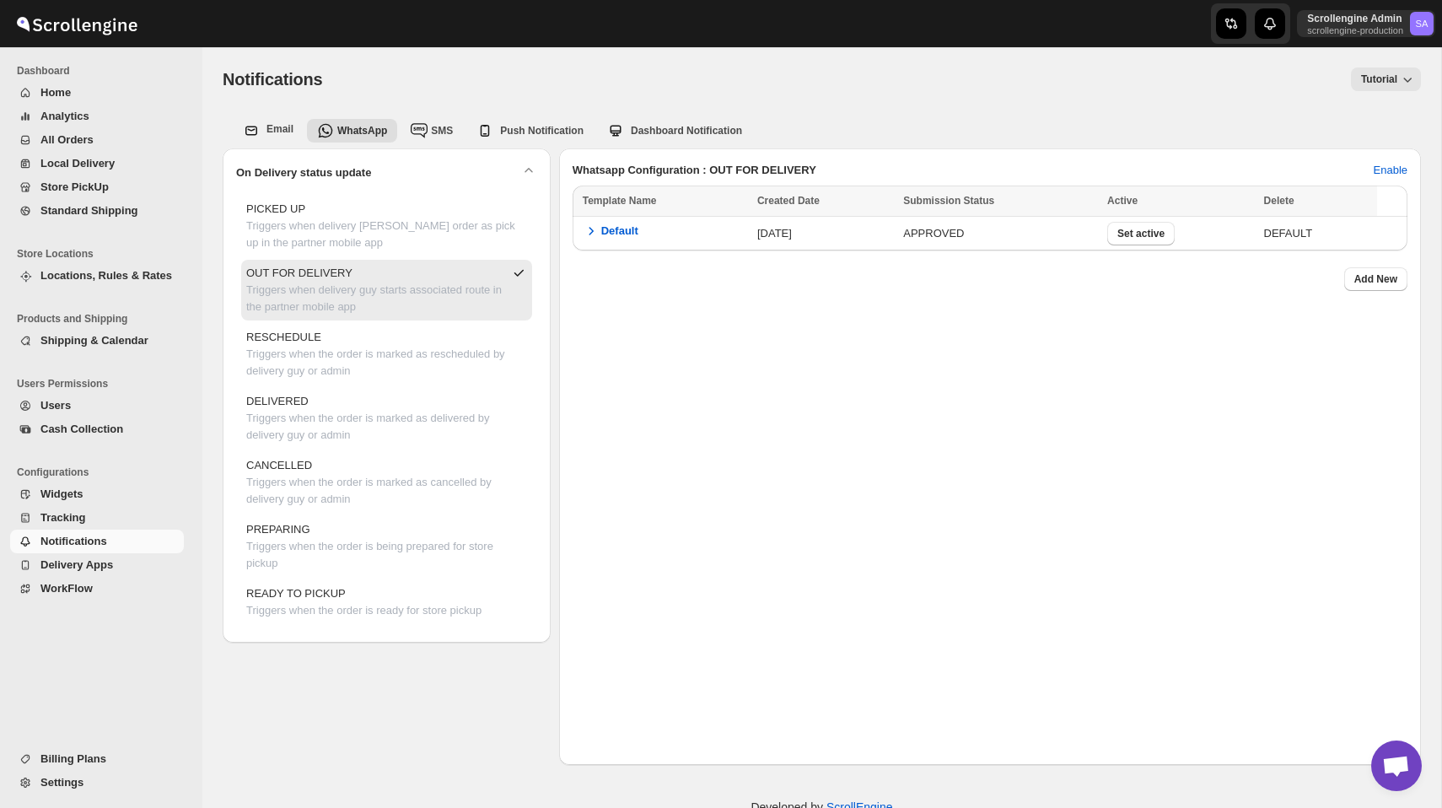
click at [414, 385] on ul "PICKED UP Triggers when delivery guy marks order as pick up in the partner mobi…" at bounding box center [386, 410] width 291 height 428
click at [404, 366] on p "Triggers when the order is marked as rescheduled by delivery guy or admin" at bounding box center [386, 363] width 281 height 34
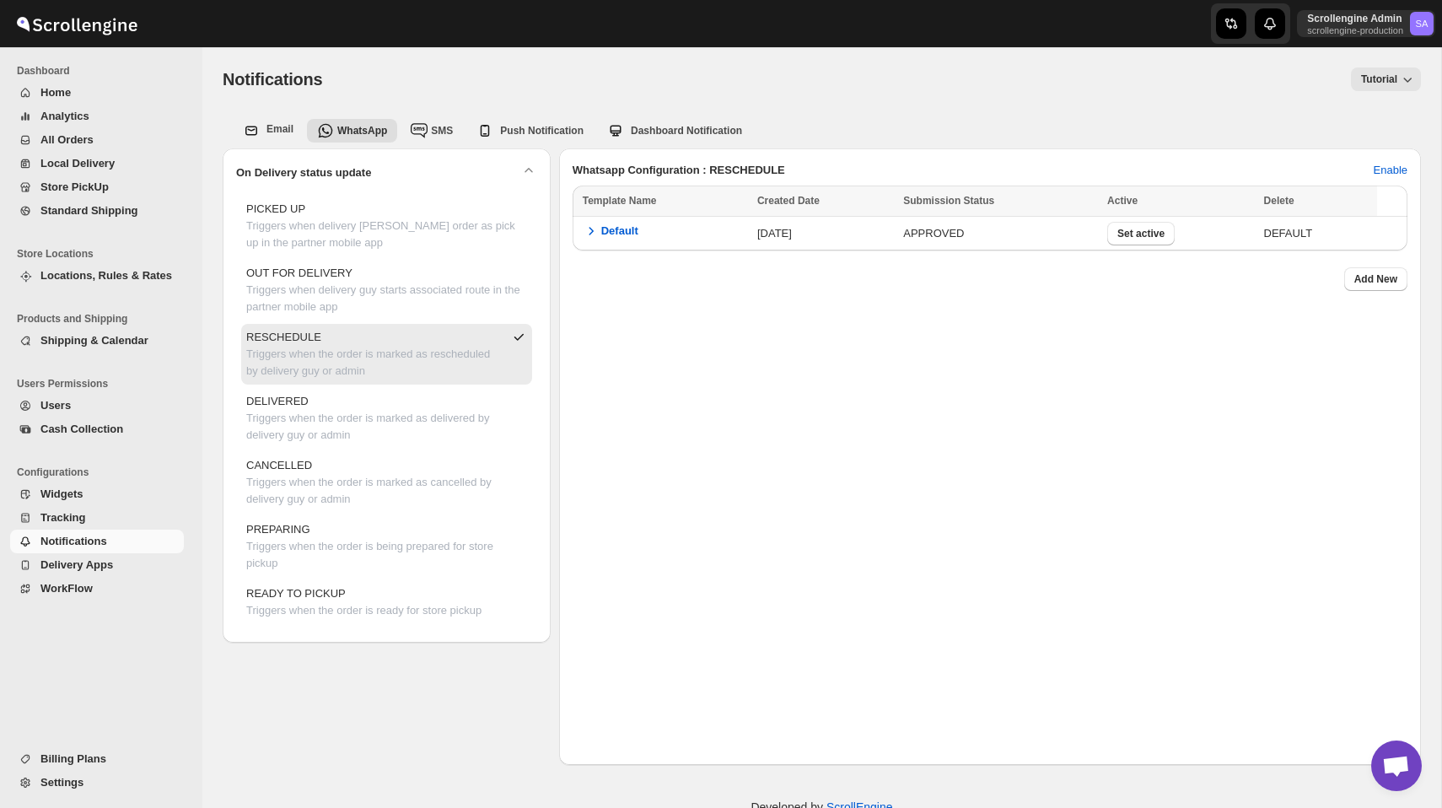
click at [85, 587] on span "WorkFlow" at bounding box center [66, 588] width 52 height 13
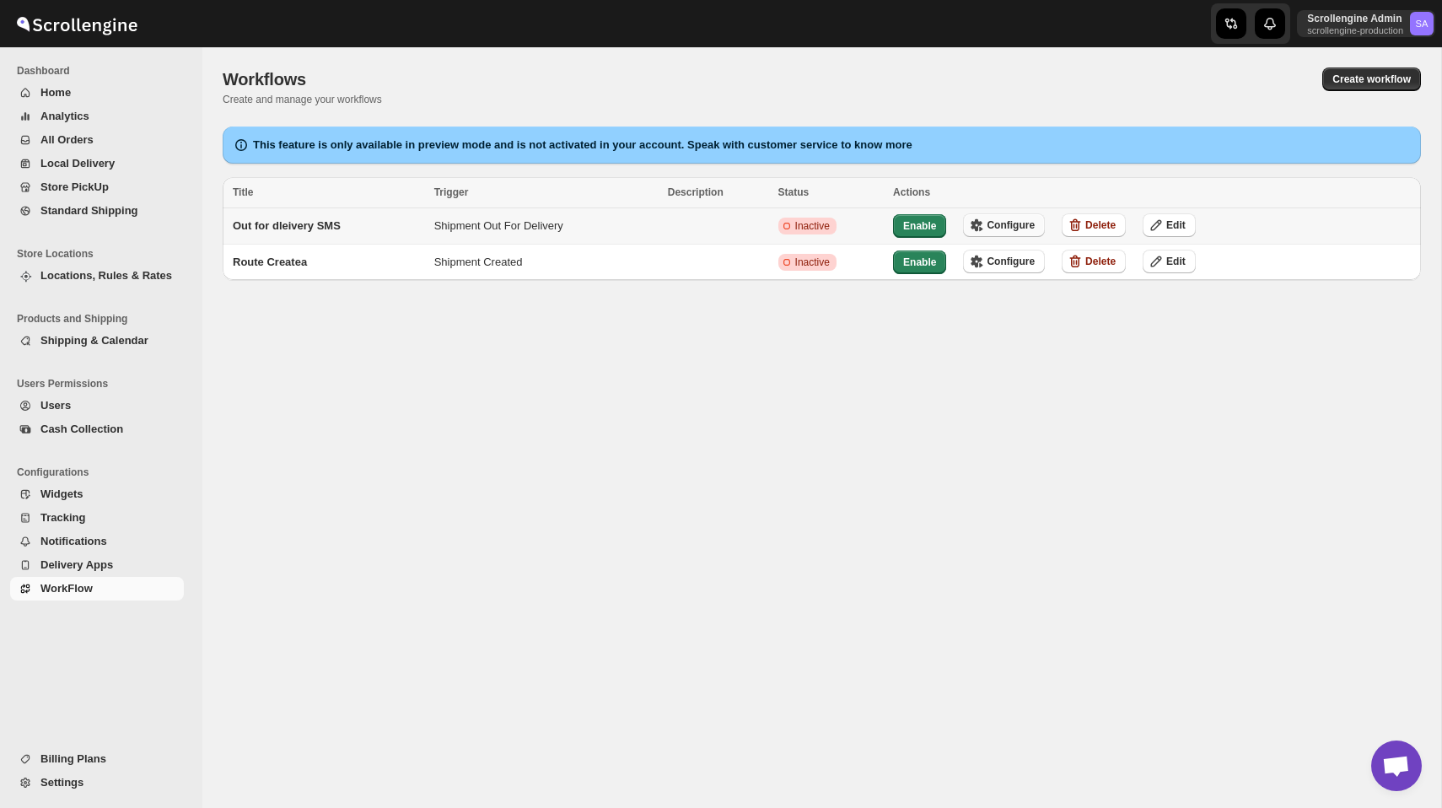
click at [1027, 226] on span "Configure" at bounding box center [1010, 224] width 48 height 13
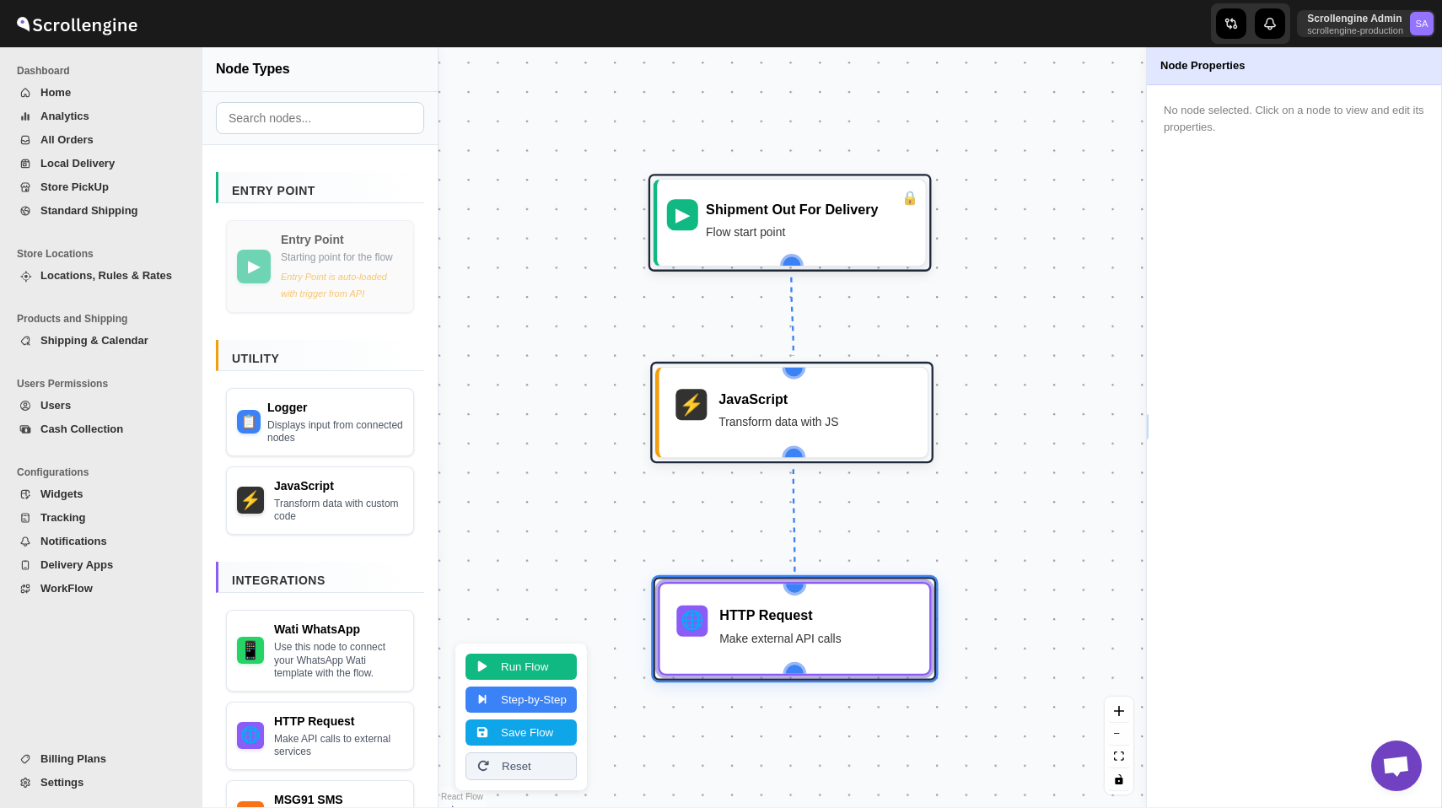
scroll to position [174, 0]
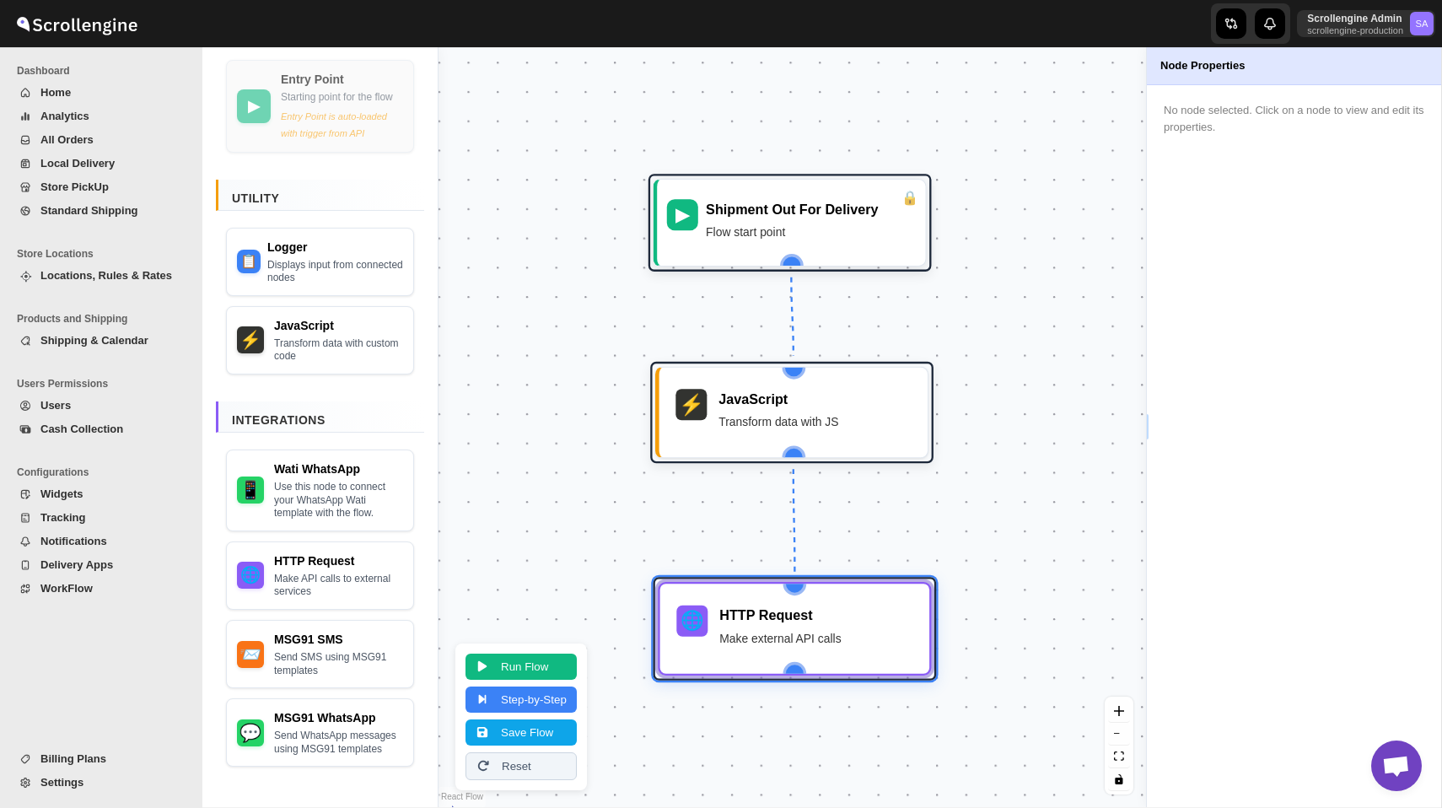
click at [86, 758] on span "Billing Plans" at bounding box center [73, 758] width 66 height 13
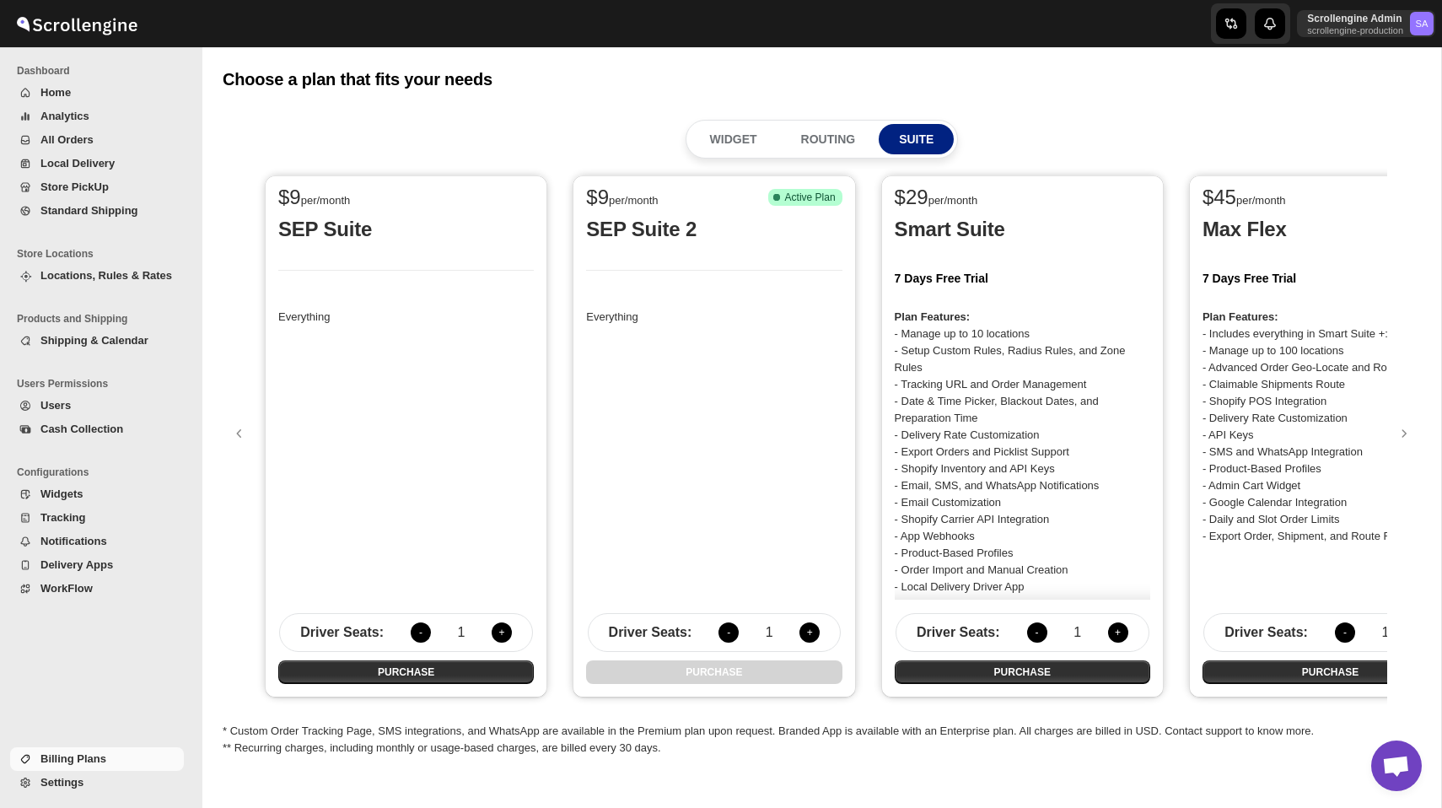
scroll to position [0, 93]
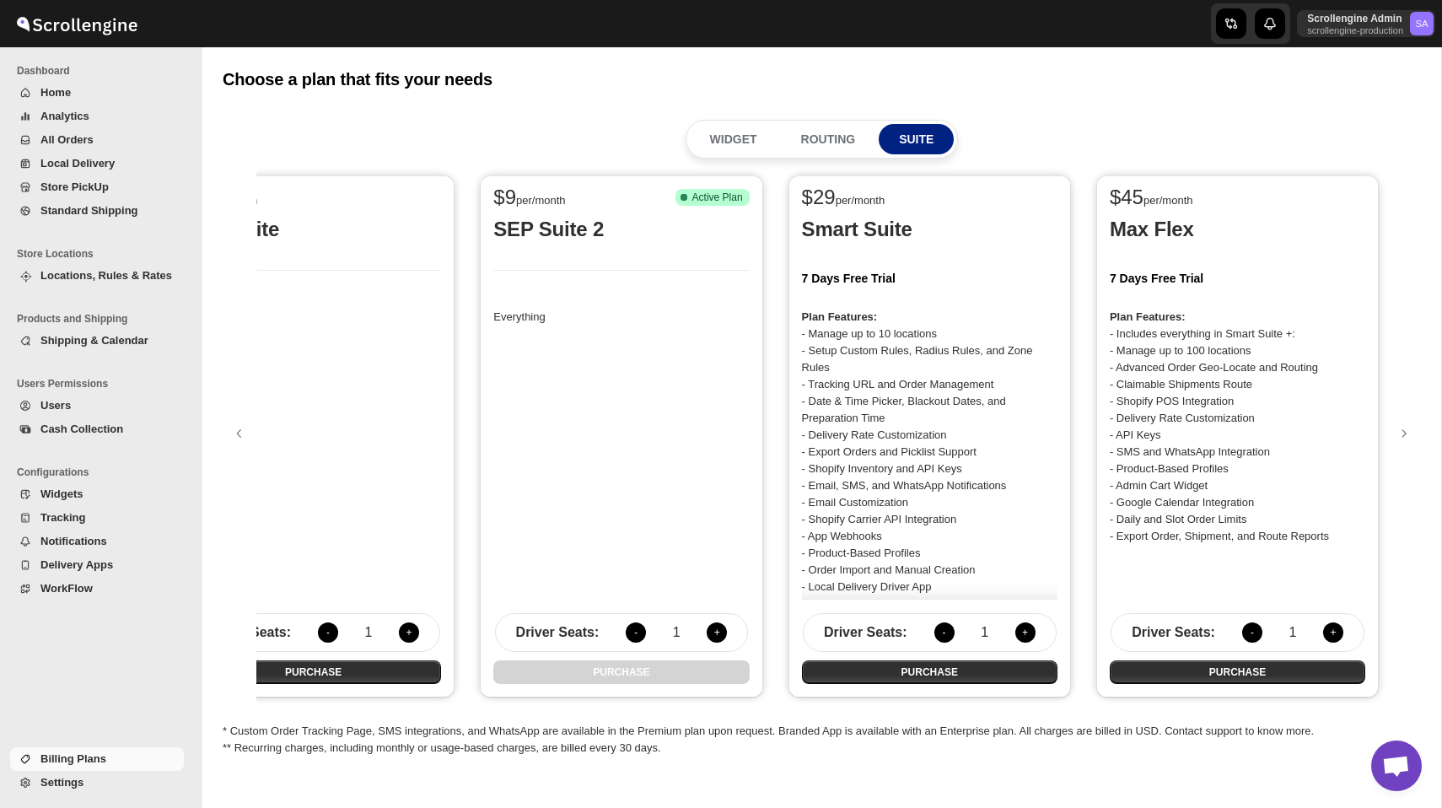
click at [1138, 88] on div "Choose a plan that fits your needs" at bounding box center [822, 79] width 1198 height 24
click at [1365, 22] on p "Scrollengine Admin" at bounding box center [1355, 18] width 96 height 13
click at [1223, 127] on div "WIDGET ROUTING SUITE" at bounding box center [822, 139] width 1198 height 39
drag, startPoint x: 1109, startPoint y: 276, endPoint x: 1216, endPoint y: 273, distance: 107.1
click at [1216, 273] on h2 "7 Days Free Trial" at bounding box center [1236, 278] width 255 height 17
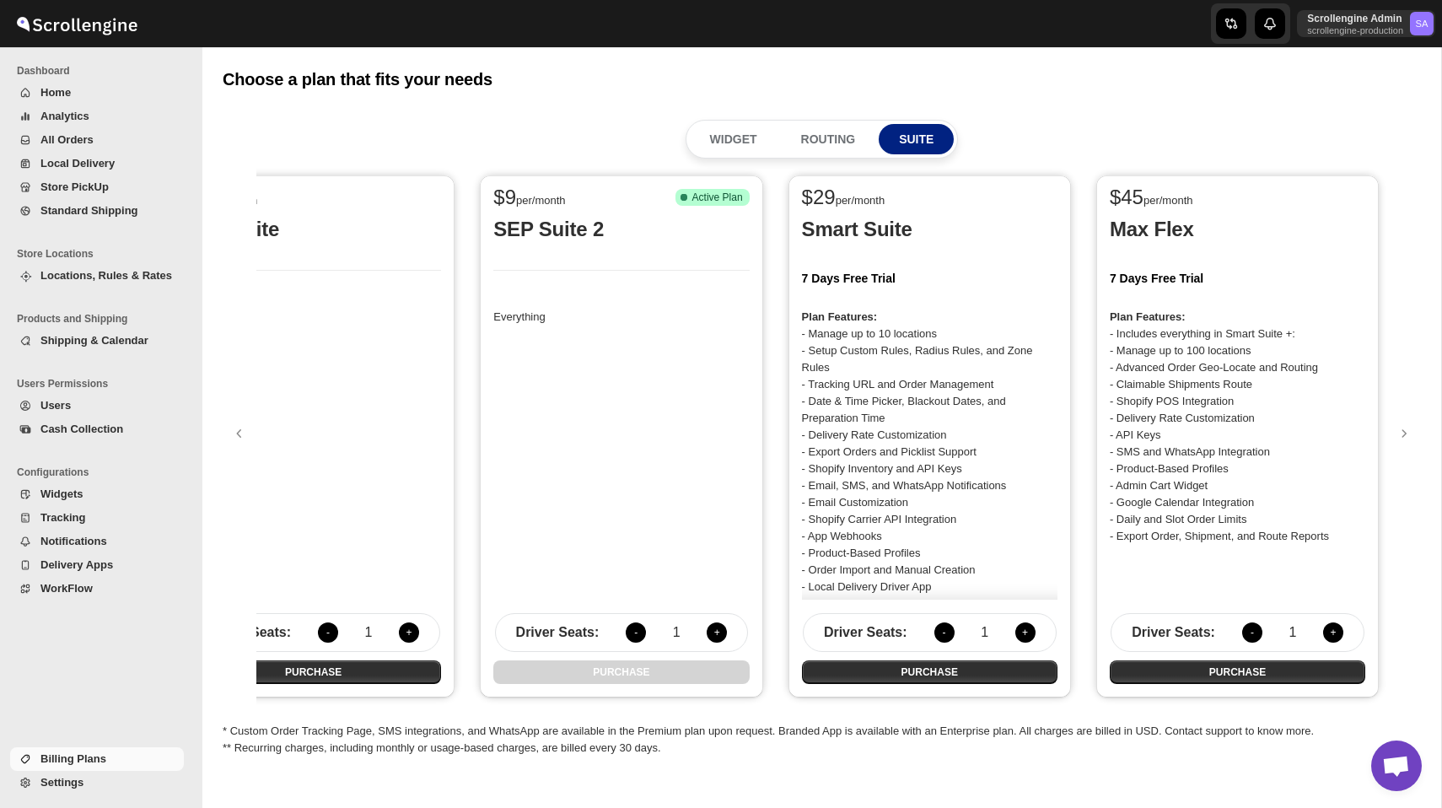
click at [1130, 306] on div "Max Flex 7 Days Free Trial Plan Features: - Includes everything in Smart Suite …" at bounding box center [1236, 438] width 255 height 444
drag, startPoint x: 1113, startPoint y: 276, endPoint x: 1208, endPoint y: 274, distance: 95.3
click at [1208, 274] on h2 "7 Days Free Trial" at bounding box center [1236, 278] width 255 height 17
drag, startPoint x: 1208, startPoint y: 274, endPoint x: 1109, endPoint y: 279, distance: 99.6
click at [1109, 279] on div "$ 45 per/month Max Flex 7 Days Free Trial Plan Features: - Includes everything …" at bounding box center [1237, 436] width 282 height 522
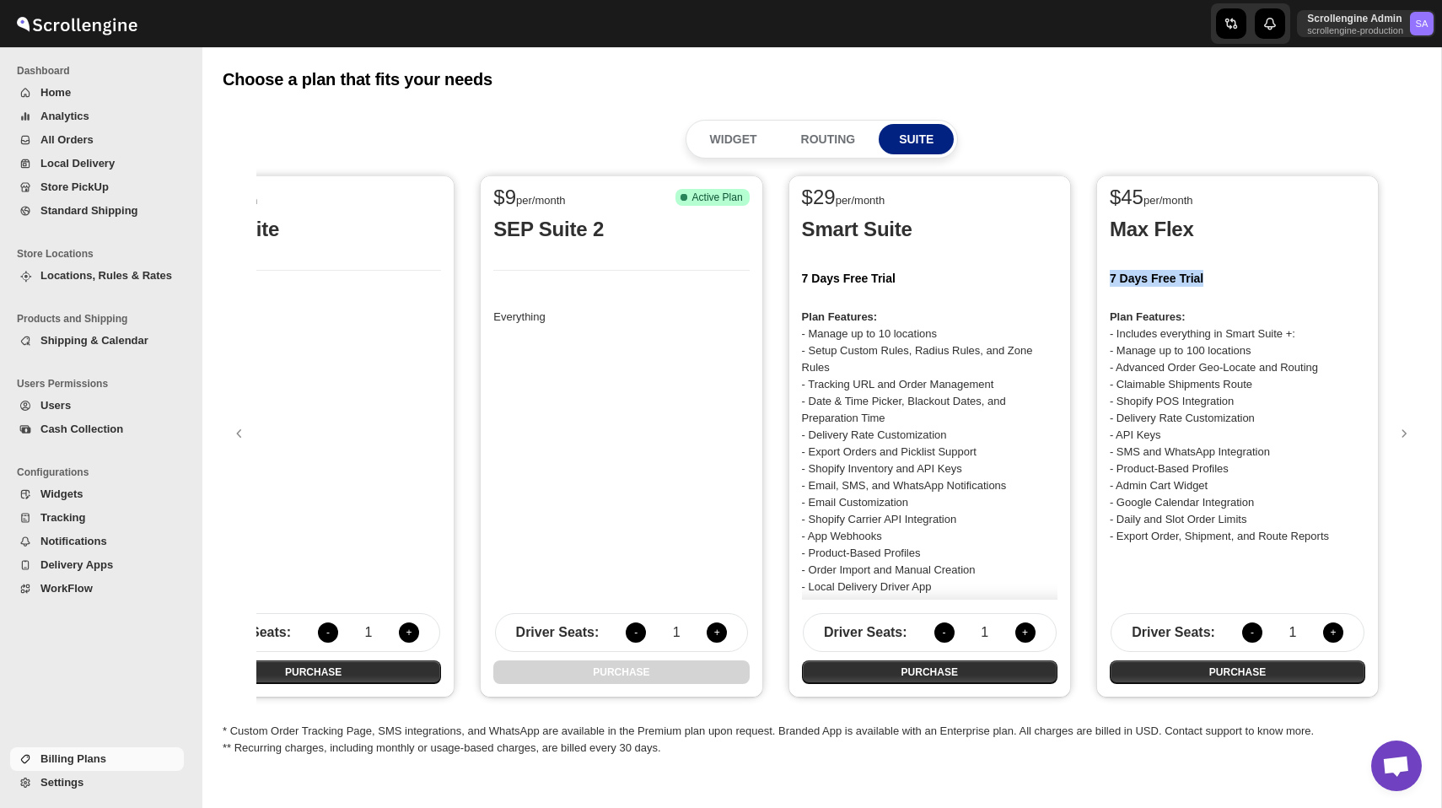
click at [1136, 282] on h2 "7 Days Free Trial" at bounding box center [1236, 278] width 255 height 17
drag, startPoint x: 1110, startPoint y: 277, endPoint x: 1208, endPoint y: 275, distance: 97.8
click at [1208, 275] on h2 "7 Days Free Trial" at bounding box center [1236, 278] width 255 height 17
click at [1110, 282] on h2 "7 Days Free Trial" at bounding box center [1236, 278] width 255 height 17
drag, startPoint x: 1109, startPoint y: 277, endPoint x: 1222, endPoint y: 277, distance: 113.0
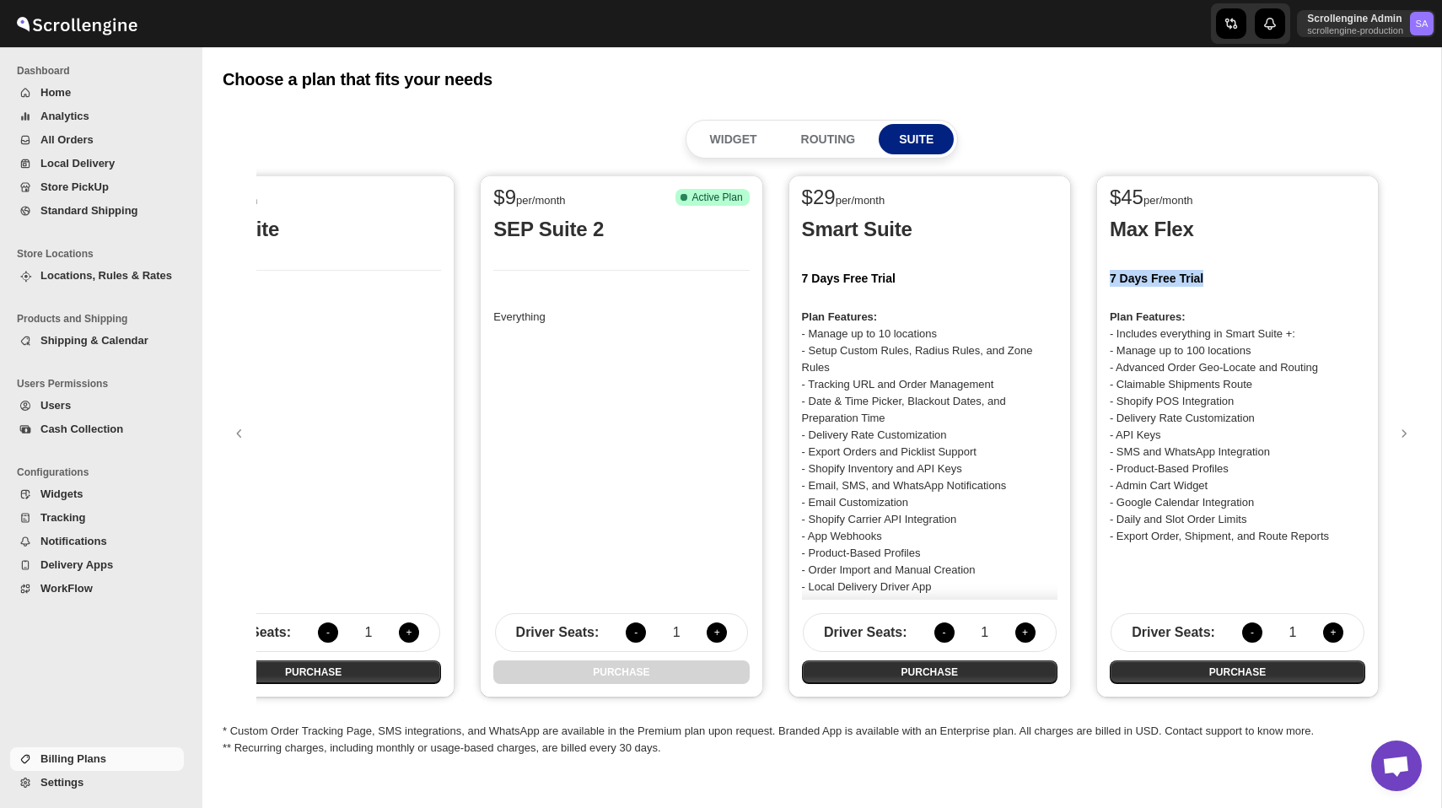
click at [1223, 277] on h2 "7 Days Free Trial" at bounding box center [1236, 278] width 255 height 17
click at [1075, 378] on div "$ 9 per/month SEP Suite Everything Driver Seats : - 1 + PURCHASE $ 9 per/month …" at bounding box center [821, 436] width 1130 height 539
drag, startPoint x: 802, startPoint y: 274, endPoint x: 910, endPoint y: 275, distance: 108.8
click at [910, 275] on h2 "7 Days Free Trial" at bounding box center [929, 278] width 255 height 17
click at [1332, 637] on button "+" at bounding box center [1333, 632] width 20 height 20
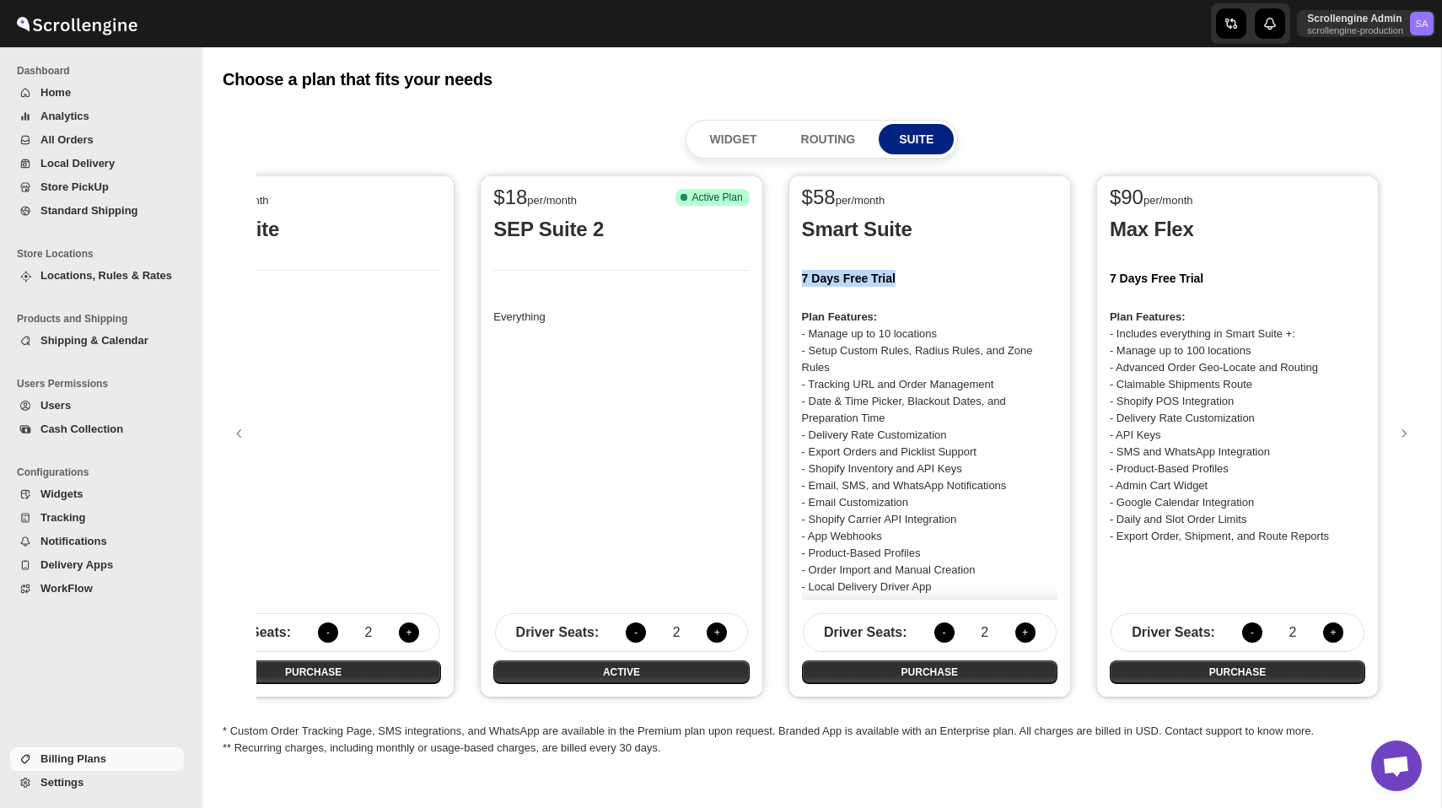
click at [1332, 637] on button "+" at bounding box center [1333, 632] width 20 height 20
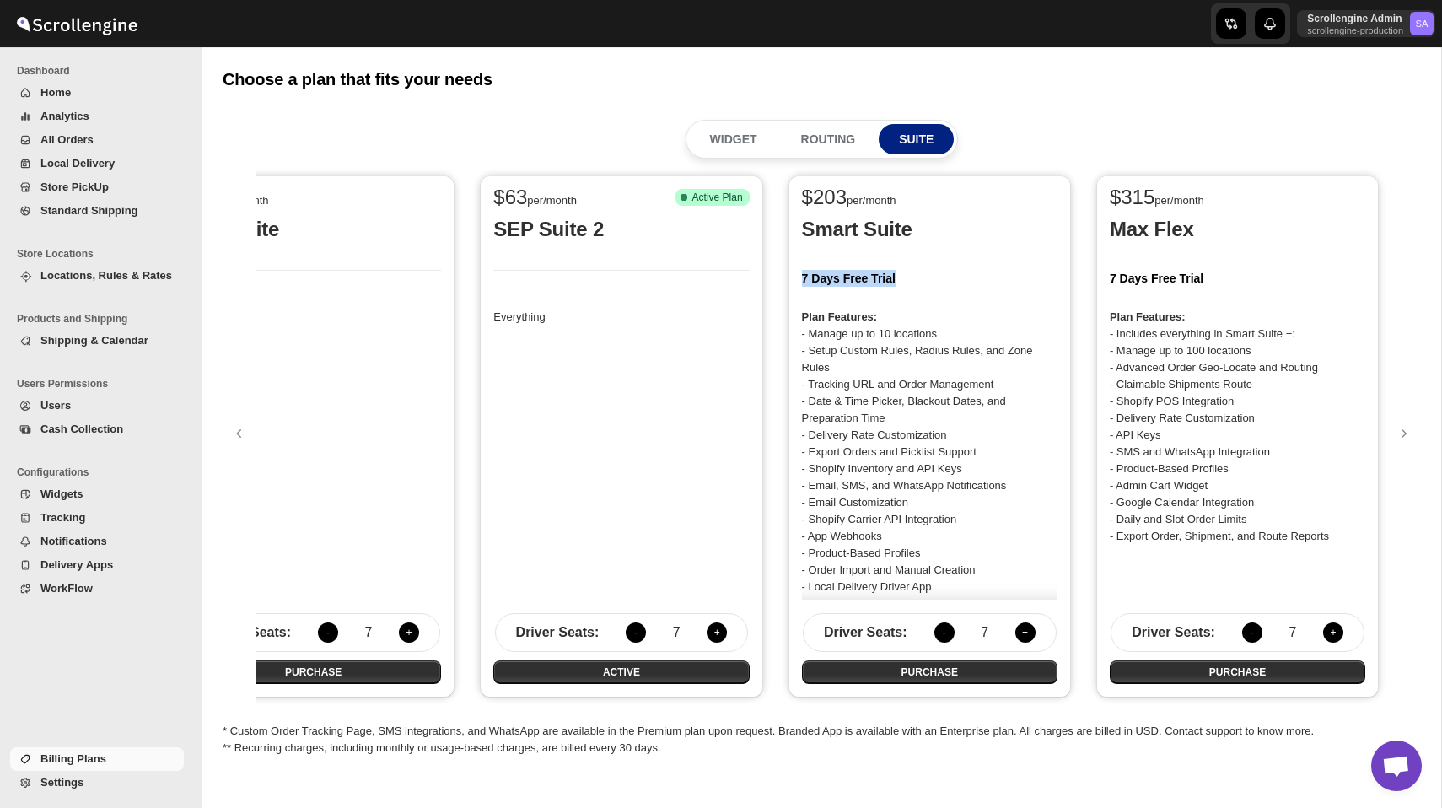
click at [1332, 637] on button "+" at bounding box center [1333, 632] width 20 height 20
click at [1327, 636] on button "+" at bounding box center [1333, 632] width 20 height 20
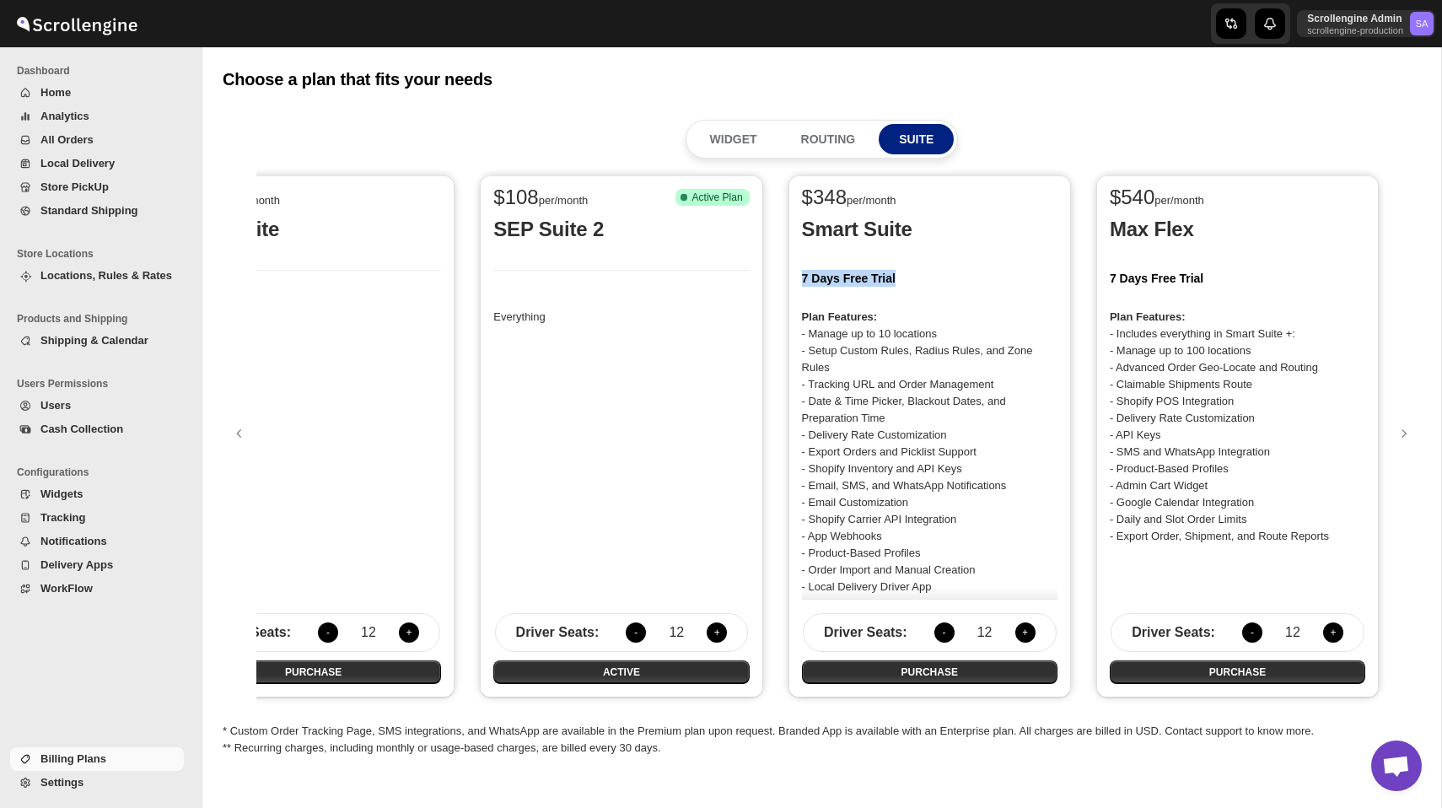
click at [1327, 636] on button "+" at bounding box center [1333, 632] width 20 height 20
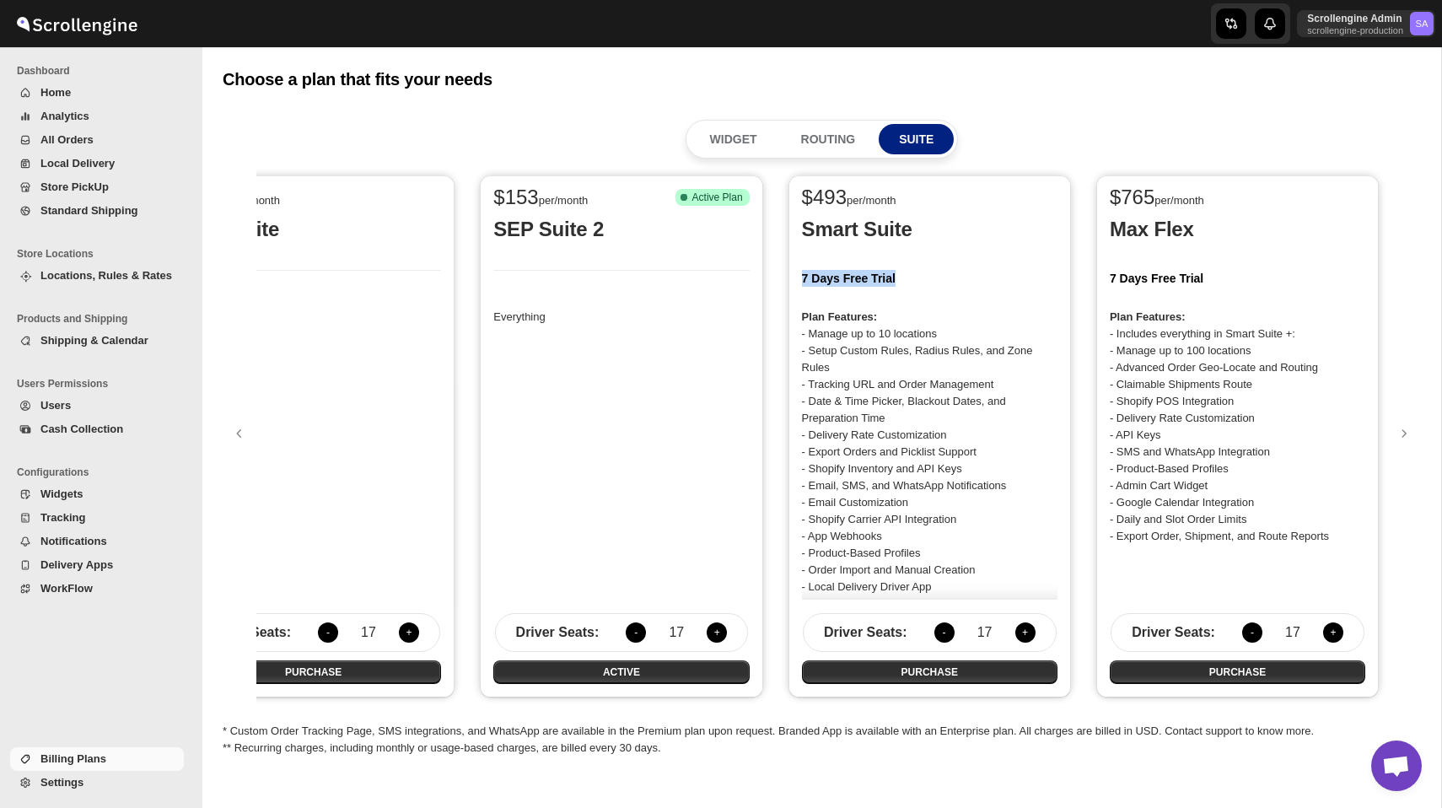
click at [1327, 636] on button "+" at bounding box center [1333, 632] width 20 height 20
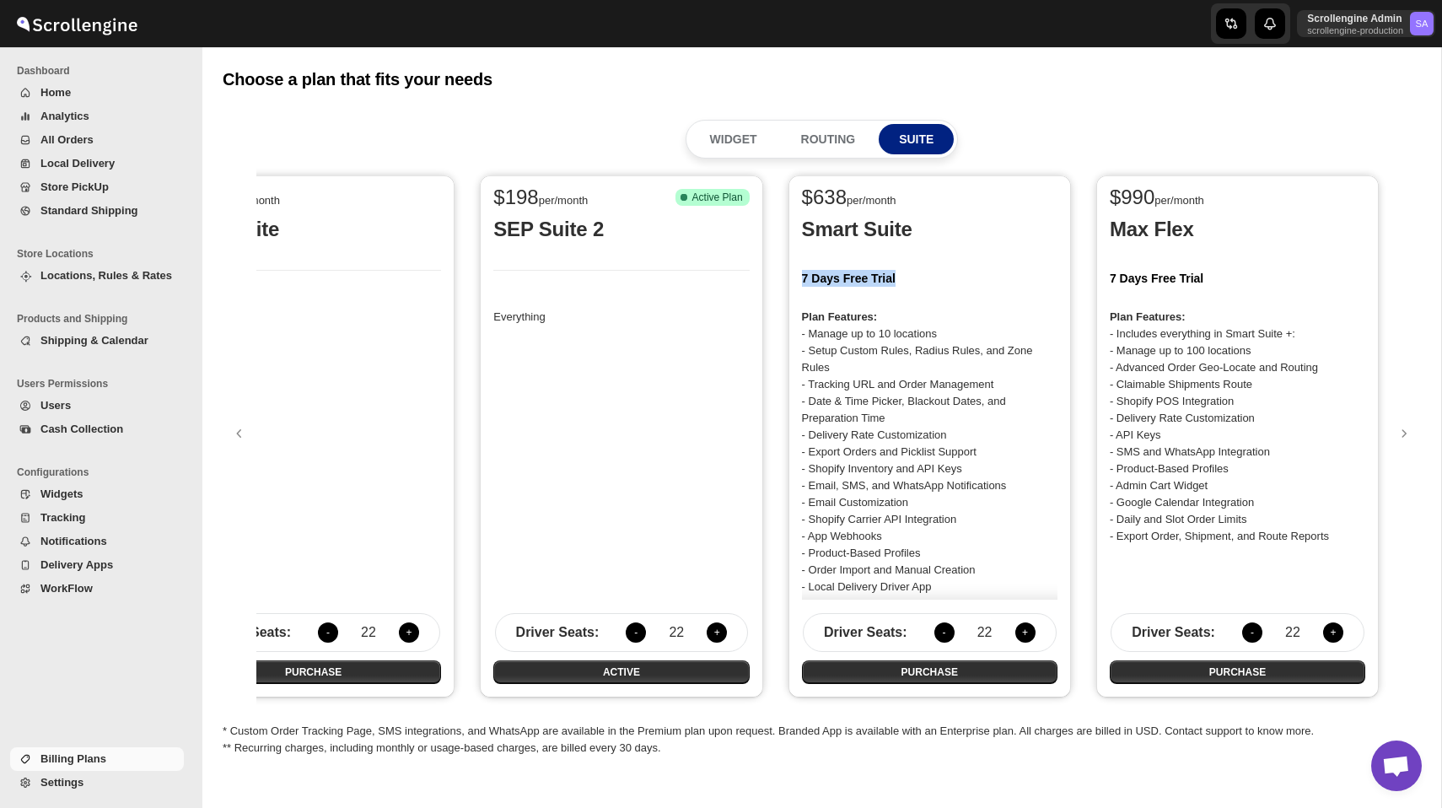
click at [1327, 636] on button "+" at bounding box center [1333, 632] width 20 height 20
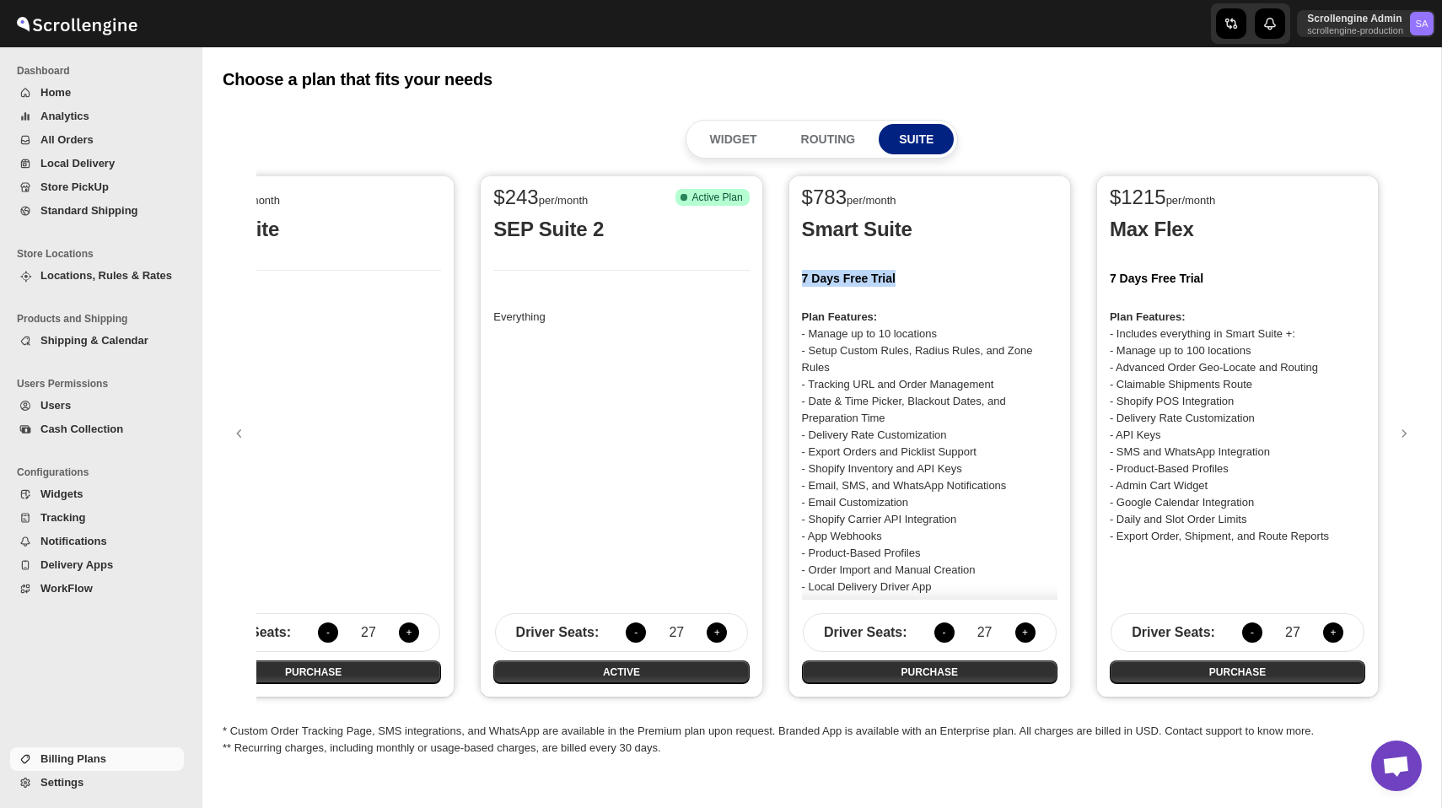
click at [1327, 636] on button "+" at bounding box center [1333, 632] width 20 height 20
drag, startPoint x: 1125, startPoint y: 197, endPoint x: 1168, endPoint y: 196, distance: 43.0
click at [1168, 196] on div "$ 1350 per/month" at bounding box center [1230, 199] width 242 height 20
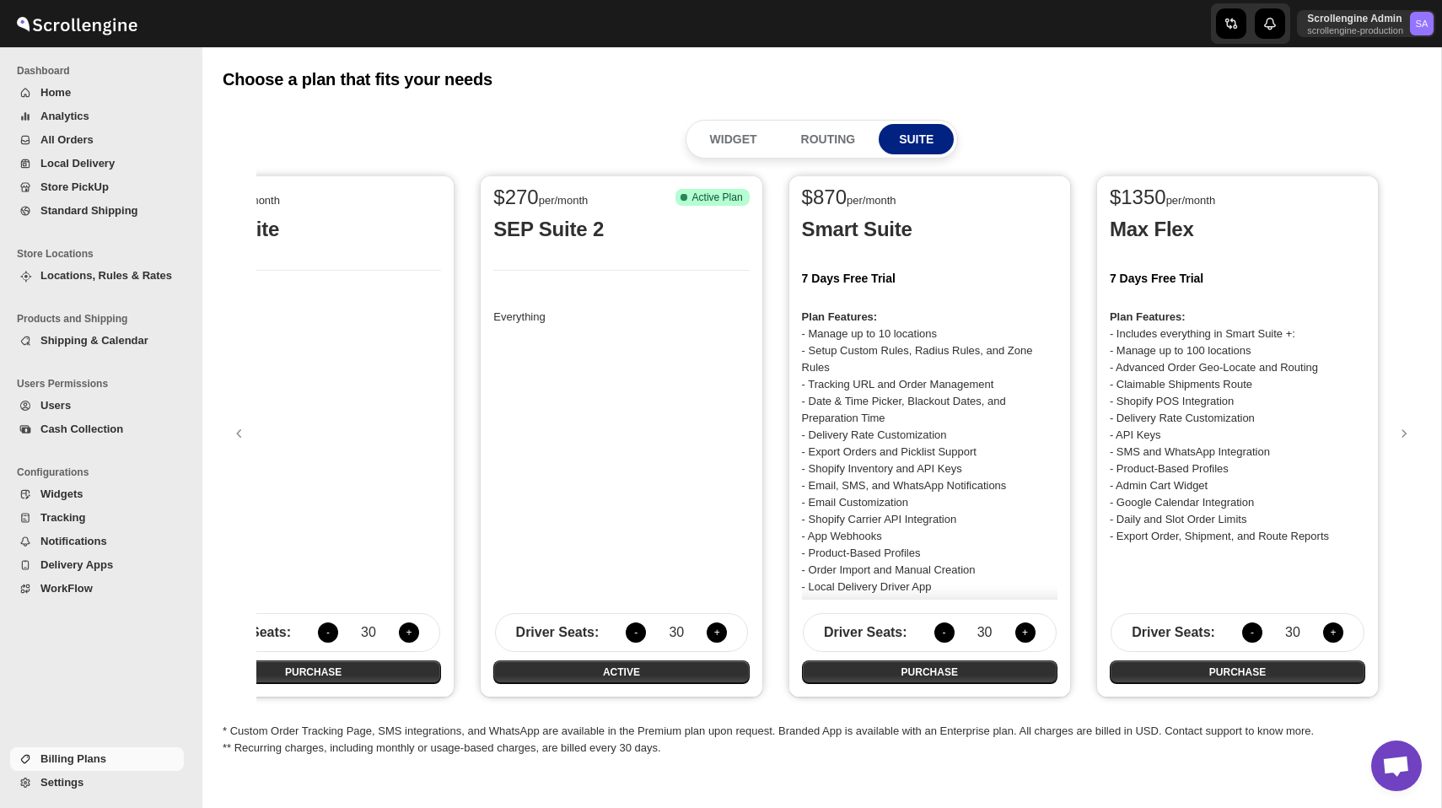
click at [1141, 193] on span "$ 1350" at bounding box center [1137, 196] width 56 height 23
click at [1083, 275] on div "$ 270 per/month SEP Suite Everything Driver Seats : - 30 + PURCHASE $ 270 per/m…" at bounding box center [821, 436] width 1130 height 539
click at [820, 140] on p "ROUTING" at bounding box center [828, 139] width 55 height 17
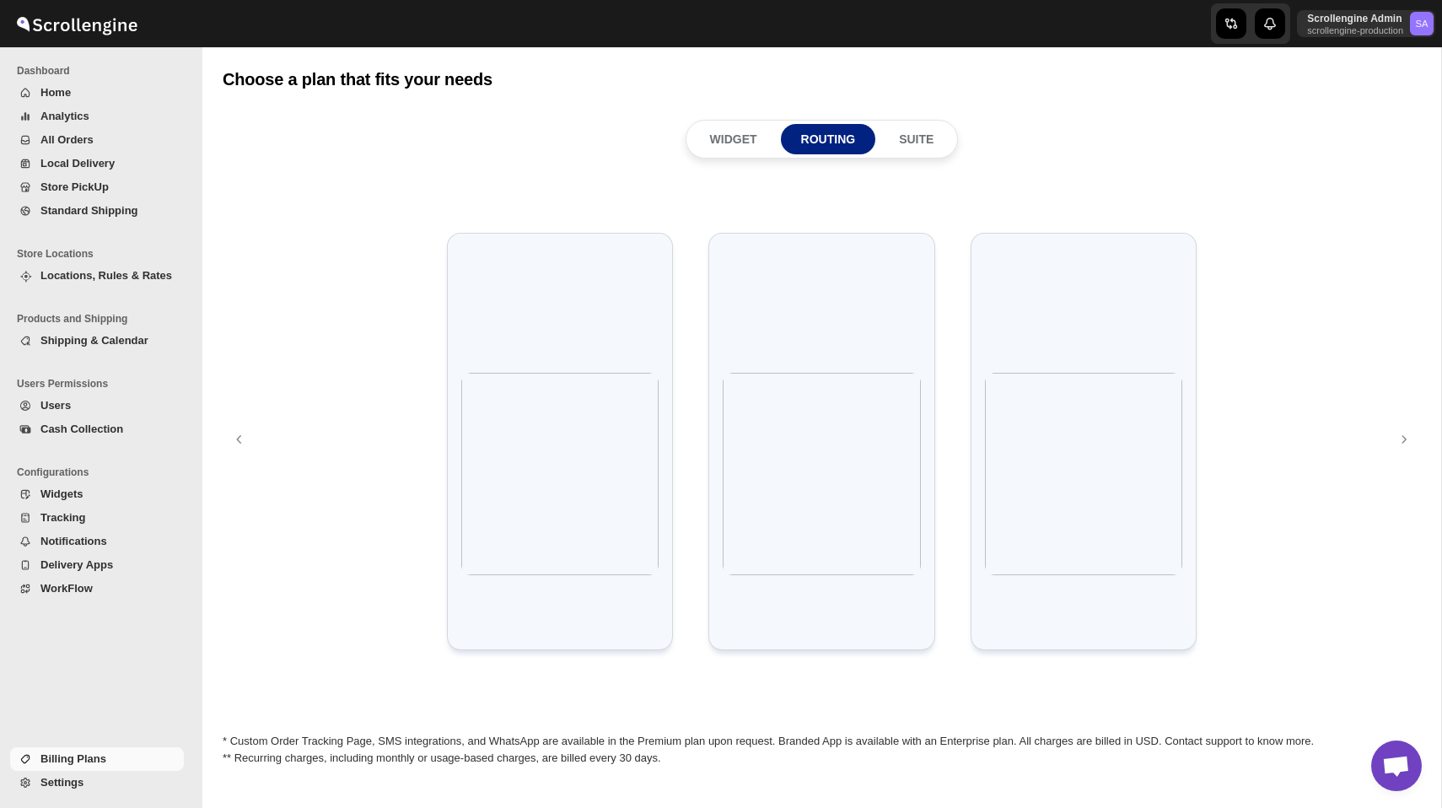
scroll to position [0, 0]
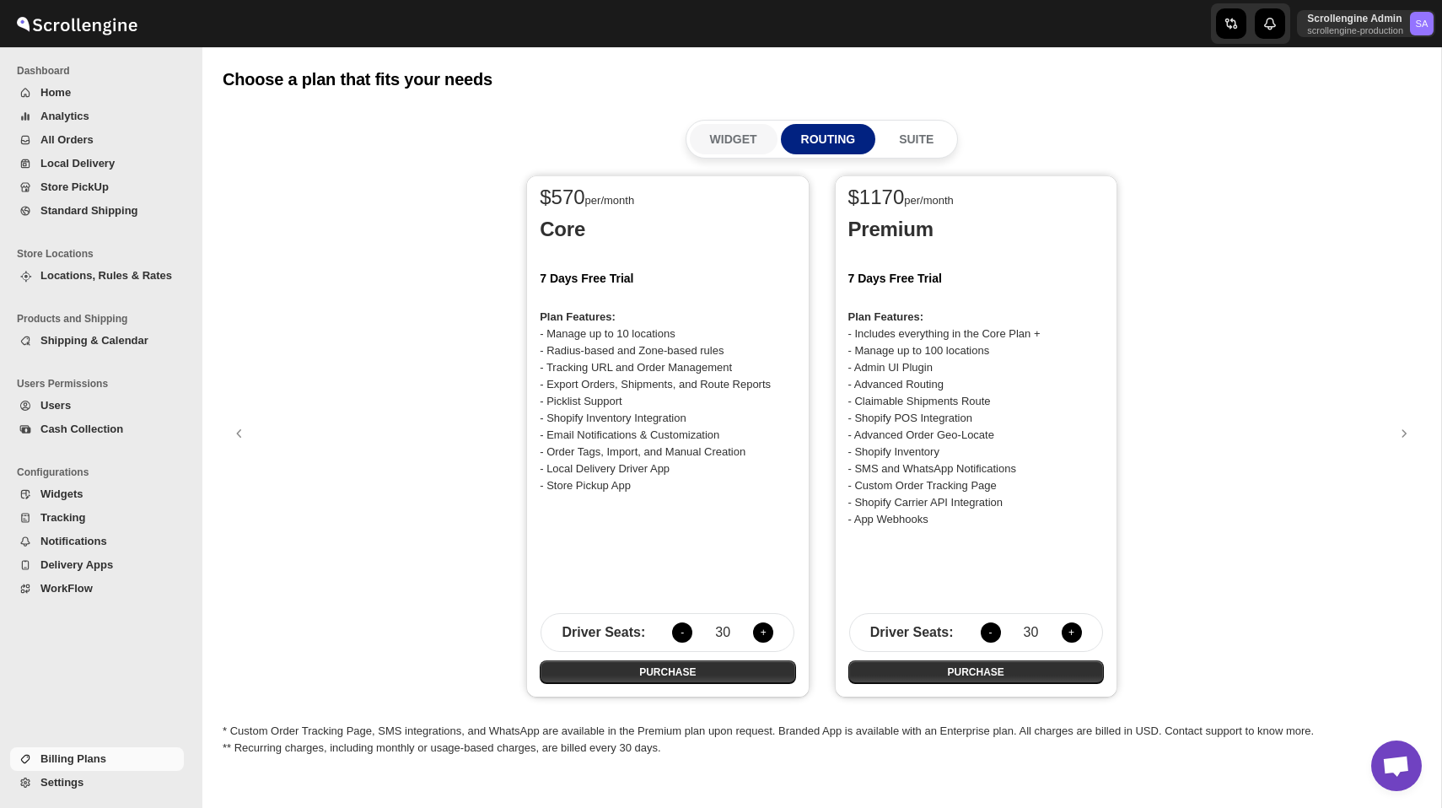
click at [744, 133] on p "WIDGET" at bounding box center [733, 139] width 47 height 17
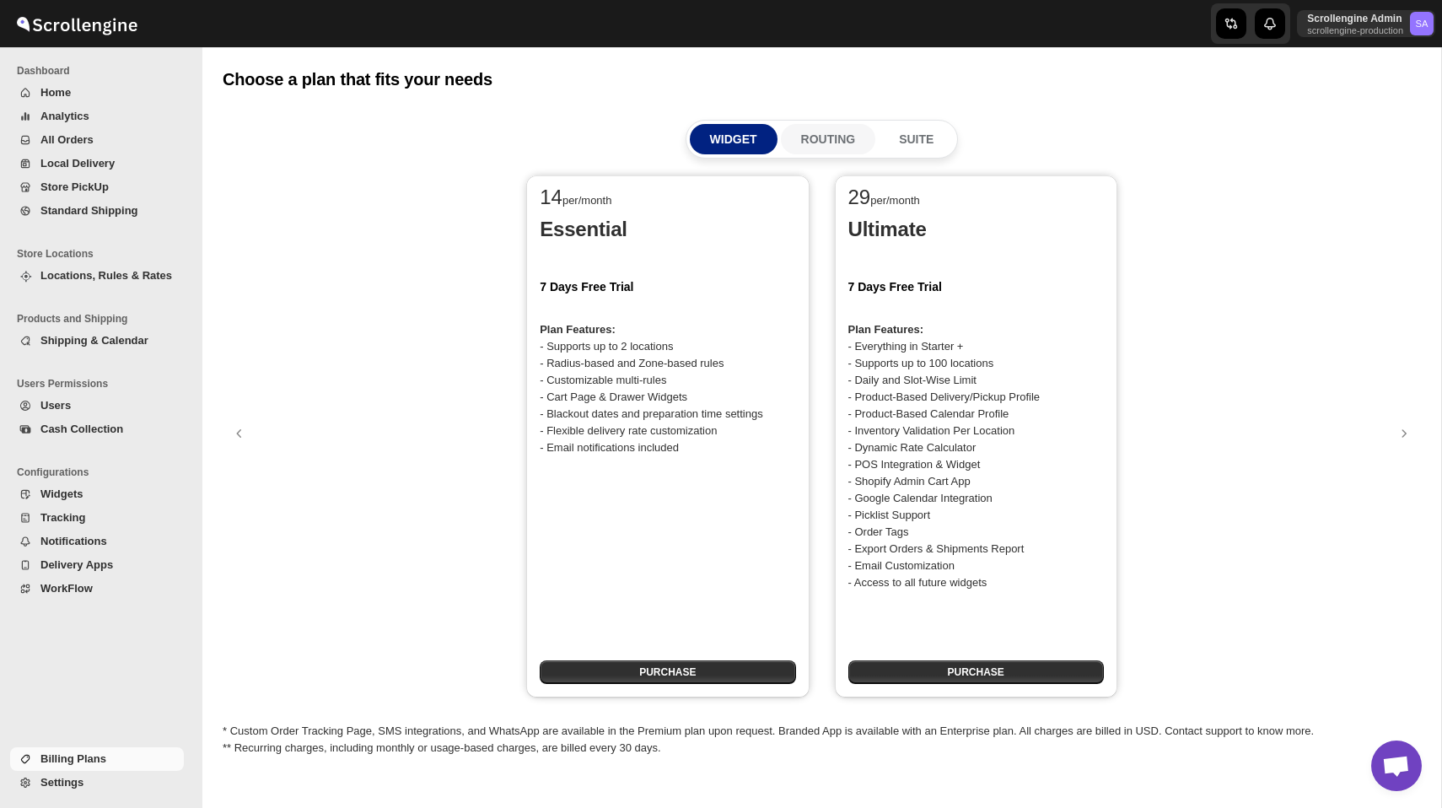
click at [830, 136] on p "ROUTING" at bounding box center [828, 139] width 55 height 17
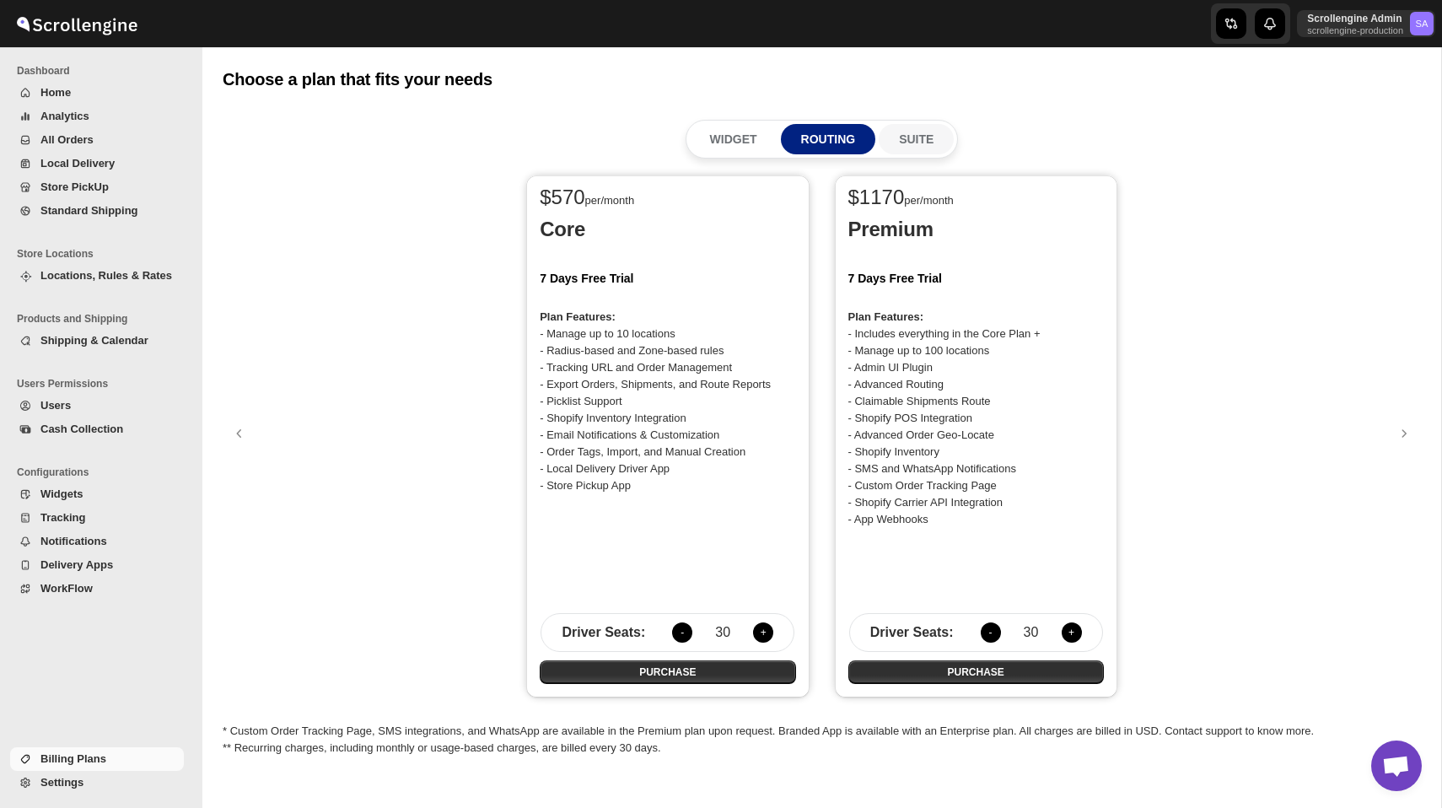
click at [910, 133] on p "SUITE" at bounding box center [916, 139] width 35 height 17
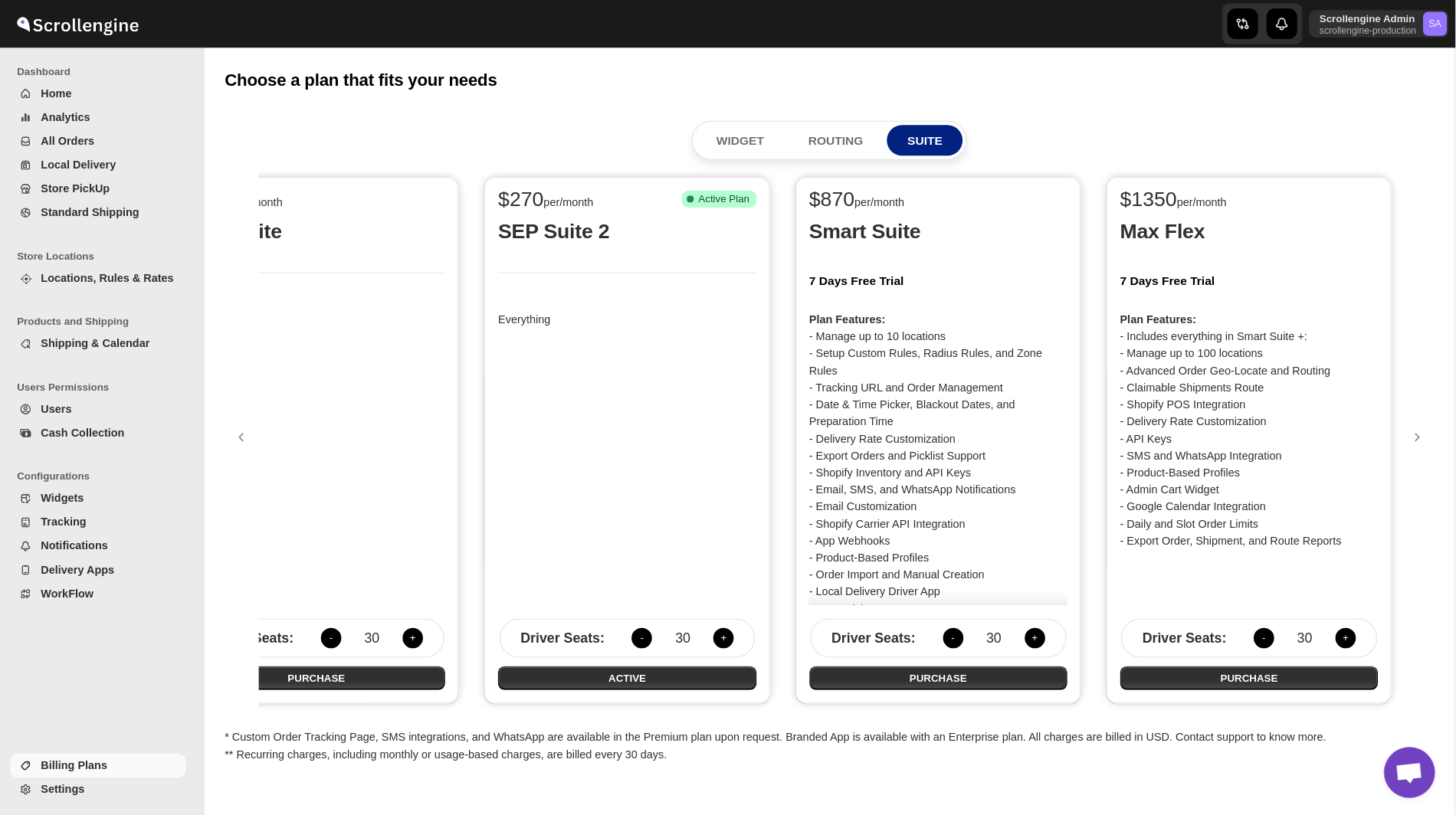
scroll to position [0, 52]
